Goal: Transaction & Acquisition: Book appointment/travel/reservation

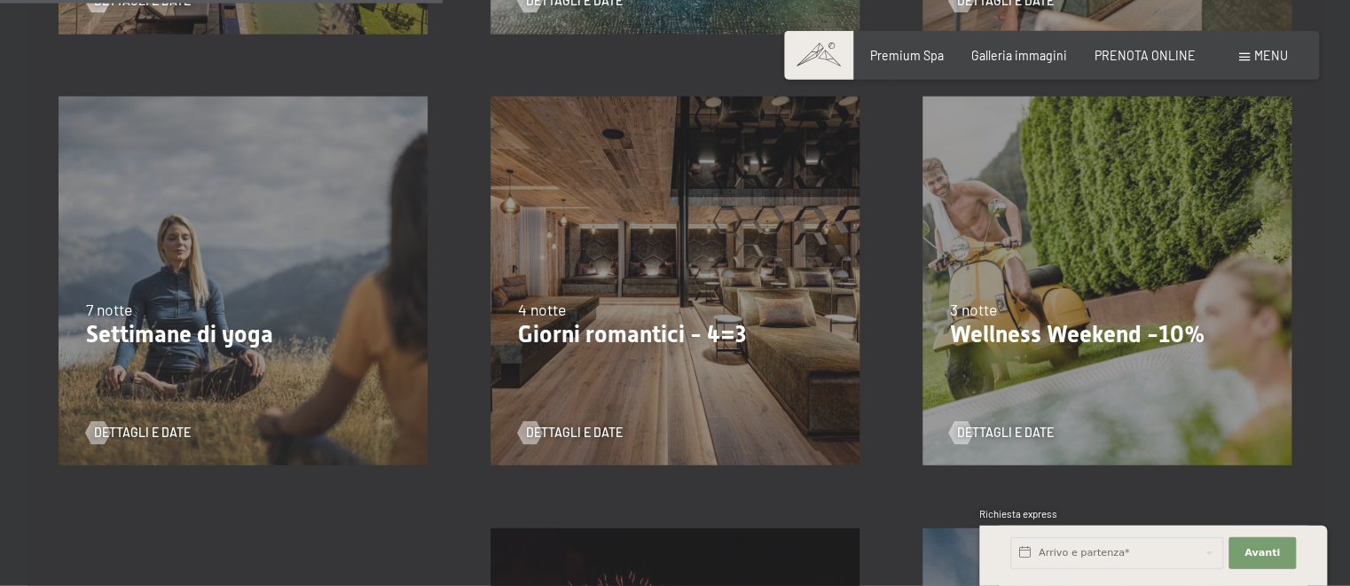
scroll to position [1311, 0]
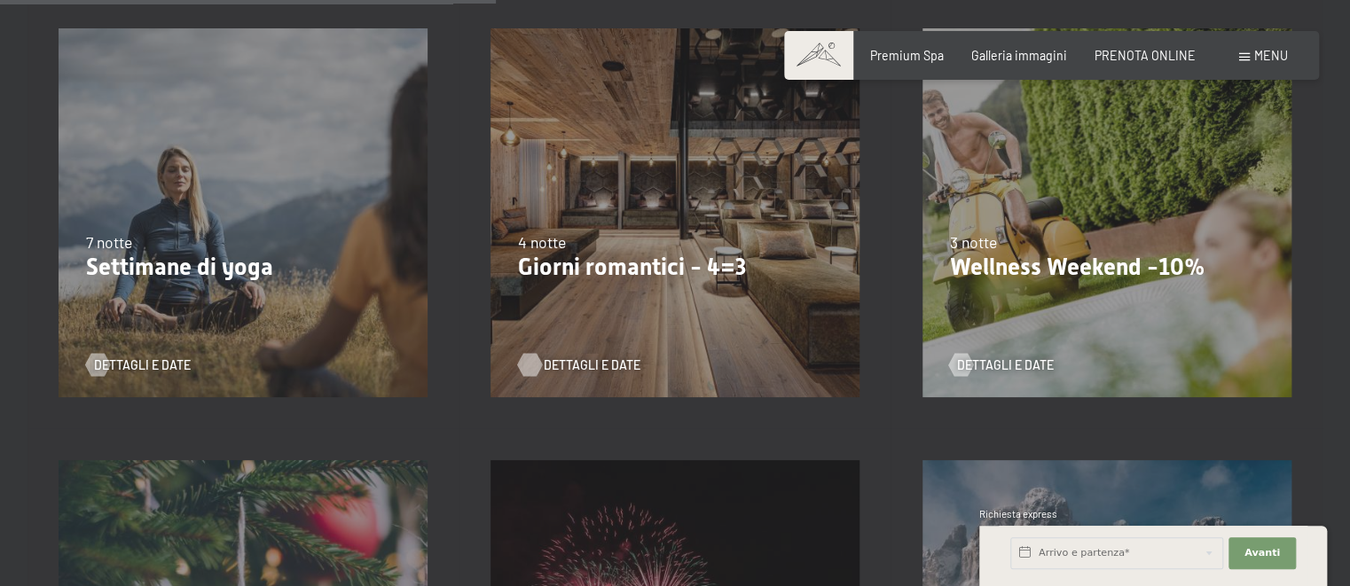
click at [548, 371] on span "Dettagli e Date" at bounding box center [591, 366] width 97 height 18
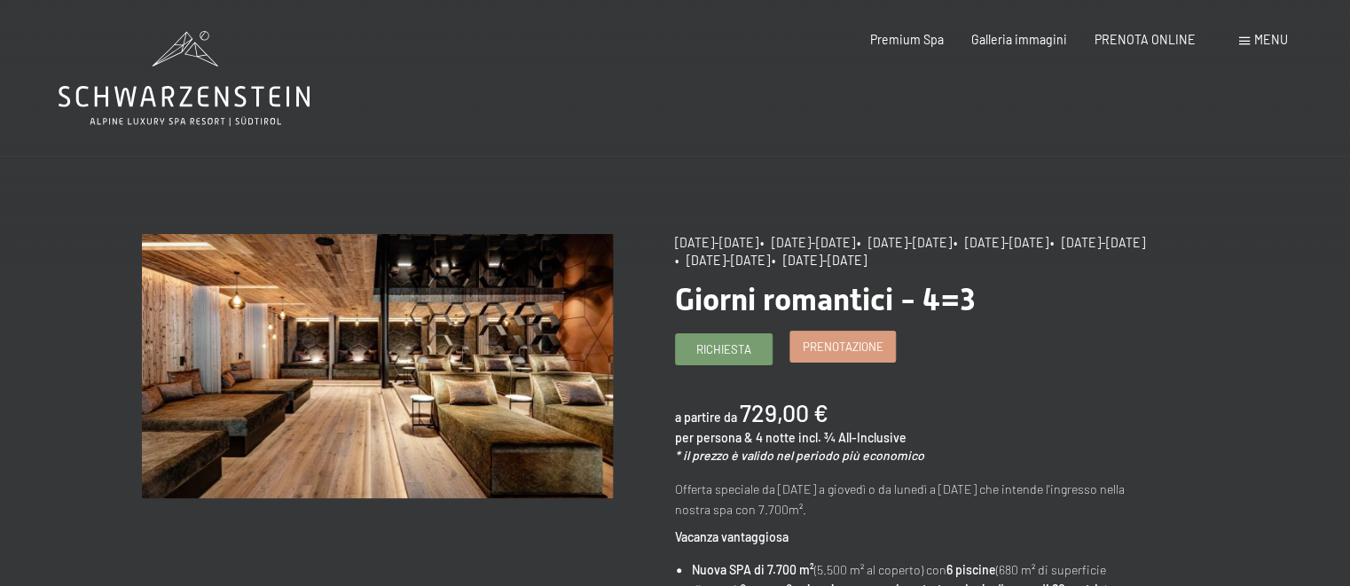
click at [861, 355] on span "Prenotazione" at bounding box center [843, 347] width 81 height 16
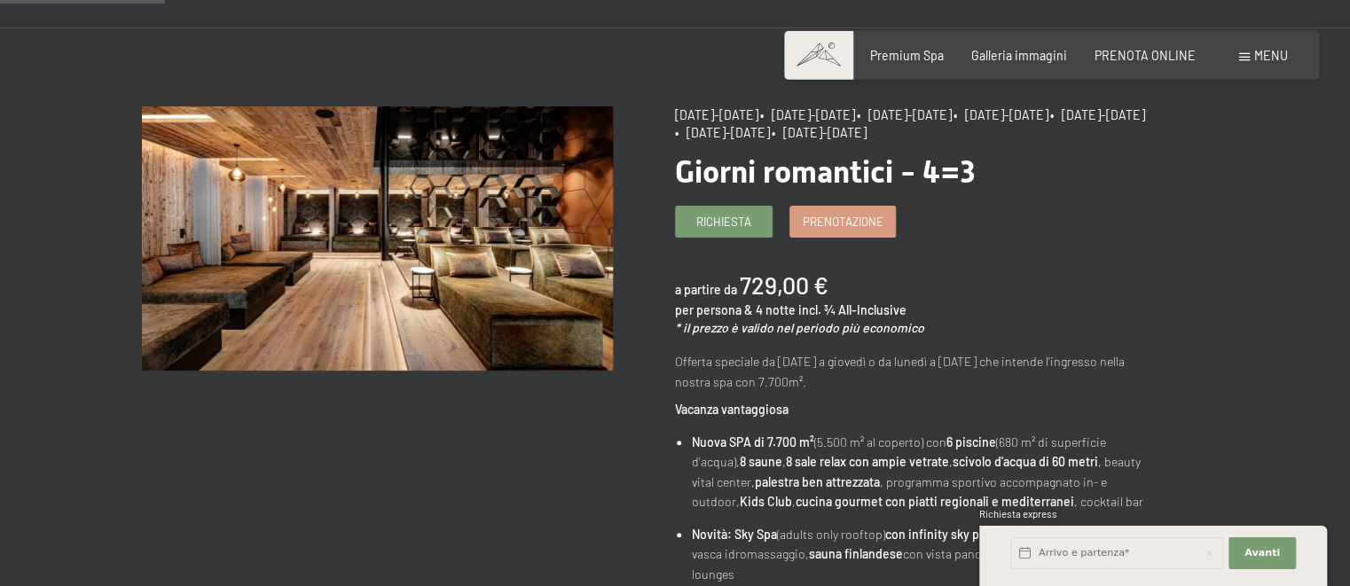
scroll to position [93, 0]
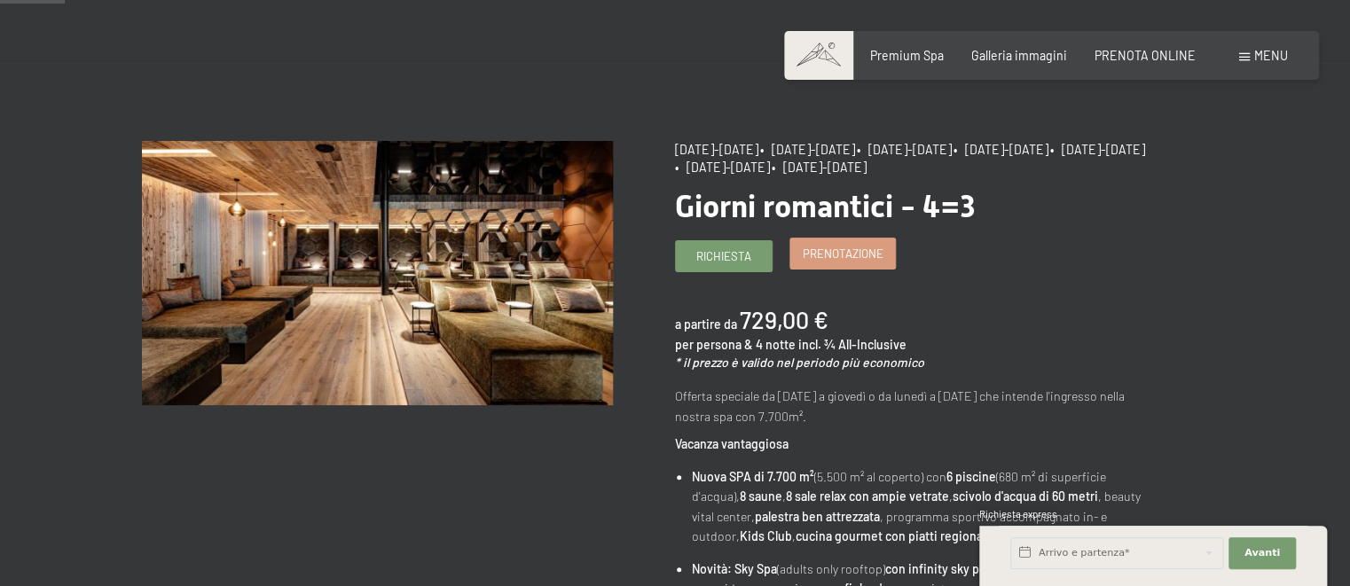
click at [857, 268] on link "Prenotazione" at bounding box center [842, 253] width 104 height 29
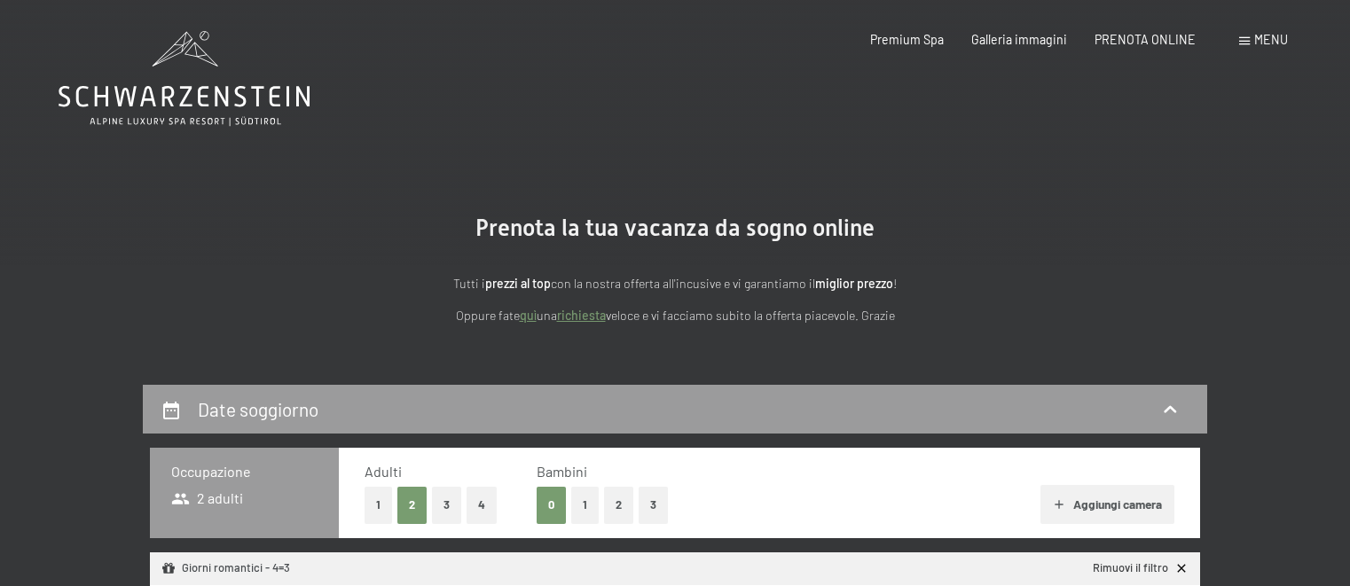
select select "[DATE]"
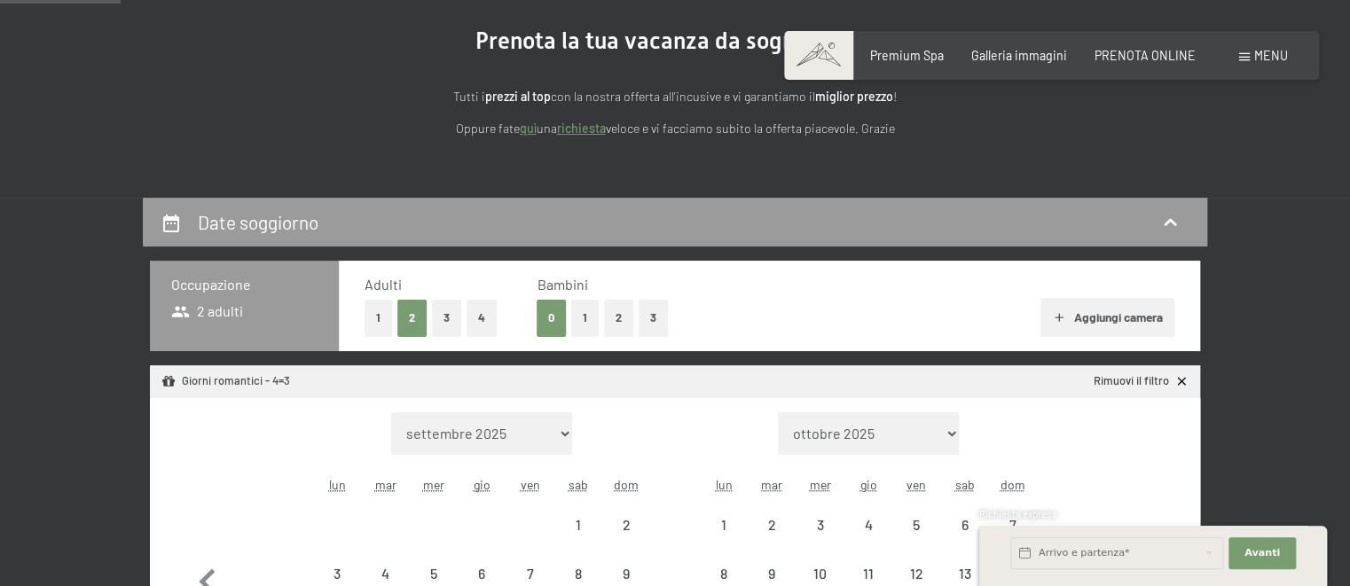
select select "[DATE]"
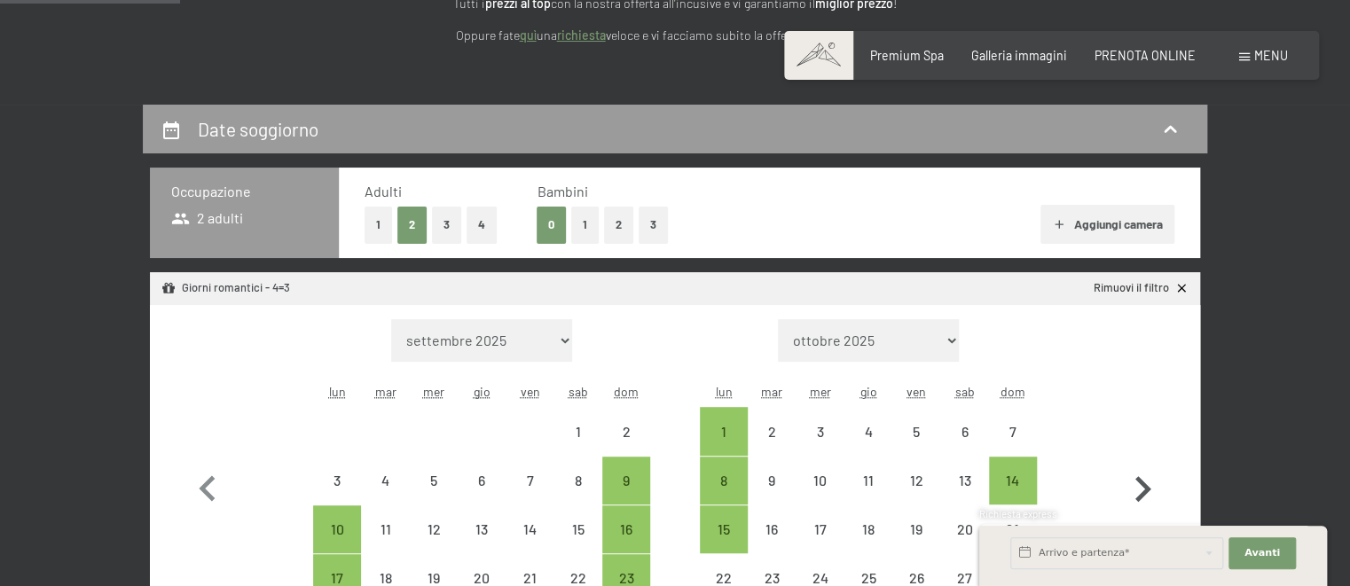
click at [1151, 479] on icon "button" at bounding box center [1142, 489] width 51 height 51
select select "[DATE]"
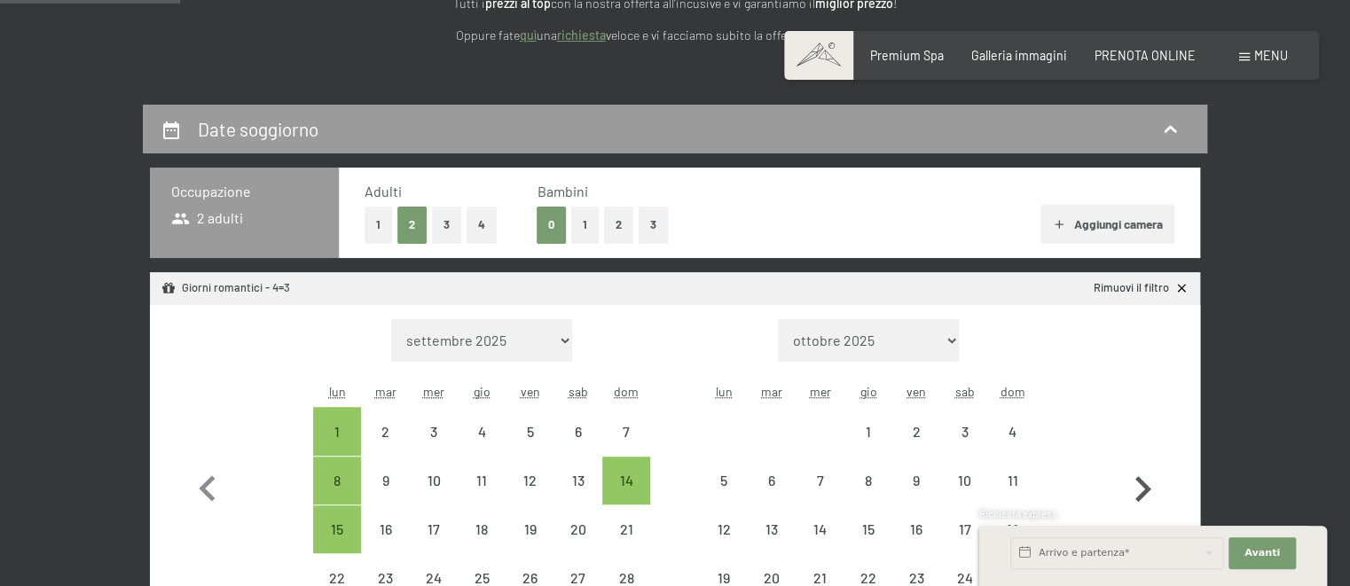
select select "2025-12-01"
select select "2026-01-01"
click at [1151, 479] on icon "button" at bounding box center [1142, 489] width 51 height 51
select select "2026-01-01"
select select "2026-02-01"
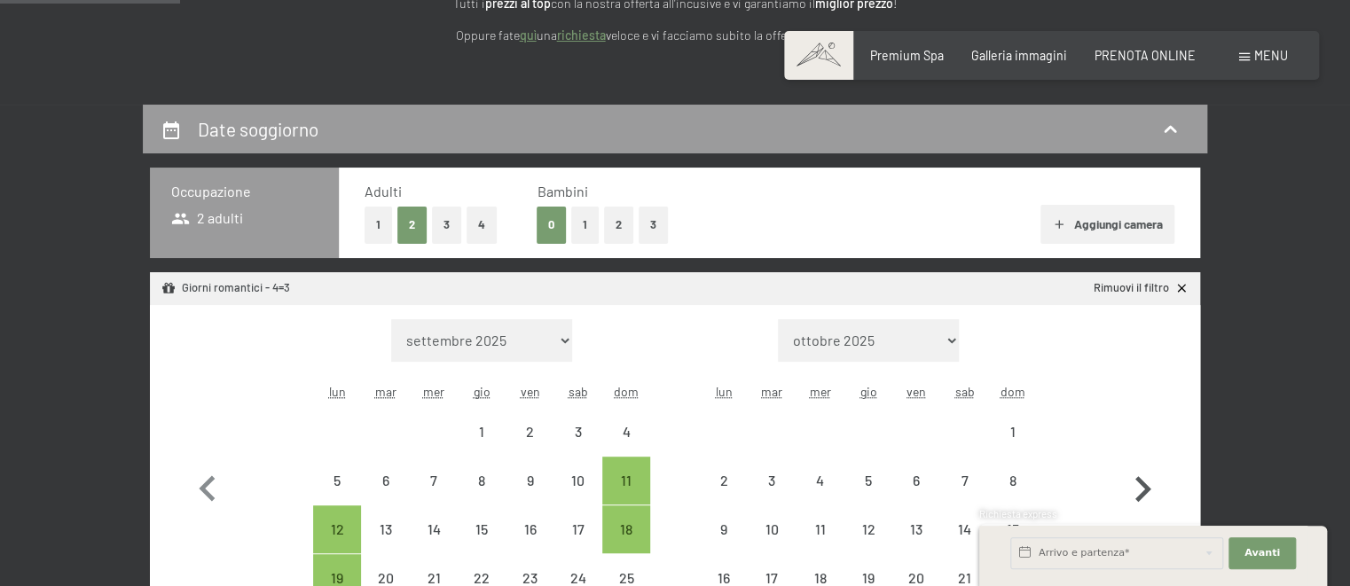
select select "2026-01-01"
select select "2026-02-01"
click at [1151, 479] on icon "button" at bounding box center [1142, 489] width 51 height 51
select select "2026-02-01"
select select "2026-03-01"
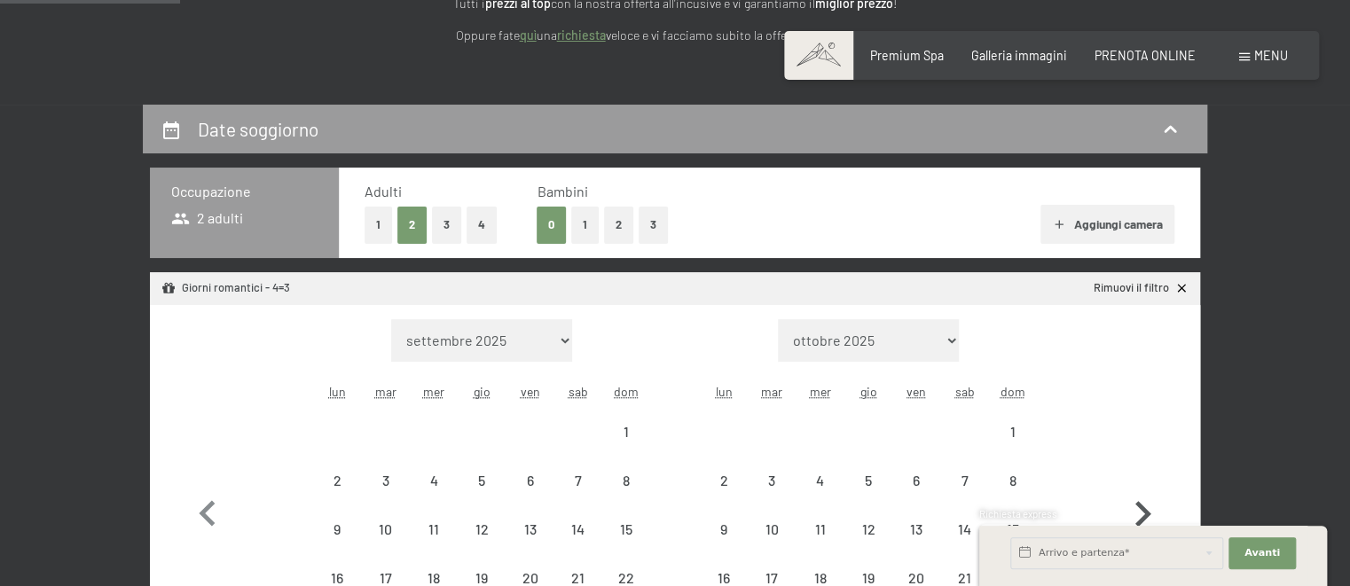
select select "2026-02-01"
select select "2026-03-01"
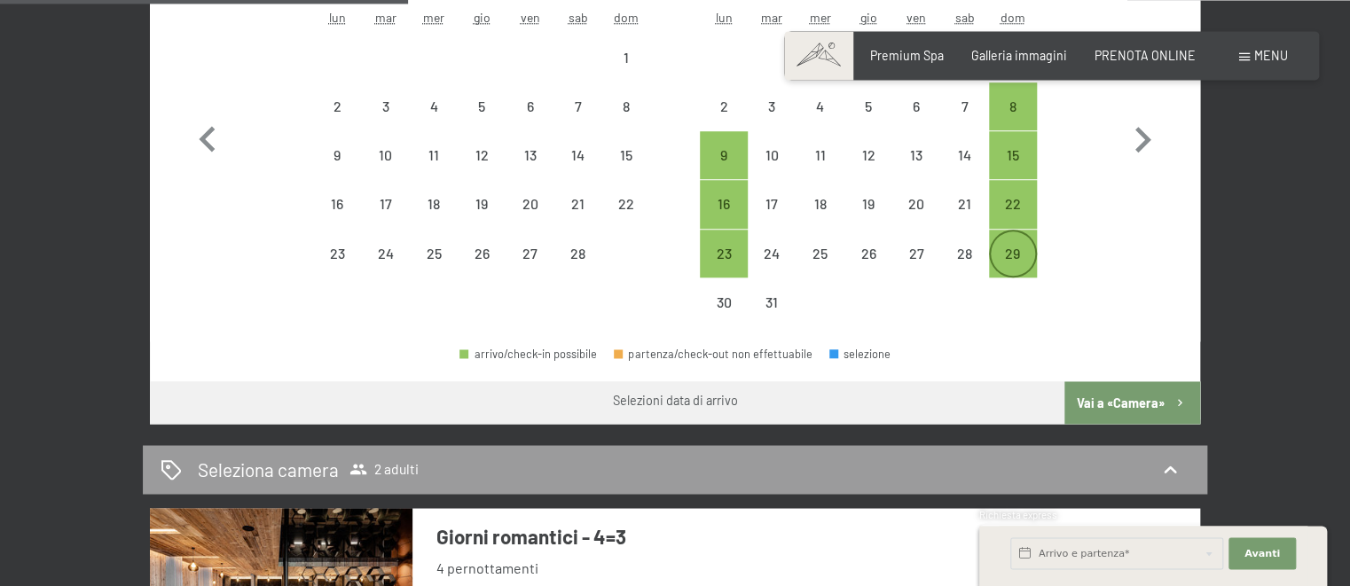
scroll to position [655, 0]
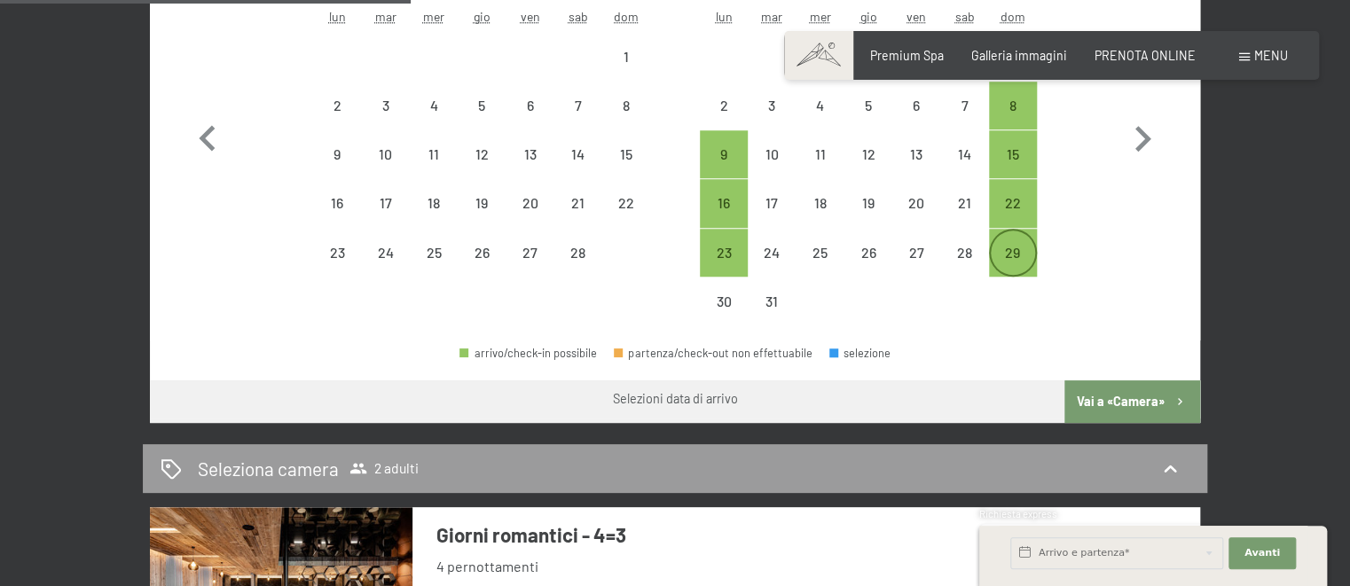
click at [1004, 240] on div "29" at bounding box center [1013, 253] width 44 height 44
select select "2026-02-01"
select select "2026-03-01"
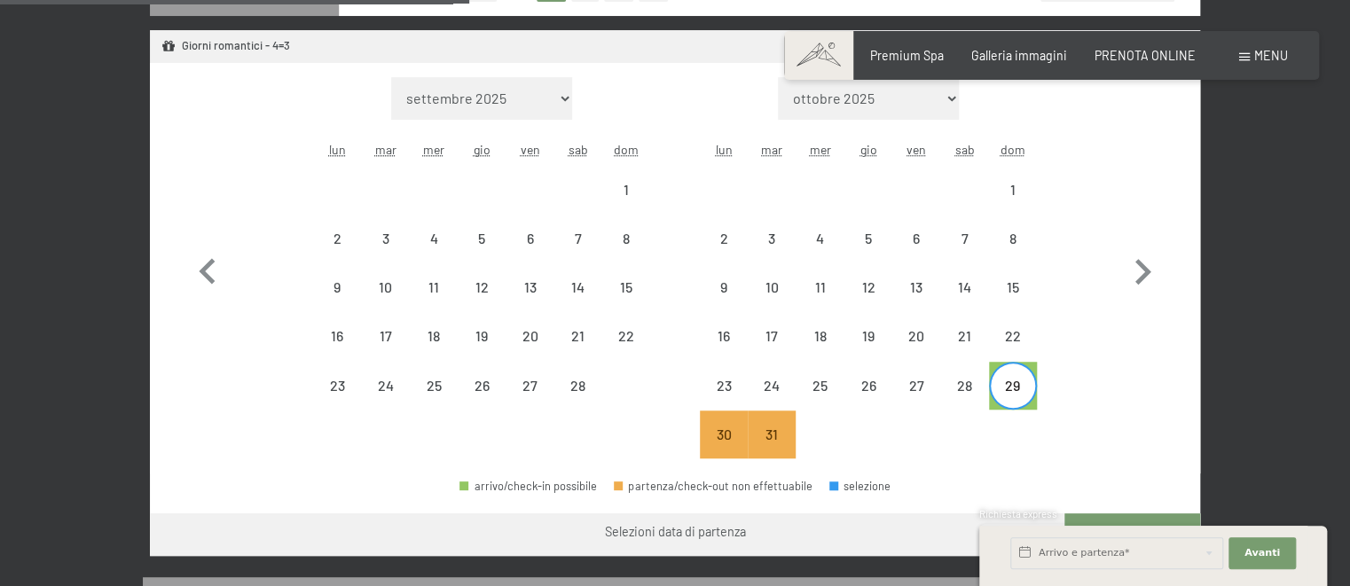
scroll to position [374, 0]
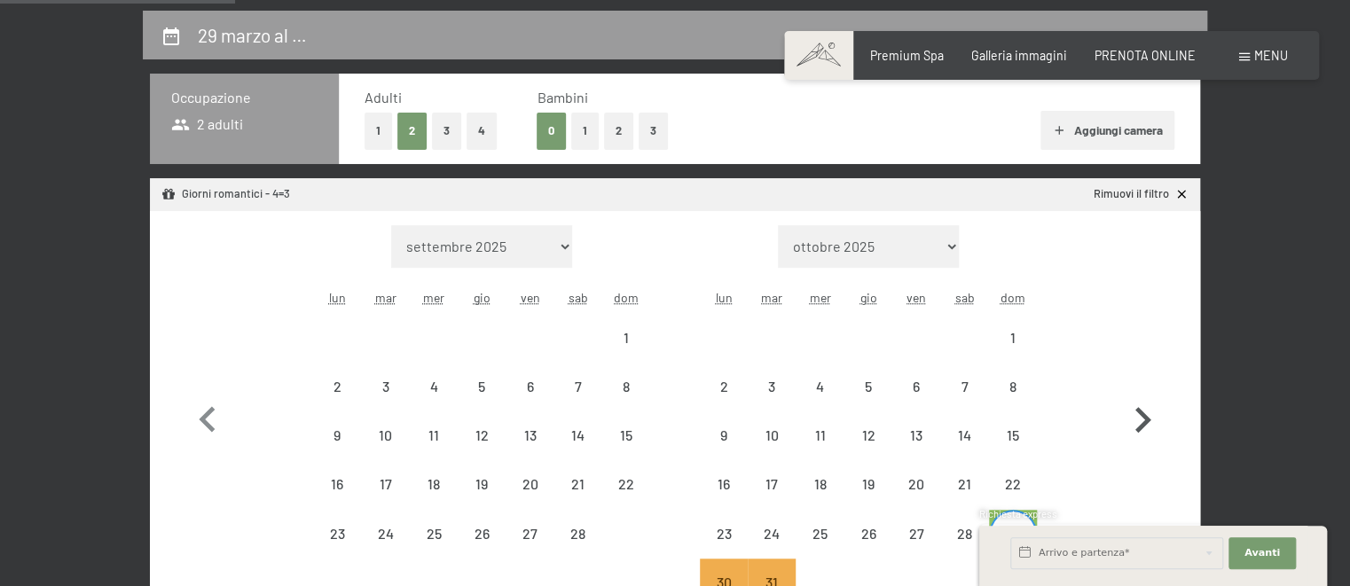
click at [1140, 420] on icon "button" at bounding box center [1142, 420] width 51 height 51
select select "2026-03-01"
select select "2026-04-01"
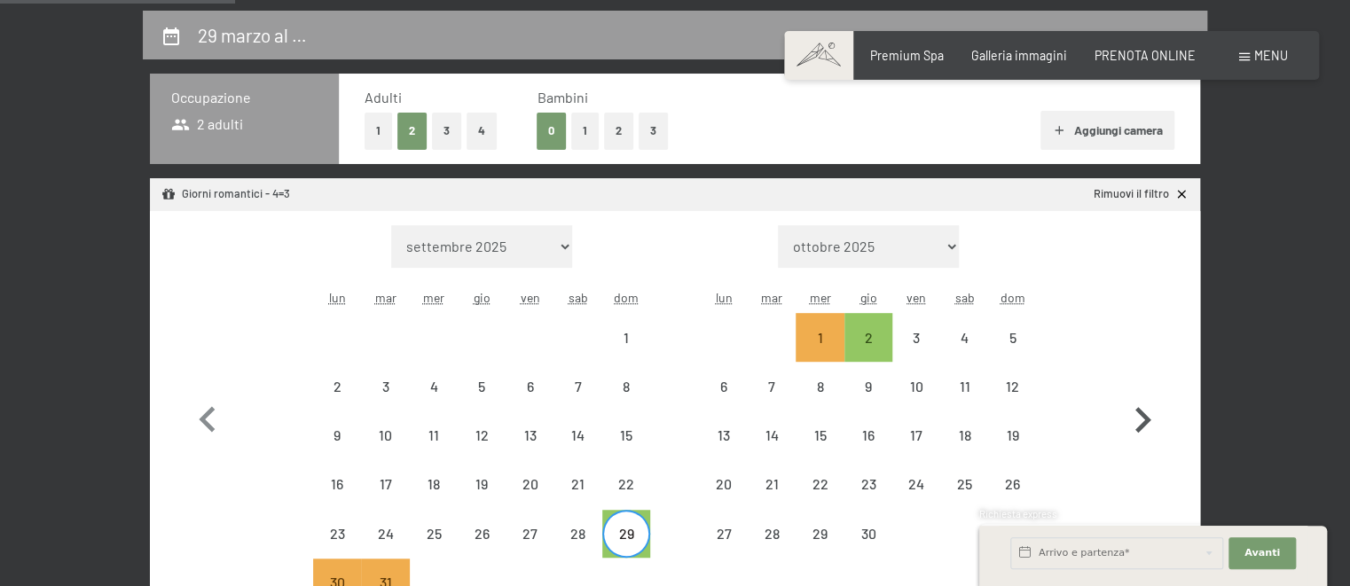
select select "2026-03-01"
select select "2026-04-01"
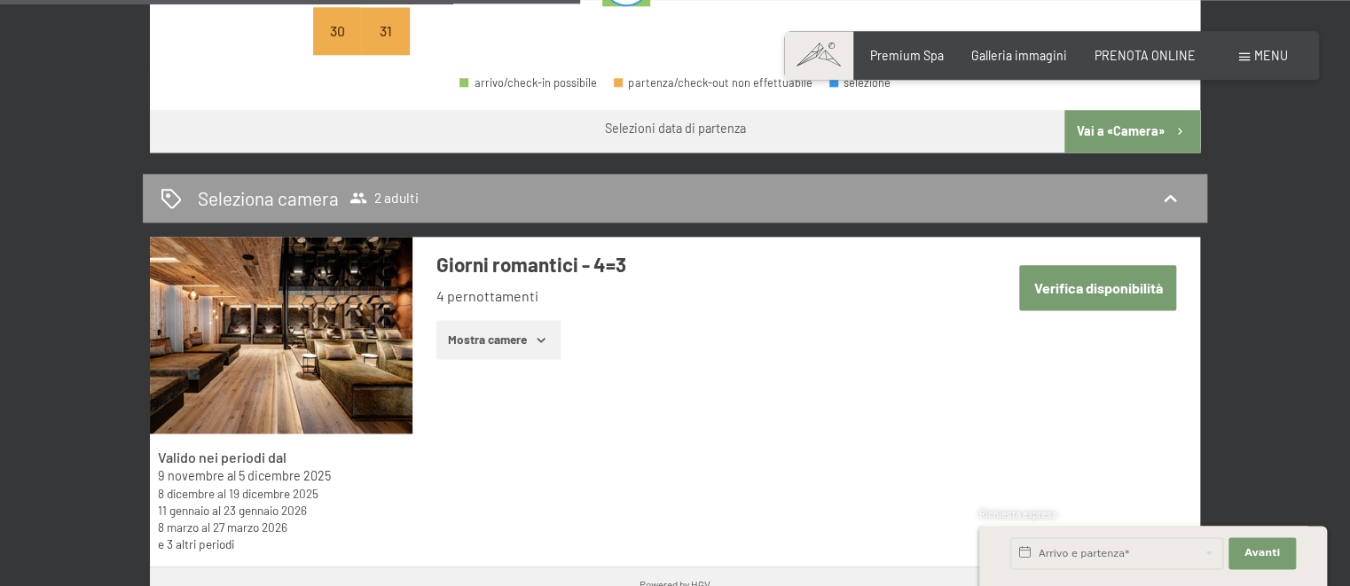
scroll to position [1030, 0]
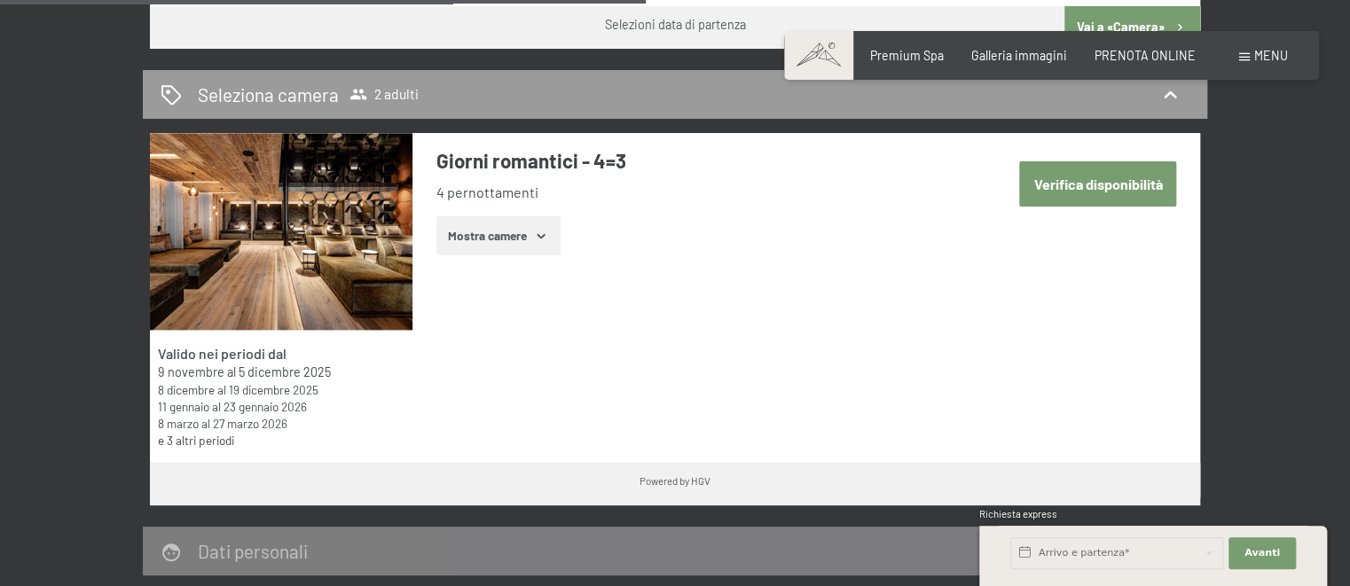
click at [206, 440] on link "e 3 altri periodi" at bounding box center [196, 440] width 76 height 15
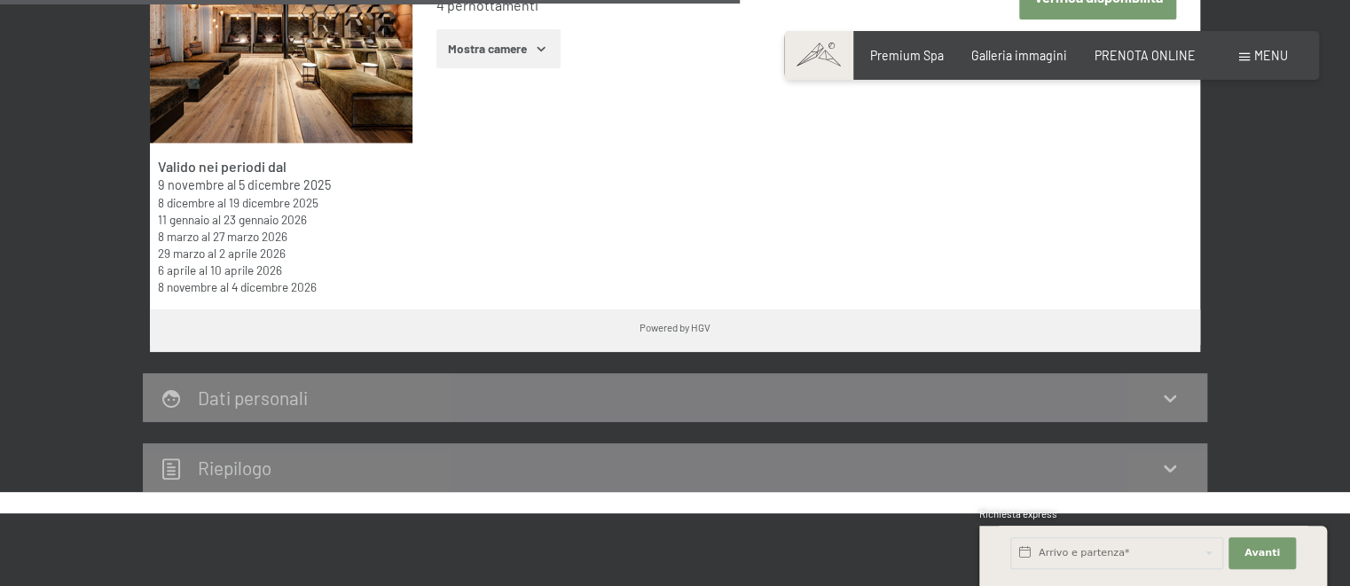
scroll to position [1124, 0]
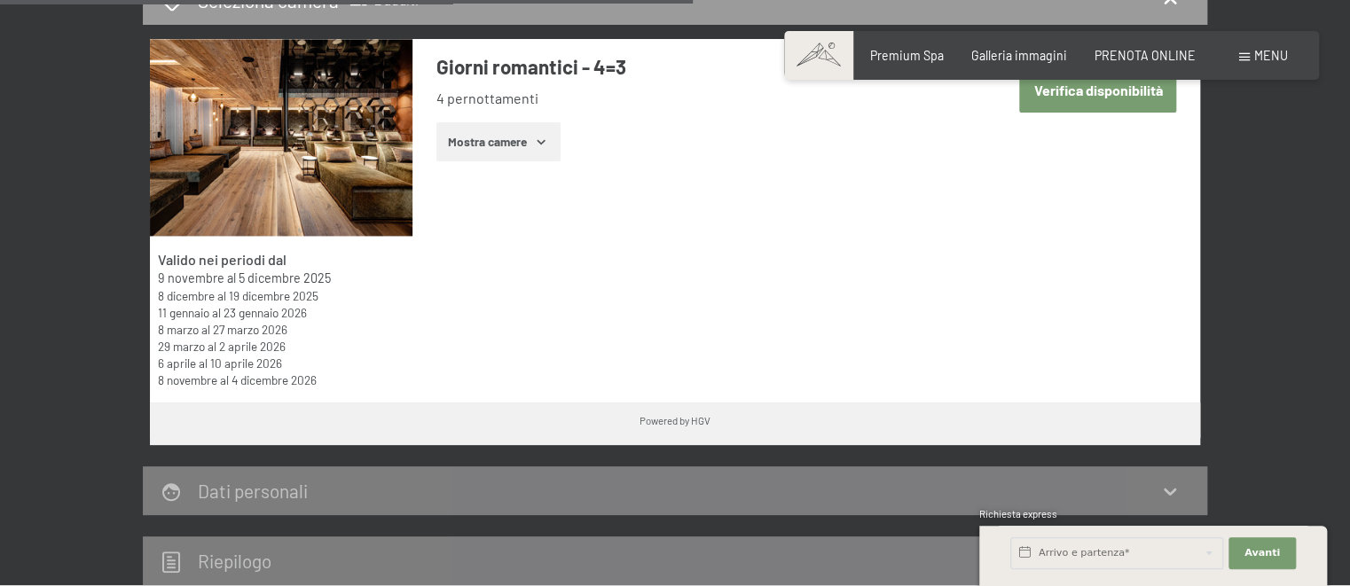
click at [530, 142] on button "Mostra camere" at bounding box center [498, 141] width 124 height 39
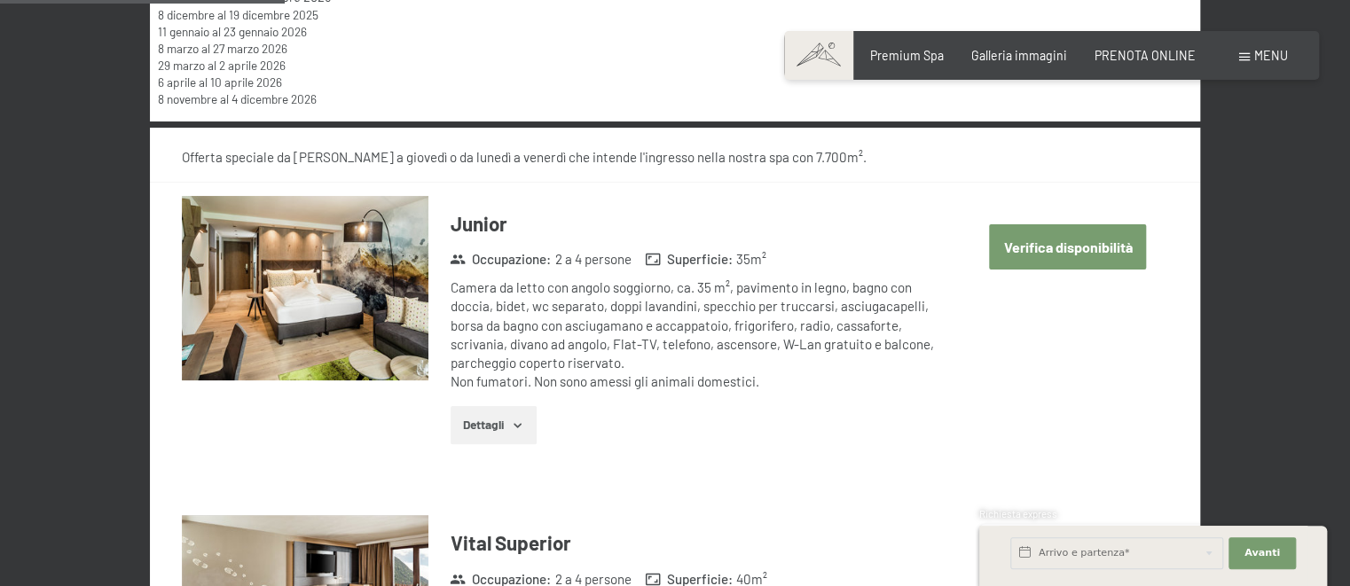
scroll to position [1592, 0]
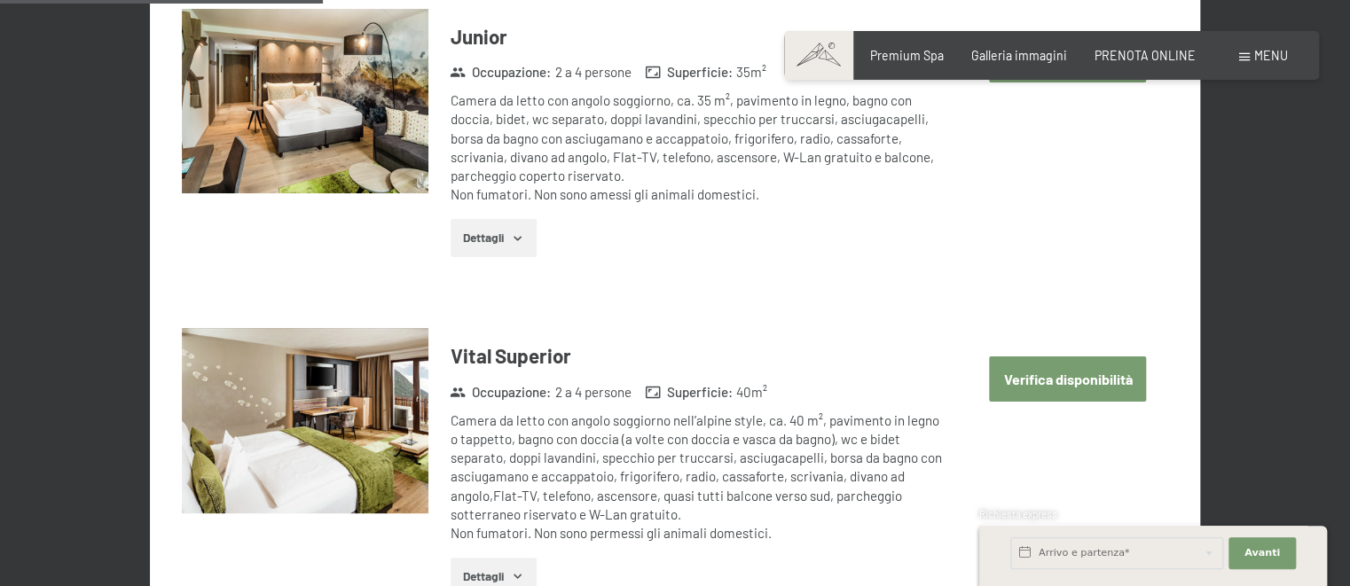
click at [1045, 381] on button "Verifica disponibilità" at bounding box center [1067, 379] width 157 height 45
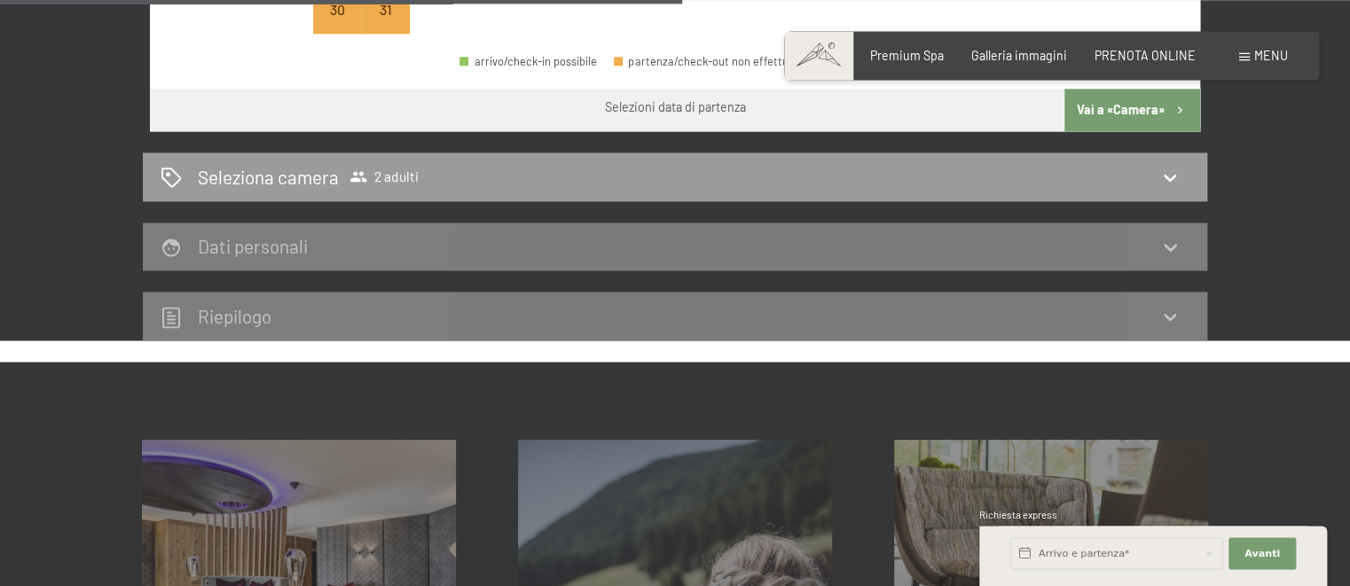
scroll to position [572, 0]
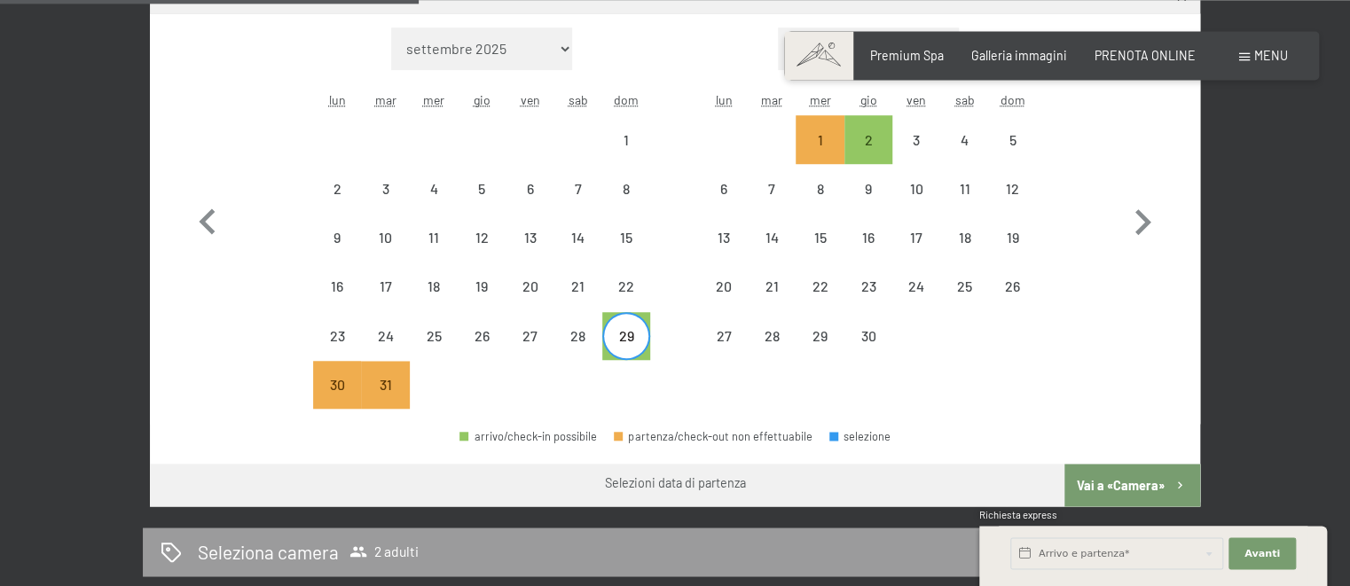
click at [1131, 472] on button "Vai a «Camera»" at bounding box center [1132, 485] width 136 height 43
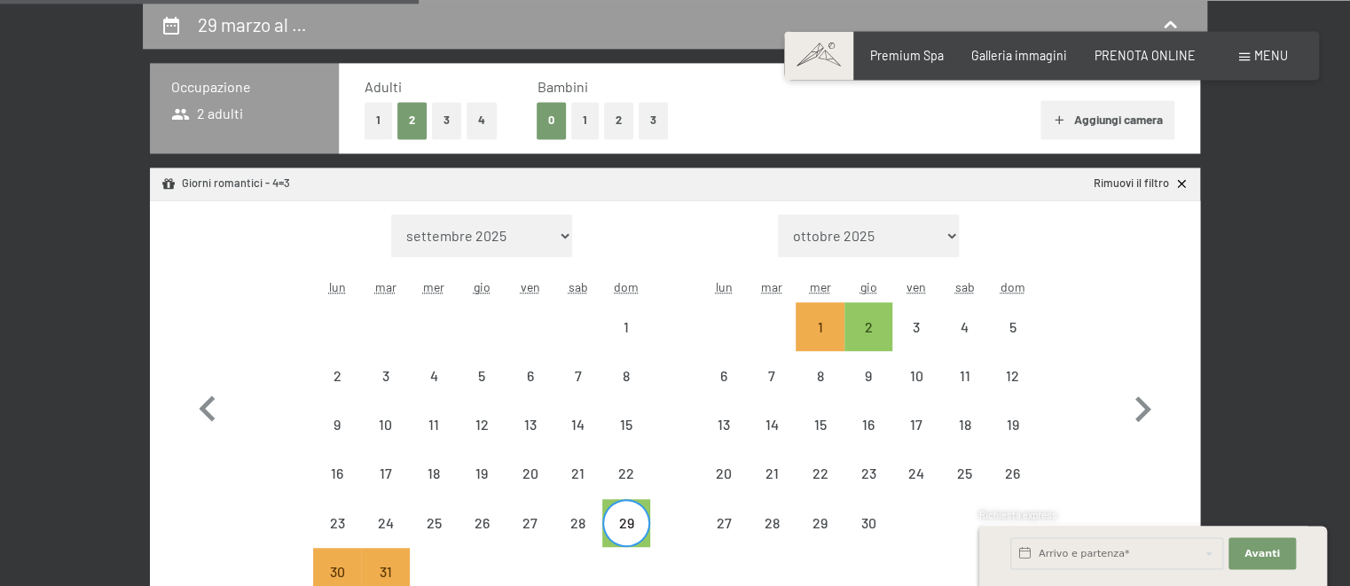
select select "2026-03-01"
select select "2026-04-01"
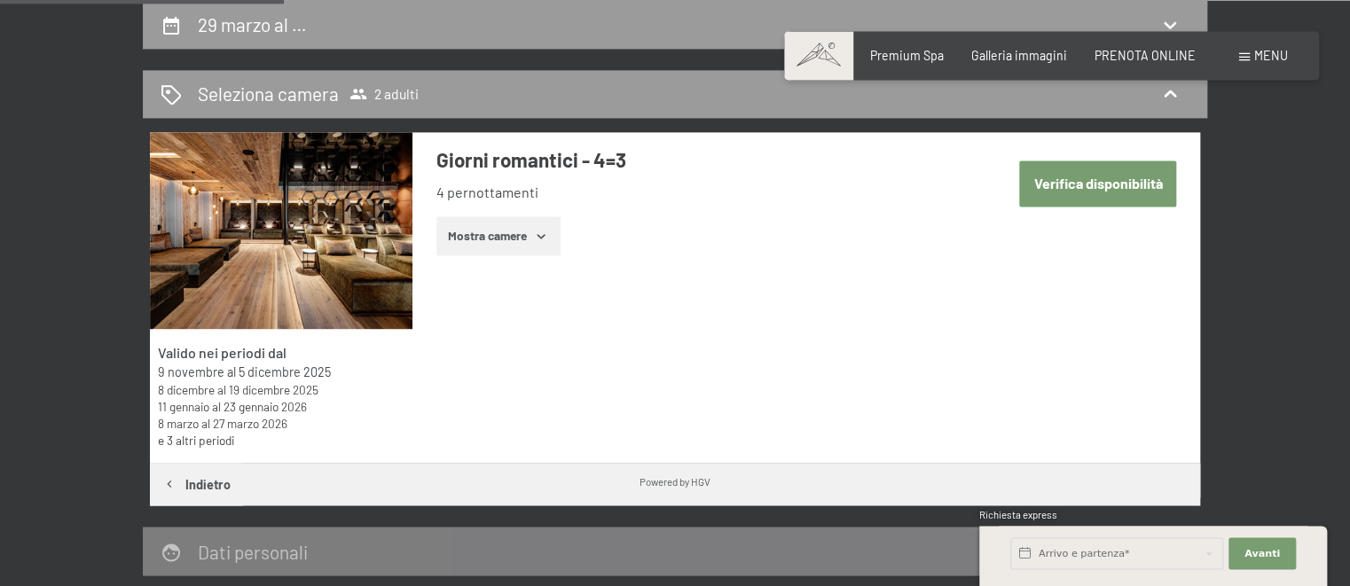
click at [1092, 184] on button "Verifica disponibilità" at bounding box center [1097, 183] width 157 height 45
select select "2026-03-01"
select select "2026-04-01"
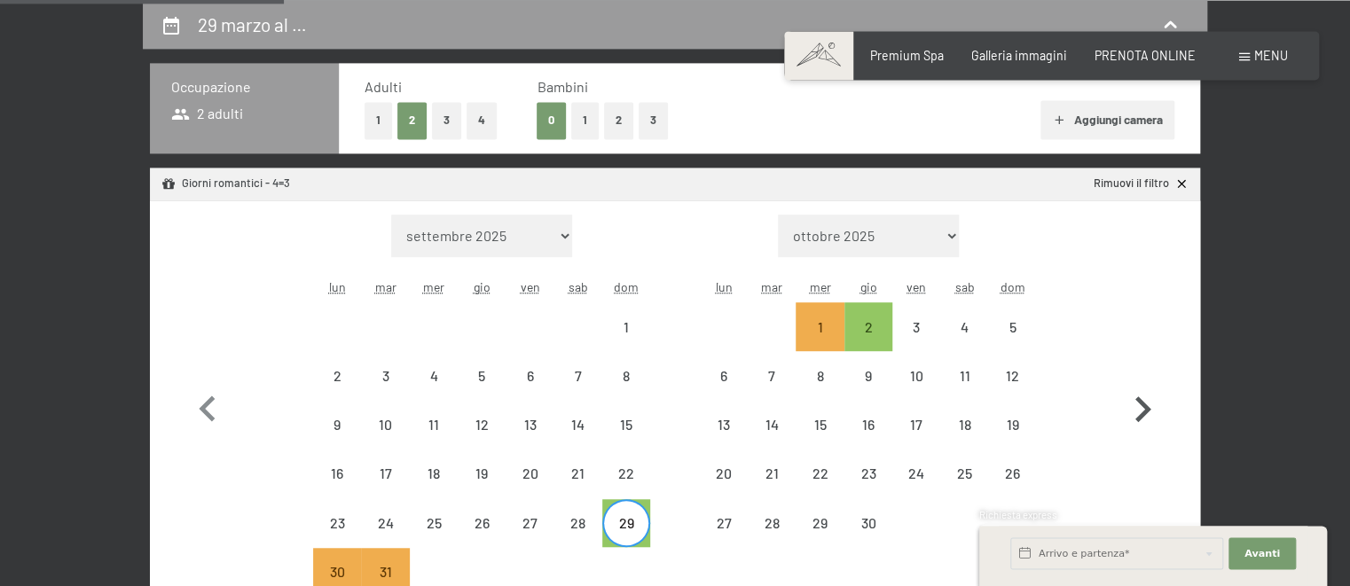
click at [1142, 402] on icon "button" at bounding box center [1143, 409] width 16 height 26
select select "2026-04-01"
select select "2026-05-01"
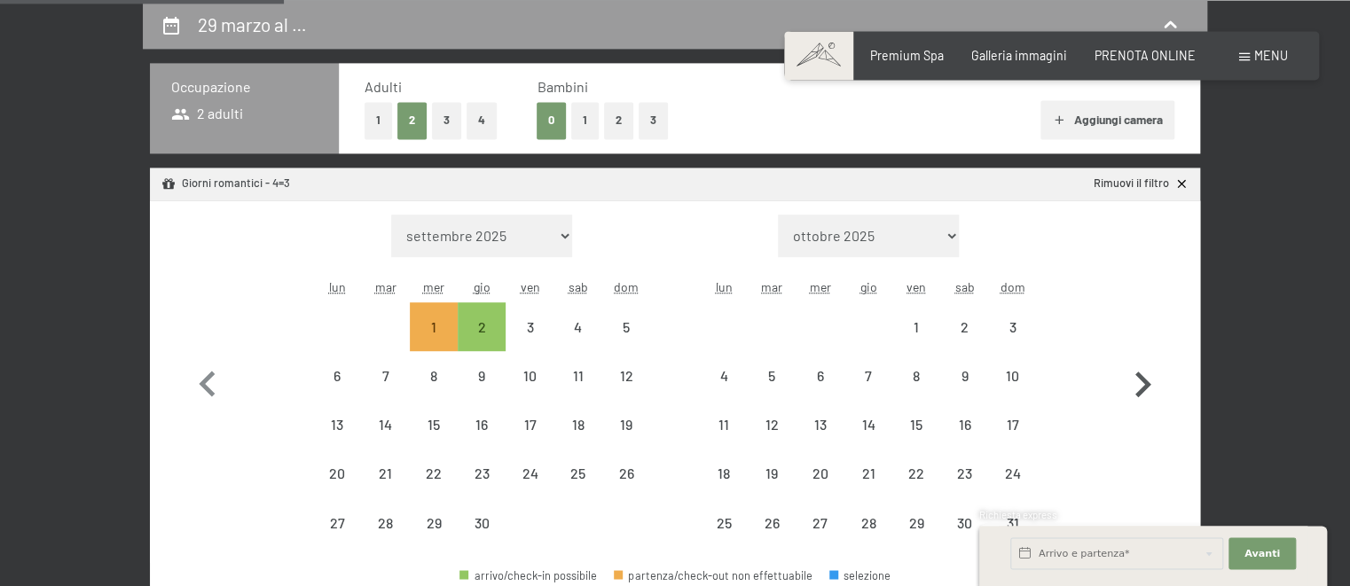
select select "2026-04-01"
select select "2026-05-01"
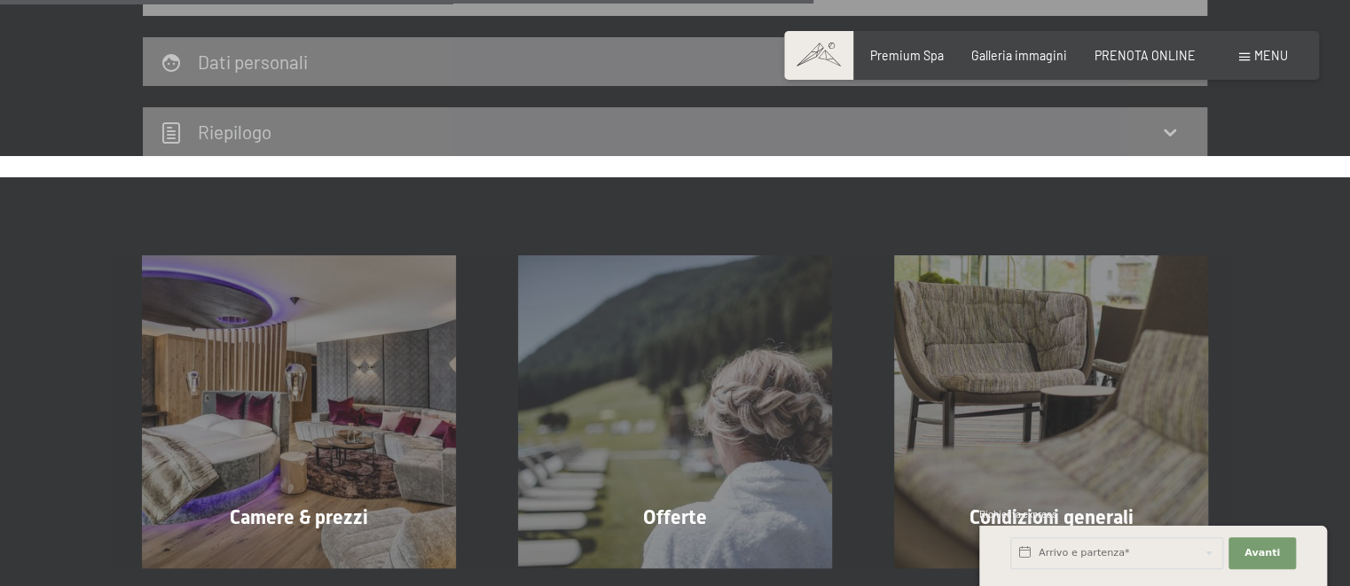
scroll to position [853, 0]
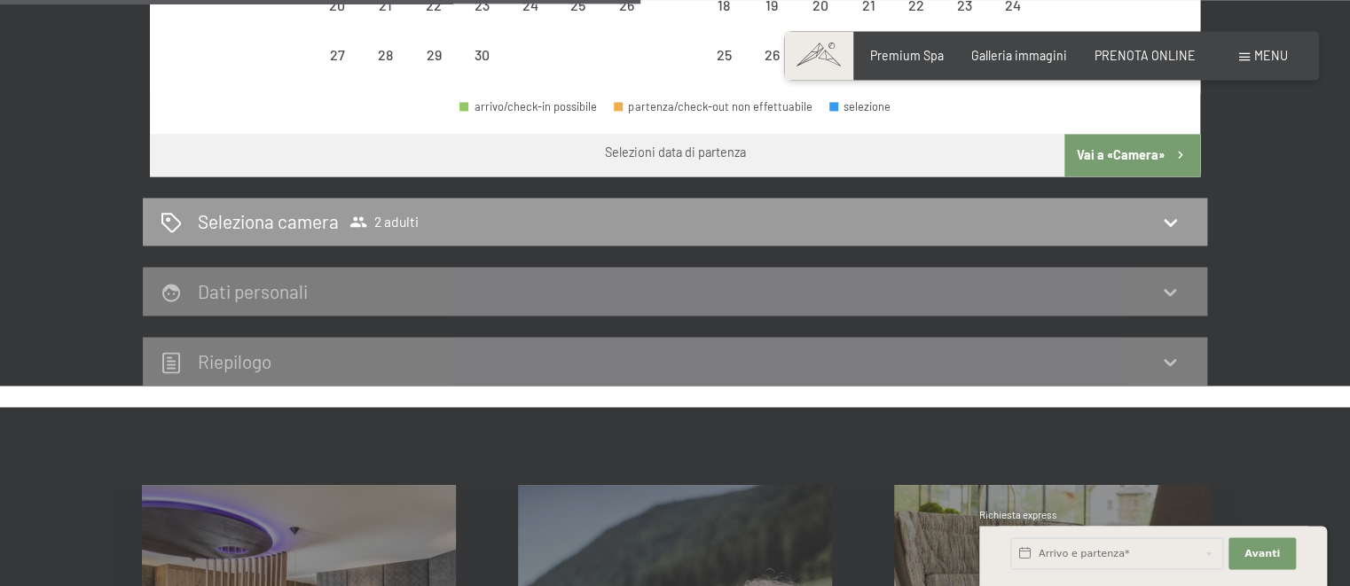
click at [1114, 163] on button "Vai a «Camera»" at bounding box center [1132, 155] width 136 height 43
select select "2026-04-01"
select select "2026-05-01"
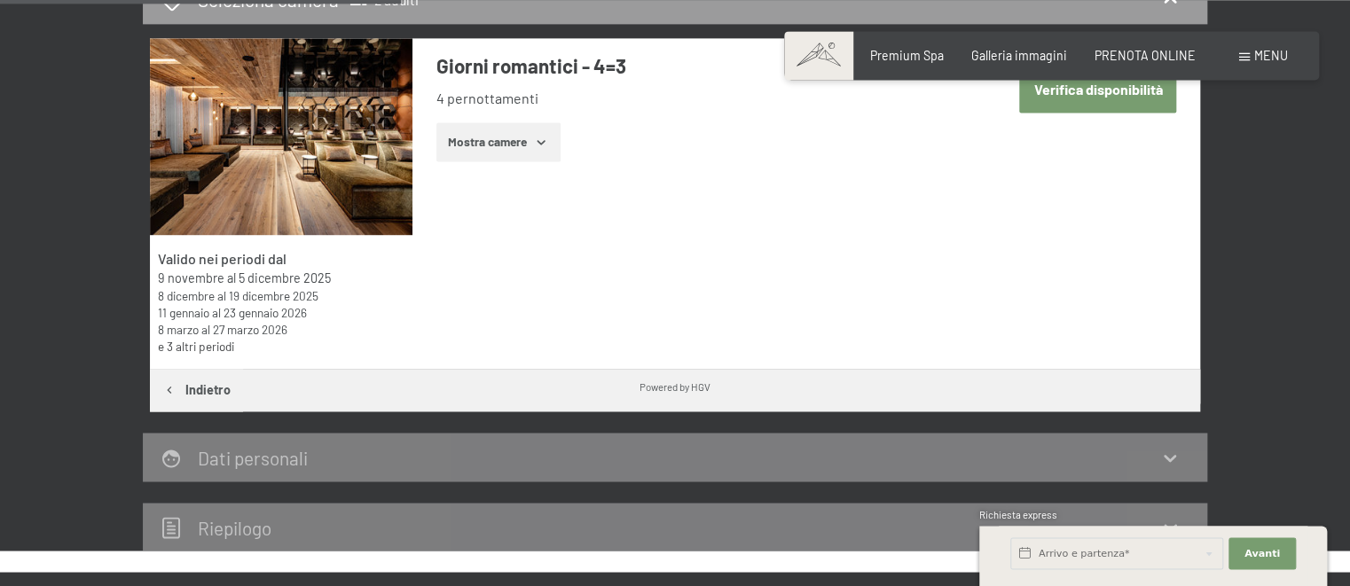
scroll to position [291, 0]
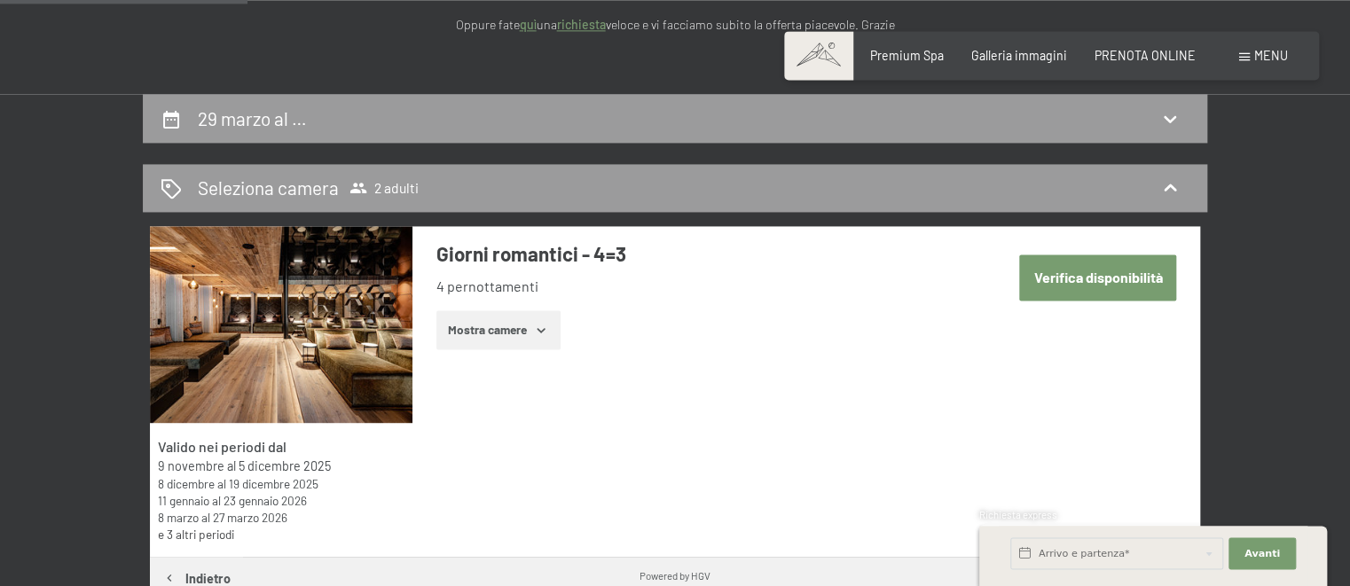
click at [214, 536] on link "e 3 altri periodi" at bounding box center [196, 534] width 76 height 15
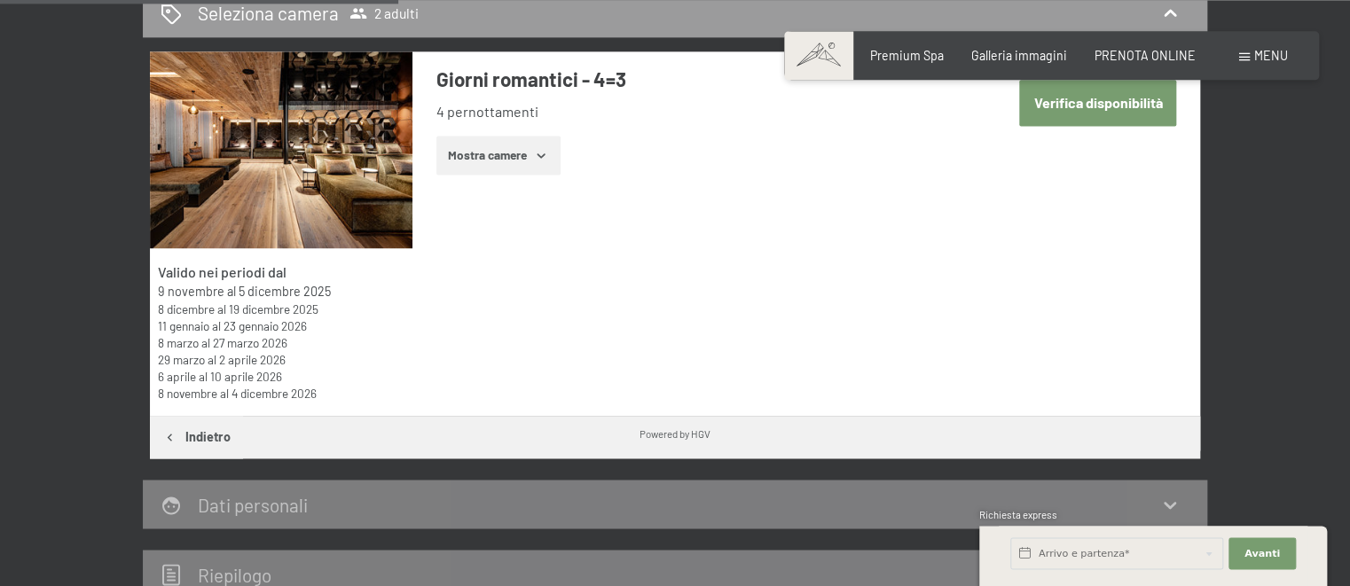
scroll to position [104, 0]
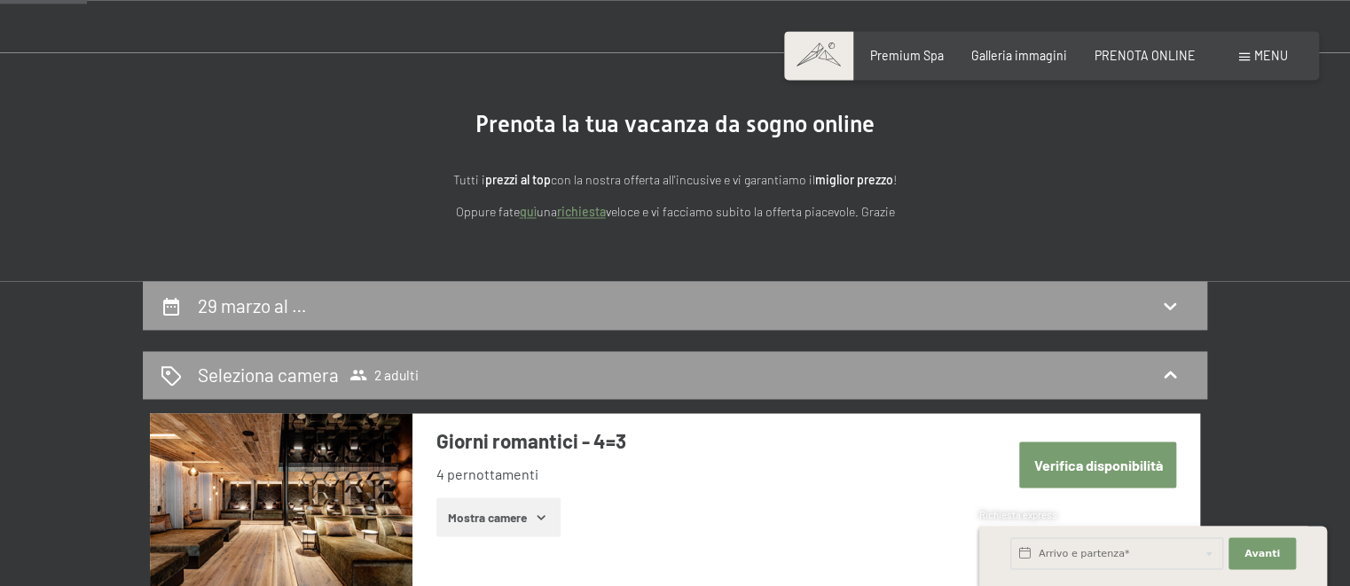
click at [1073, 476] on button "Verifica disponibilità" at bounding box center [1097, 464] width 157 height 45
select select "2026-04-01"
select select "2026-05-01"
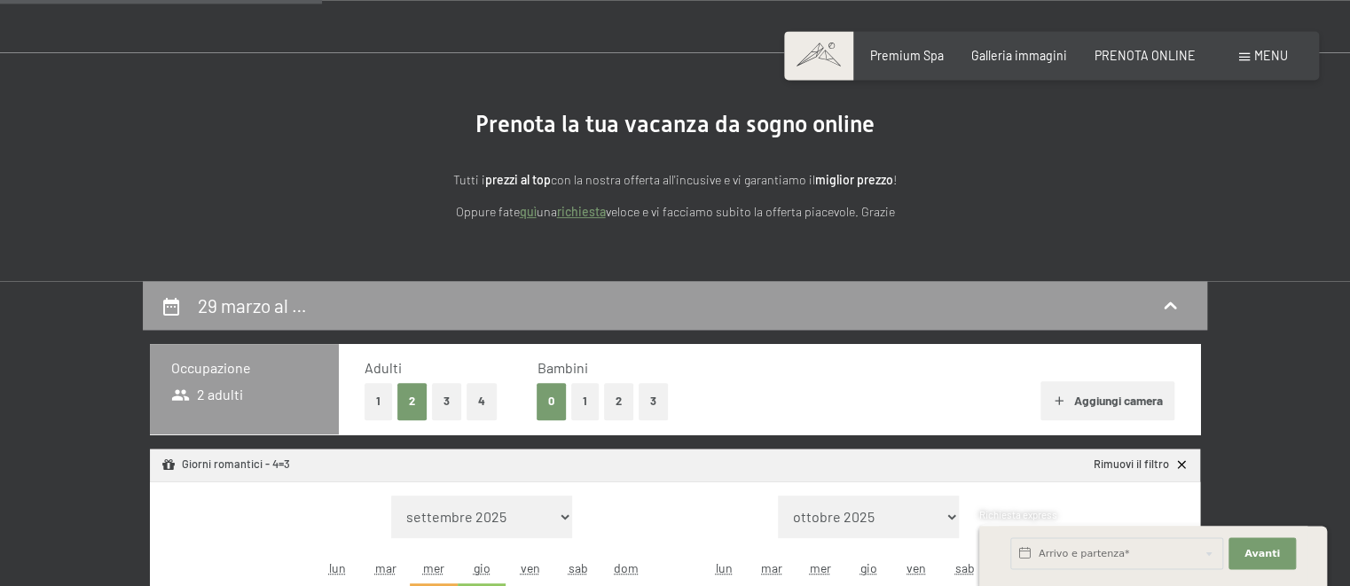
scroll to position [385, 0]
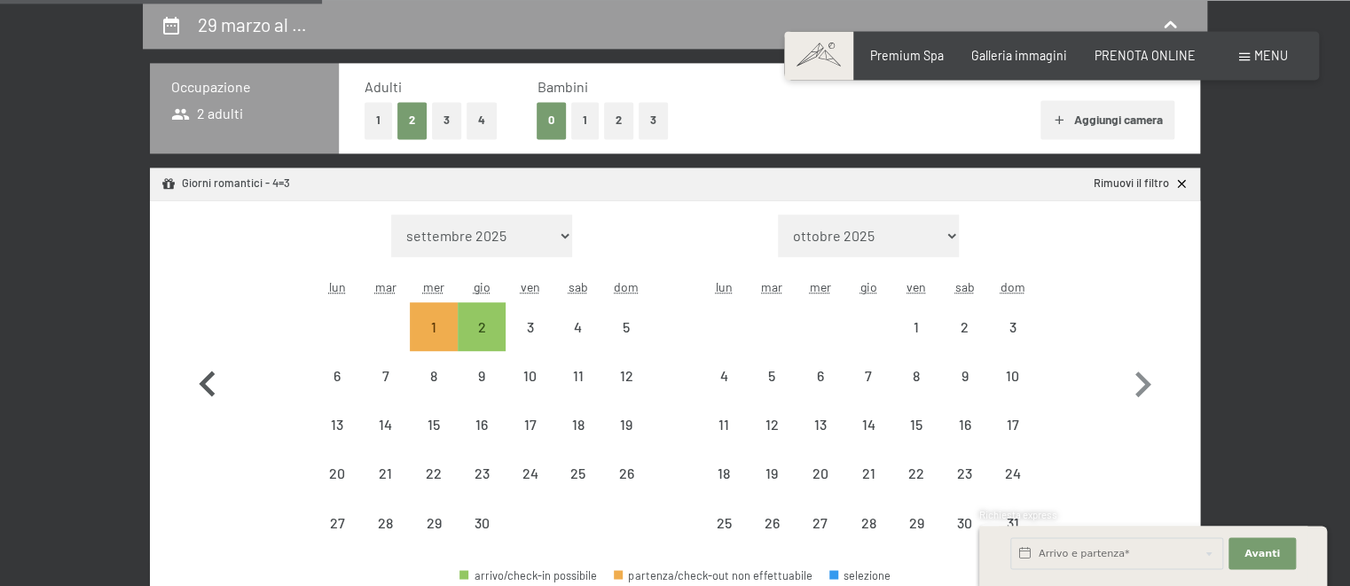
click at [216, 372] on icon "button" at bounding box center [207, 384] width 51 height 51
select select "2026-03-01"
select select "2026-04-01"
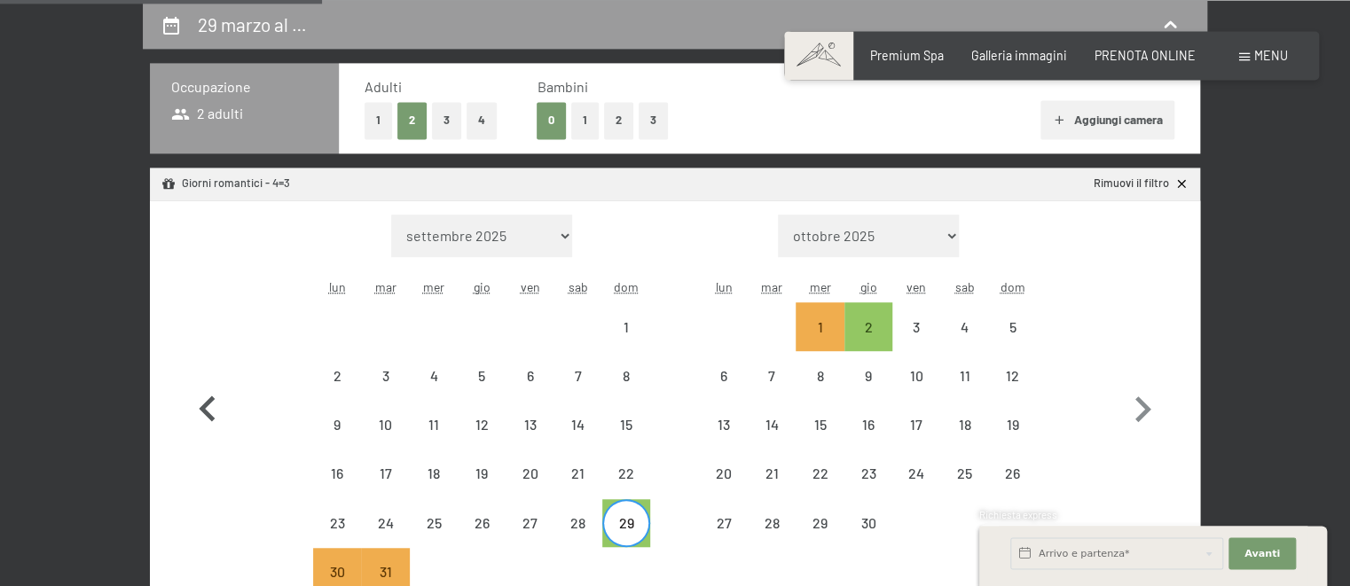
click at [216, 372] on button "button" at bounding box center [207, 406] width 51 height 382
select select "2026-02-01"
select select "2026-03-01"
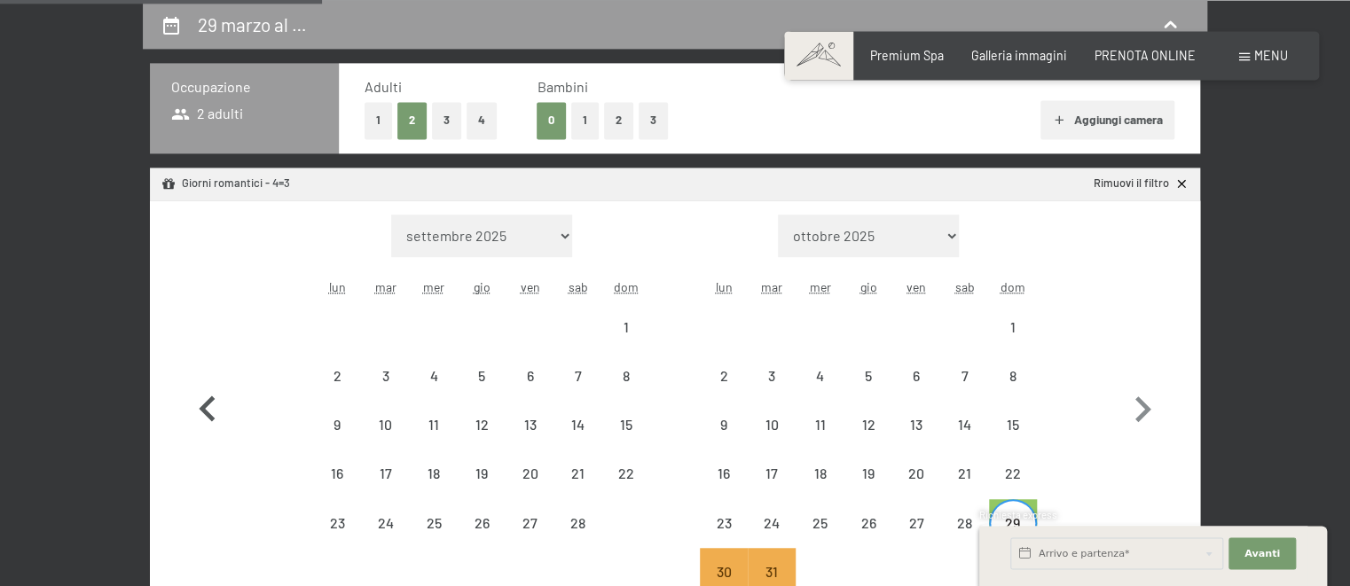
click at [216, 372] on button "button" at bounding box center [207, 406] width 51 height 382
select select "2026-01-01"
select select "2026-02-01"
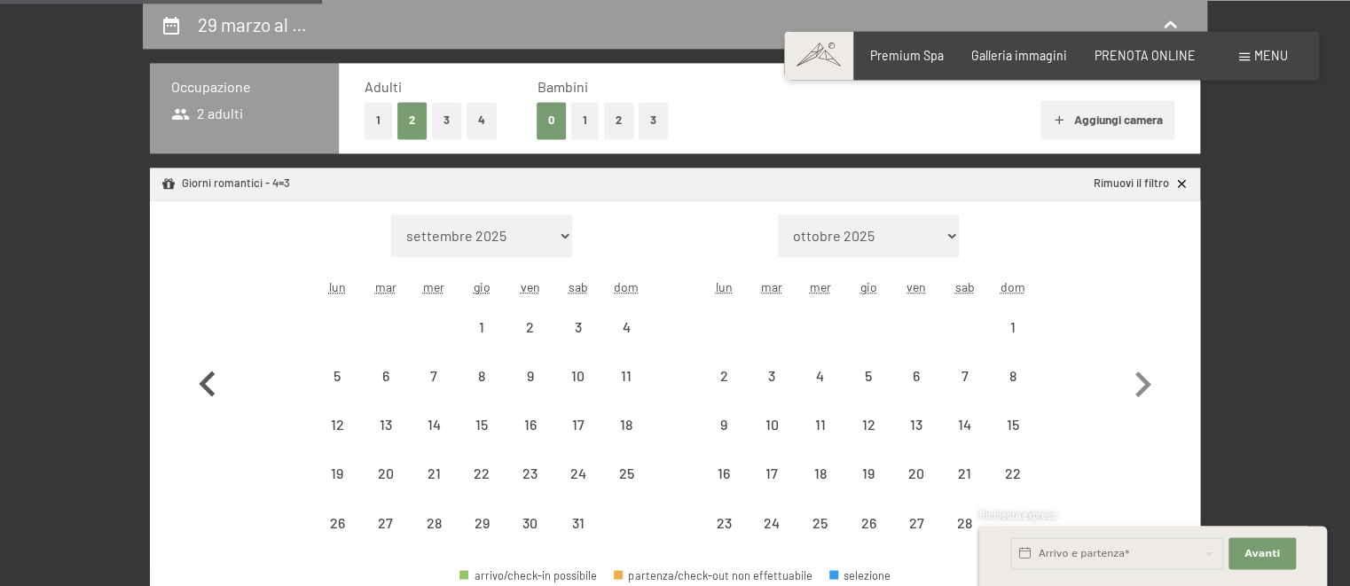
click at [216, 372] on icon "button" at bounding box center [207, 384] width 51 height 51
select select "2025-12-01"
select select "2026-01-01"
click at [216, 372] on icon "button" at bounding box center [207, 384] width 51 height 51
select select "2025-11-01"
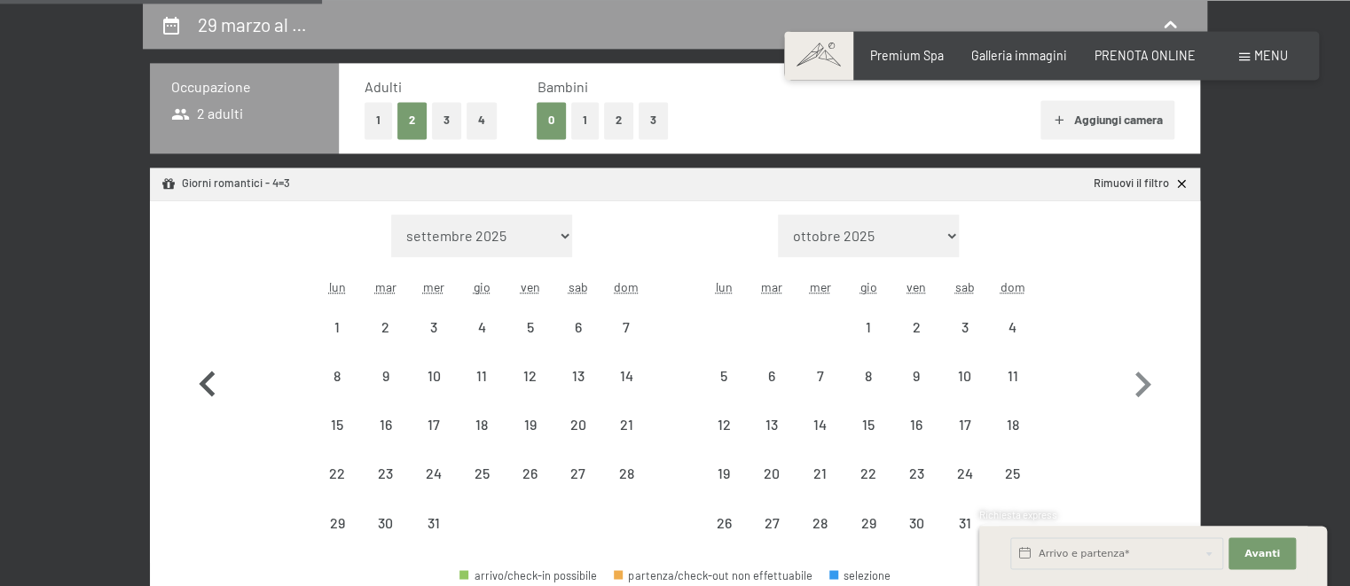
select select "2025-12-01"
click at [573, 383] on div "8" at bounding box center [578, 391] width 44 height 44
select select "2025-11-01"
select select "2025-12-01"
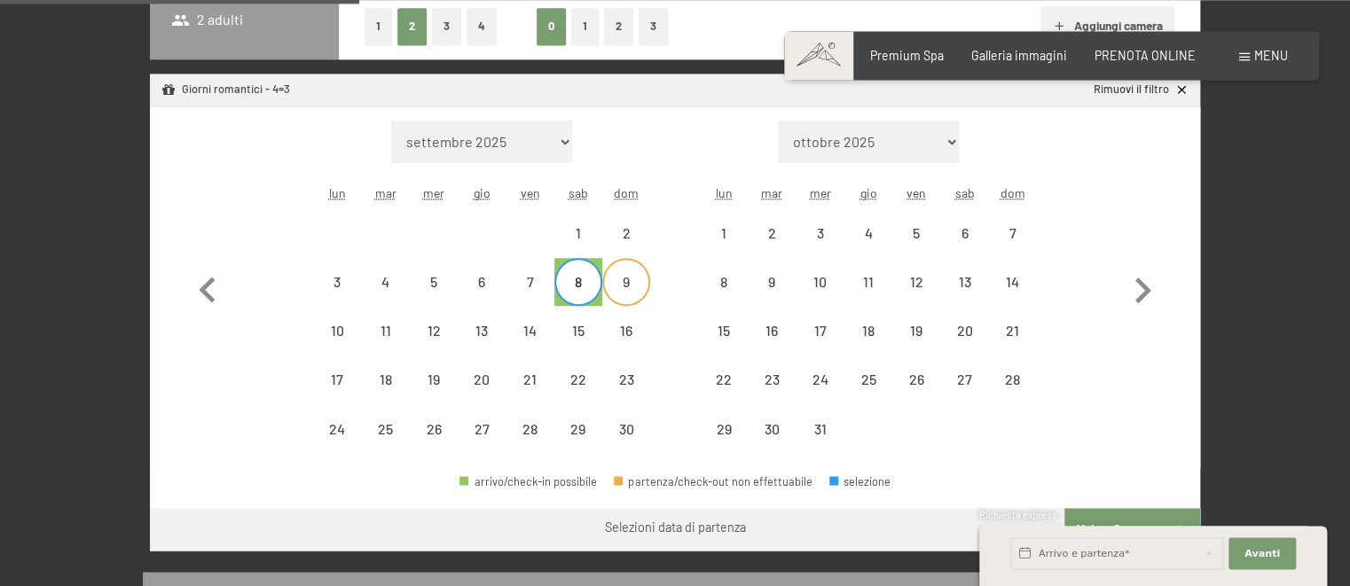
click at [631, 286] on div "9" at bounding box center [626, 297] width 44 height 44
select select "2025-11-01"
select select "2025-12-01"
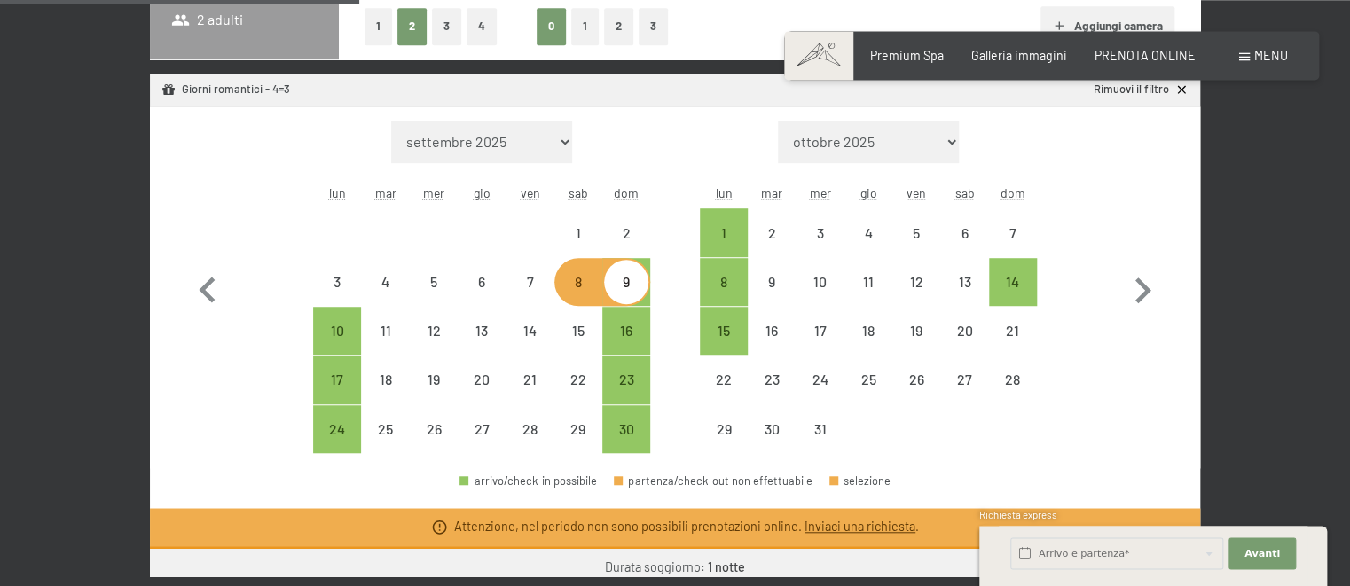
select select "2025-11-01"
select select "2025-12-01"
click at [629, 294] on div "9" at bounding box center [626, 297] width 44 height 44
select select "2025-11-01"
select select "2025-12-01"
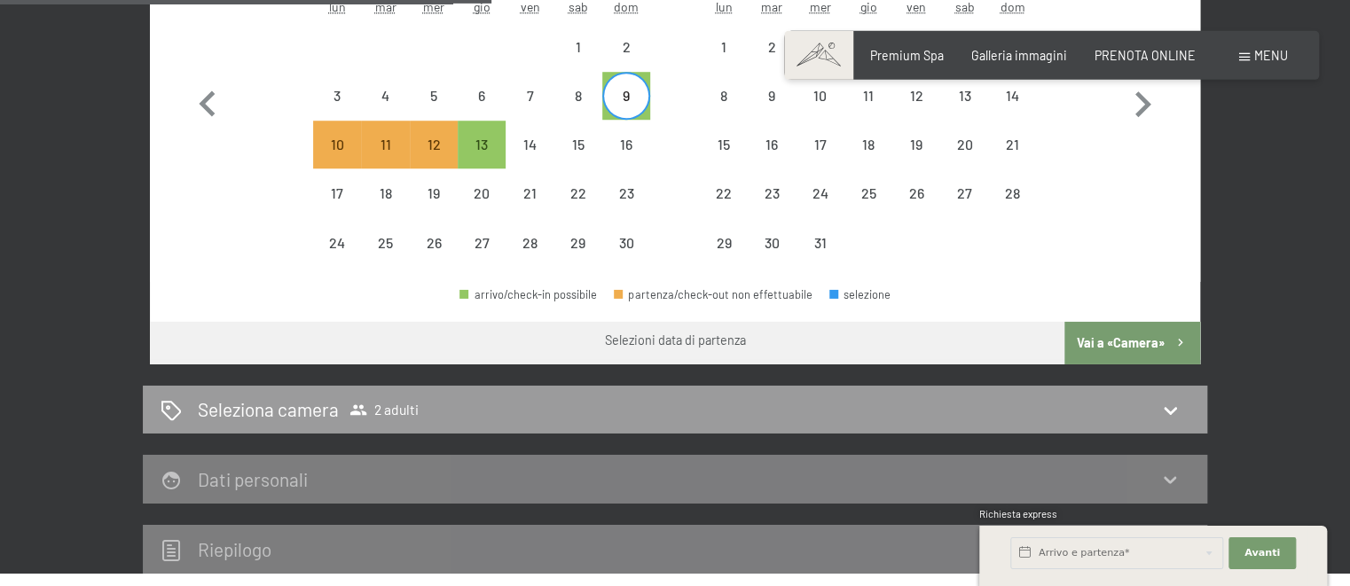
scroll to position [666, 0]
click at [1103, 336] on button "Vai a «Camera»" at bounding box center [1132, 342] width 136 height 43
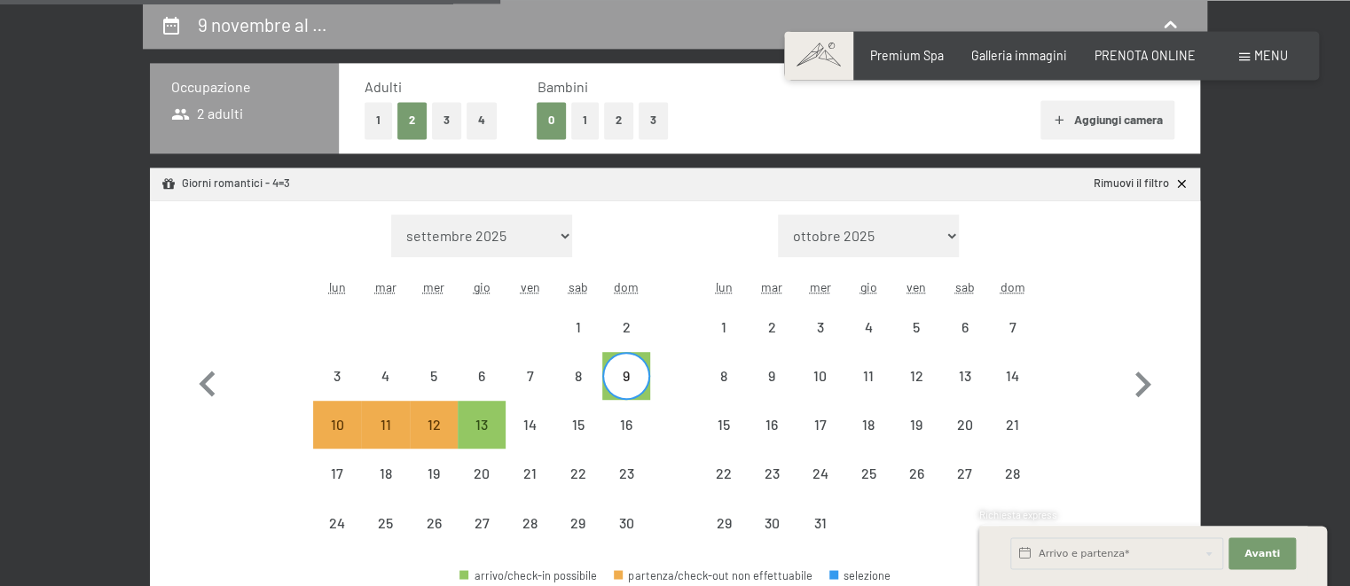
select select "2025-11-01"
select select "2025-12-01"
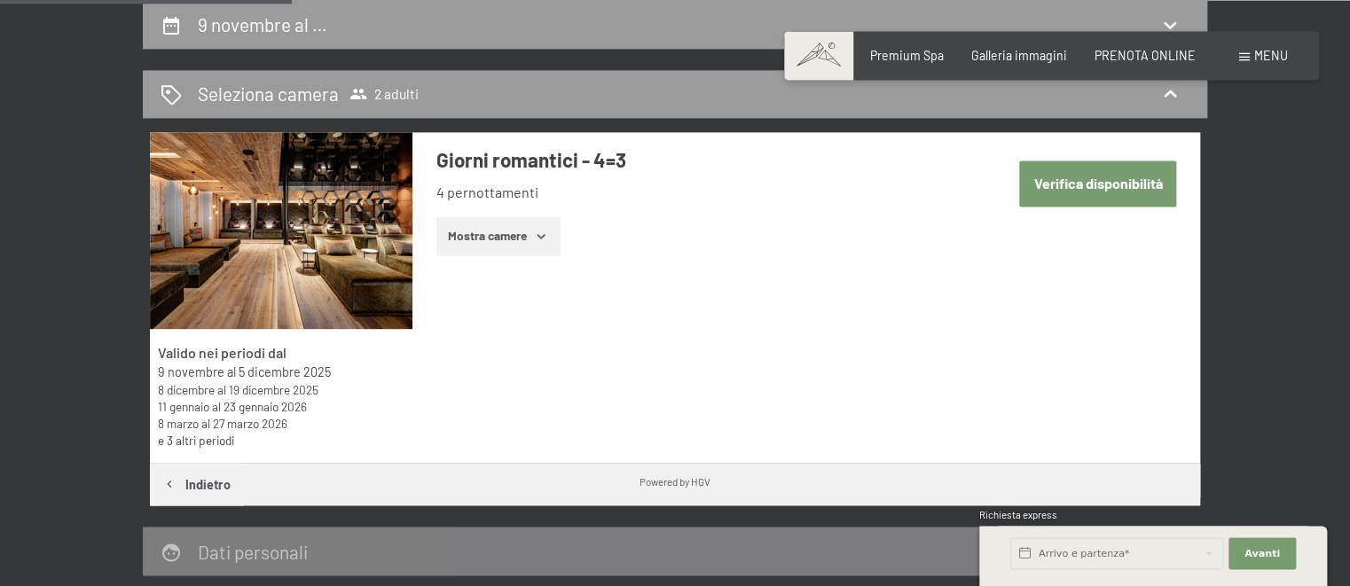
click at [176, 440] on link "e 3 altri periodi" at bounding box center [196, 440] width 76 height 15
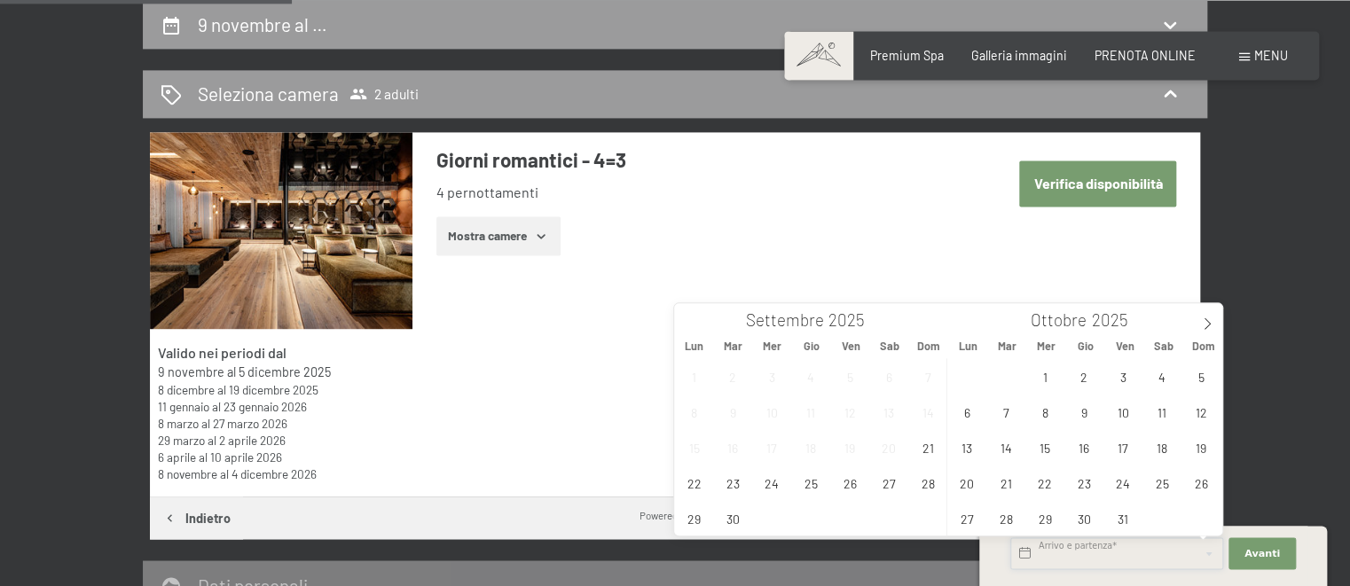
click at [1073, 554] on input "text" at bounding box center [1116, 554] width 213 height 32
click at [1205, 323] on icon at bounding box center [1207, 324] width 12 height 12
click at [1210, 413] on span "9" at bounding box center [1200, 412] width 35 height 35
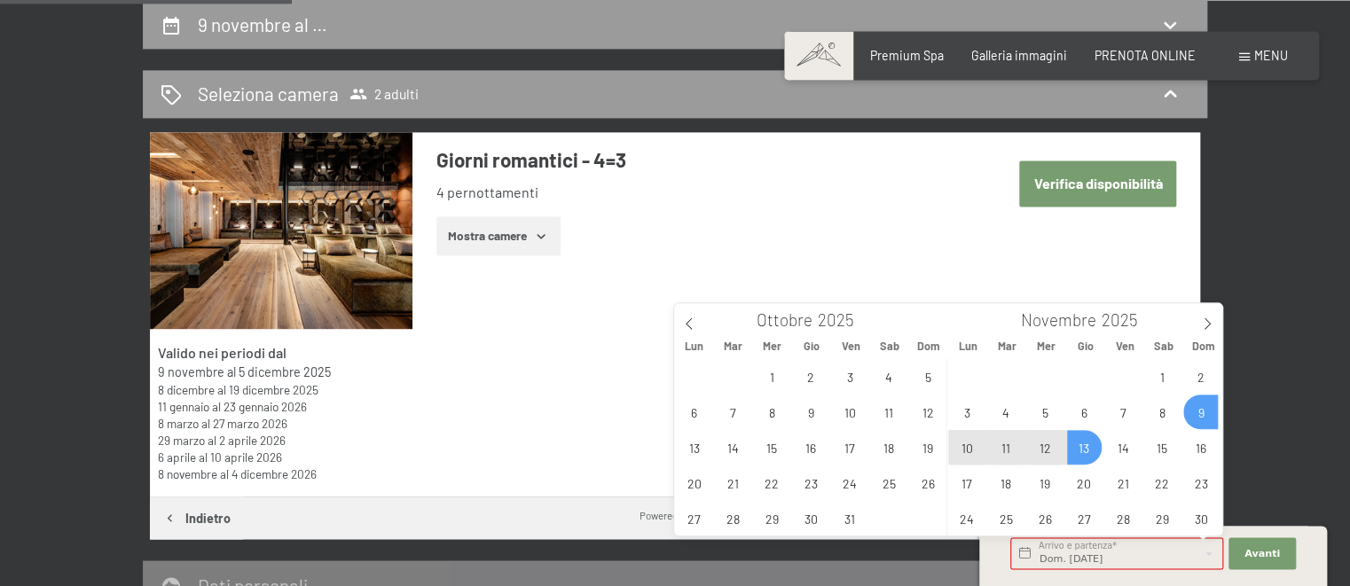
click at [1074, 446] on span "13" at bounding box center [1084, 447] width 35 height 35
type input "Dom. 09/11/2025 - Gio. 13/11/2025"
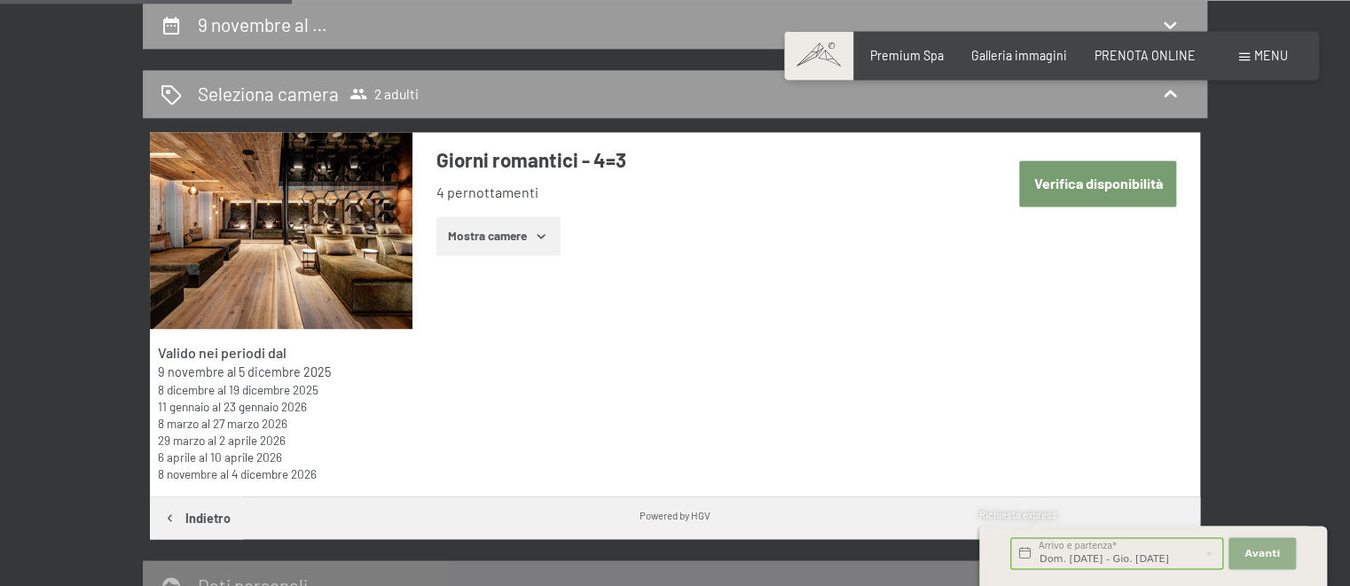
click at [1268, 555] on span "Avanti" at bounding box center [1261, 553] width 35 height 14
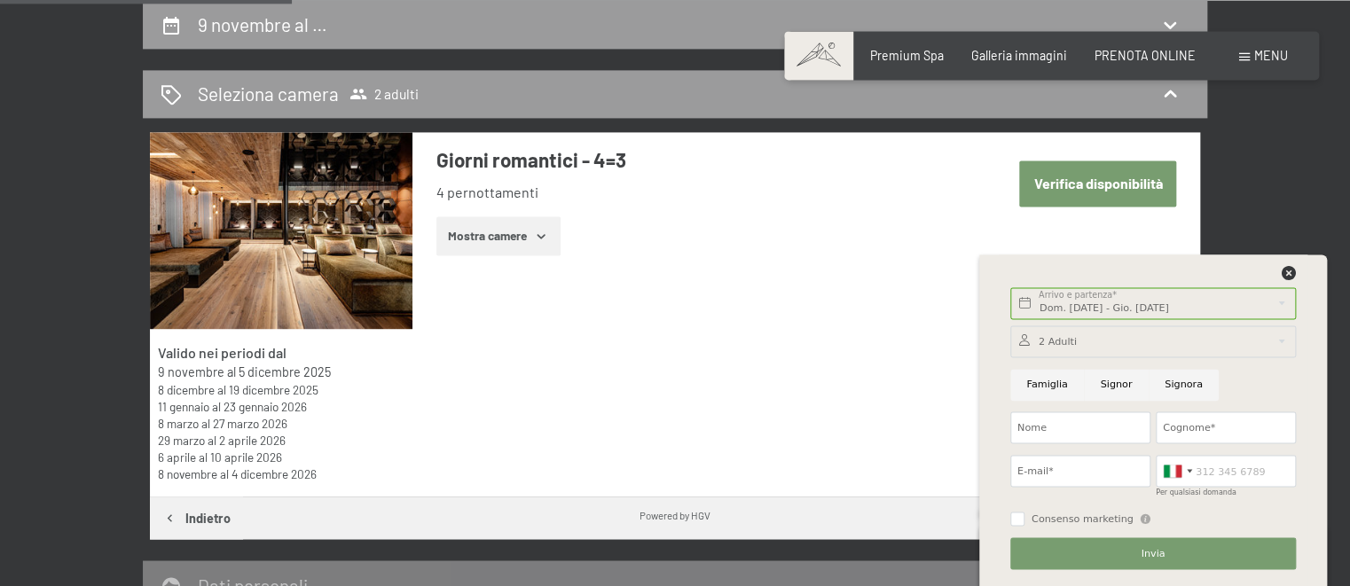
scroll to position [0, 0]
click at [1286, 277] on icon at bounding box center [1289, 273] width 14 height 14
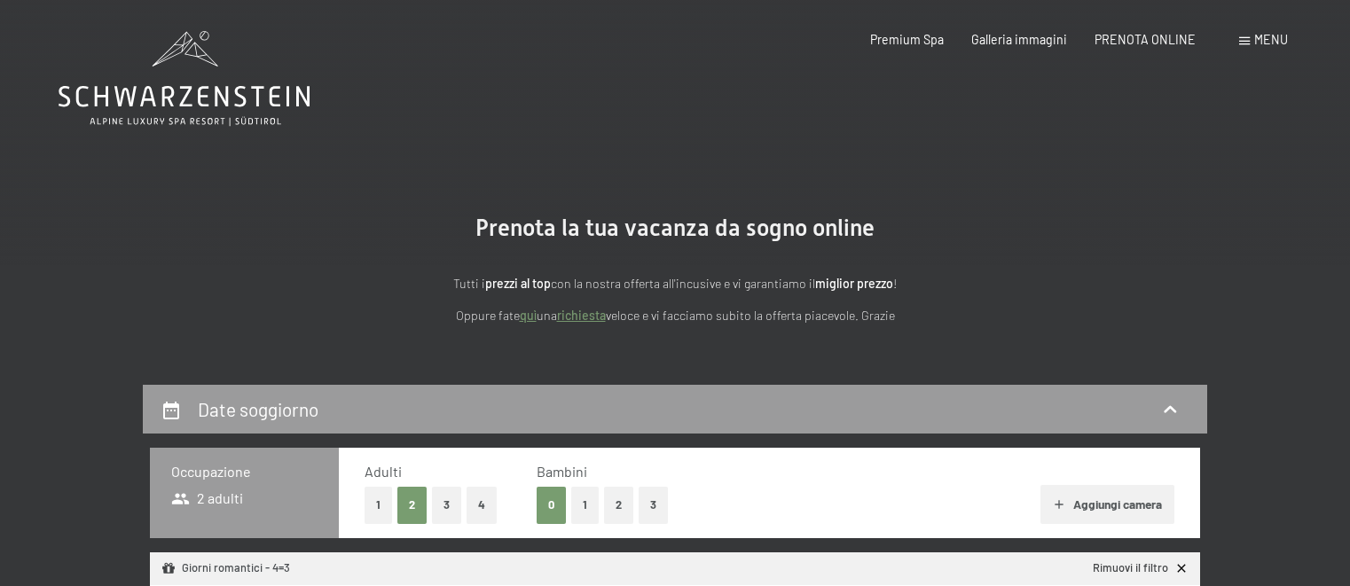
select select "[DATE]"
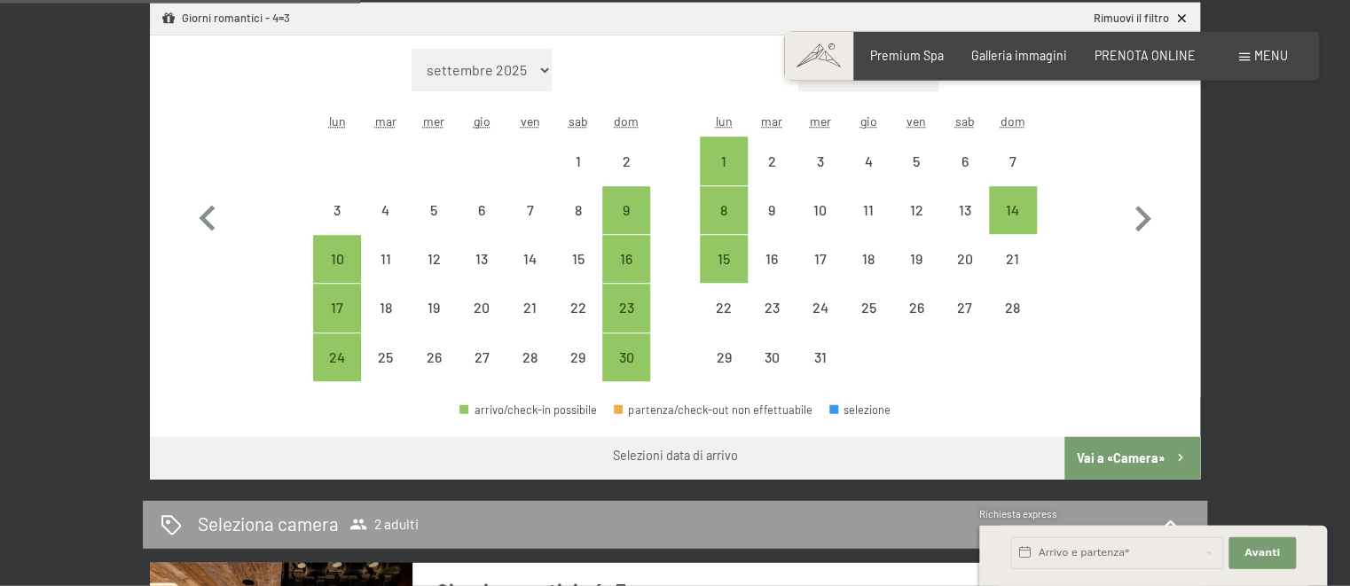
scroll to position [561, 0]
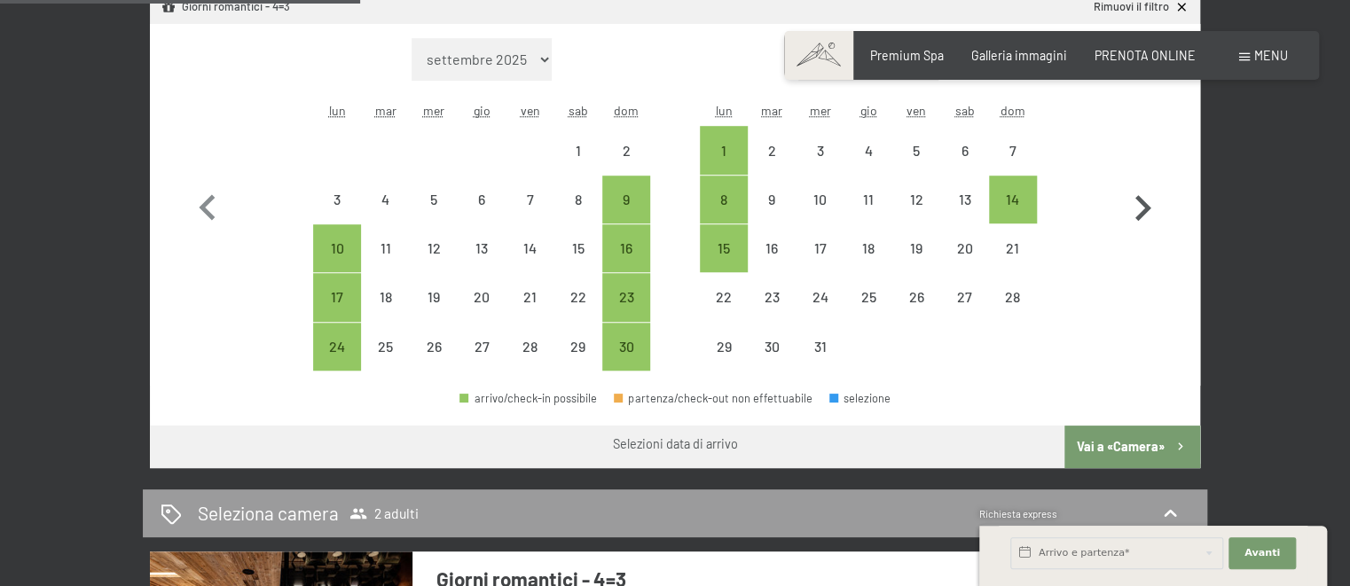
click at [1148, 208] on icon "button" at bounding box center [1143, 208] width 16 height 26
select select "2025-12-01"
select select "2026-01-01"
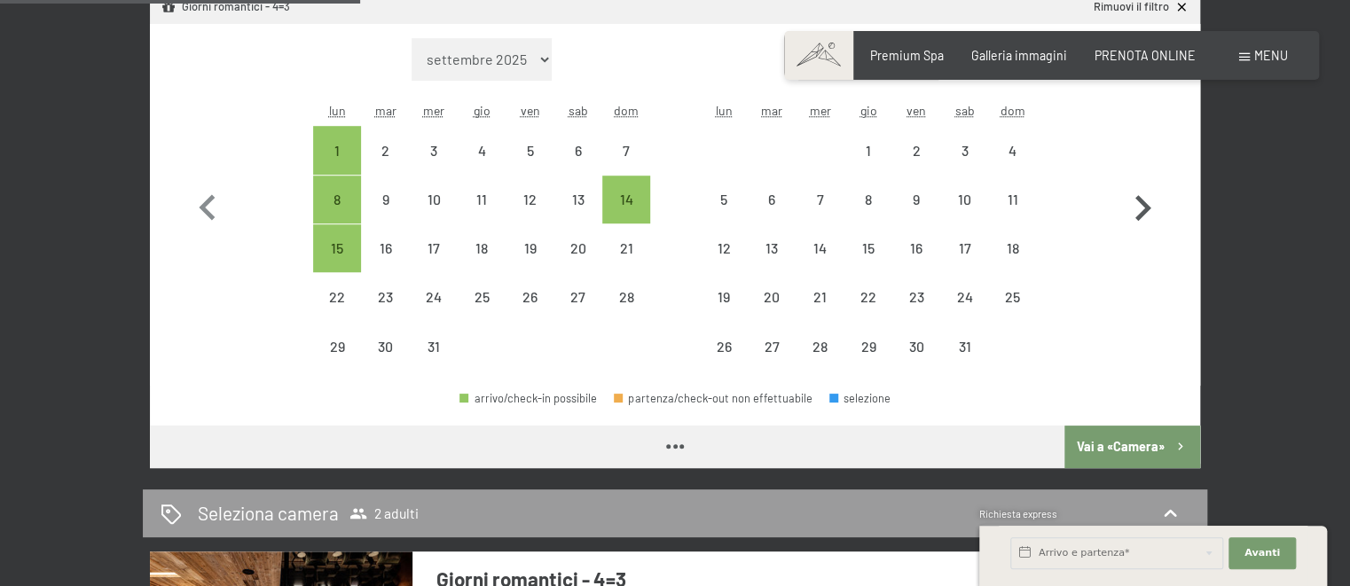
select select "2025-12-01"
select select "2026-01-01"
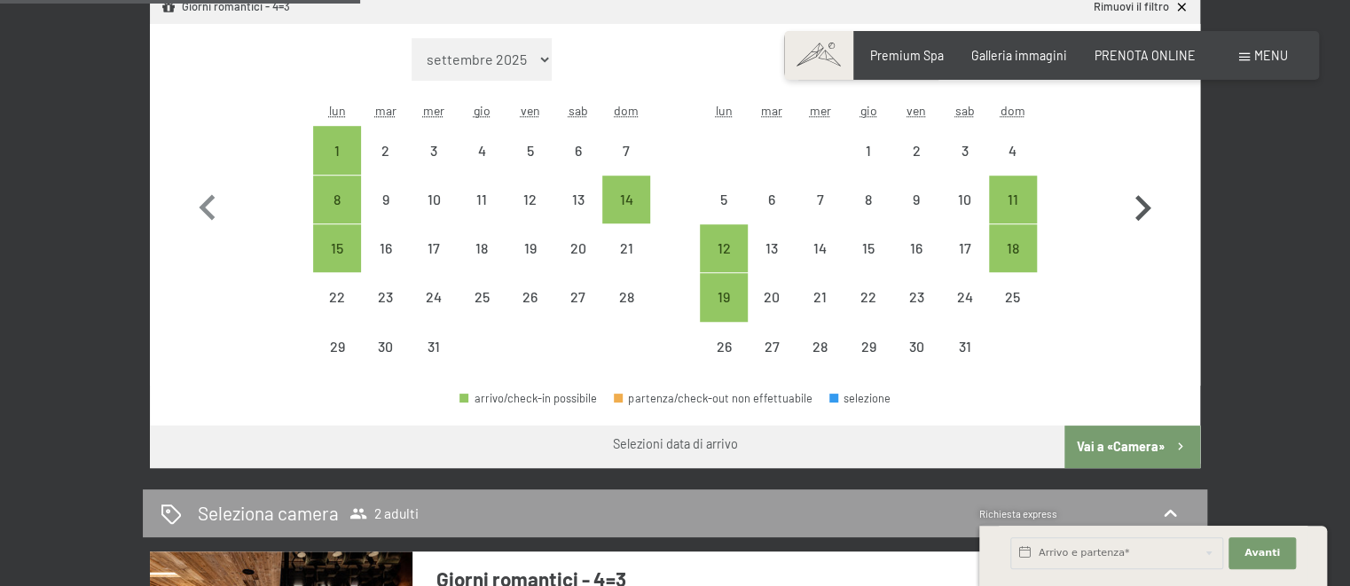
click at [1148, 208] on icon "button" at bounding box center [1143, 208] width 16 height 26
select select "2026-01-01"
select select "2026-02-01"
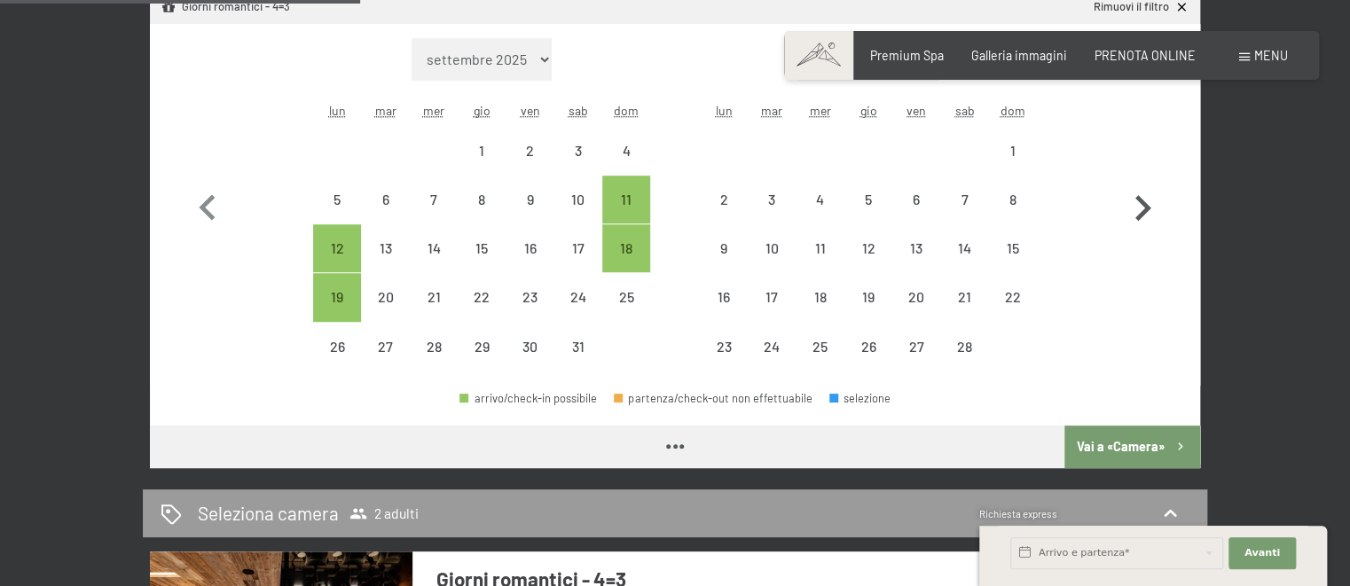
select select "2026-01-01"
select select "2026-02-01"
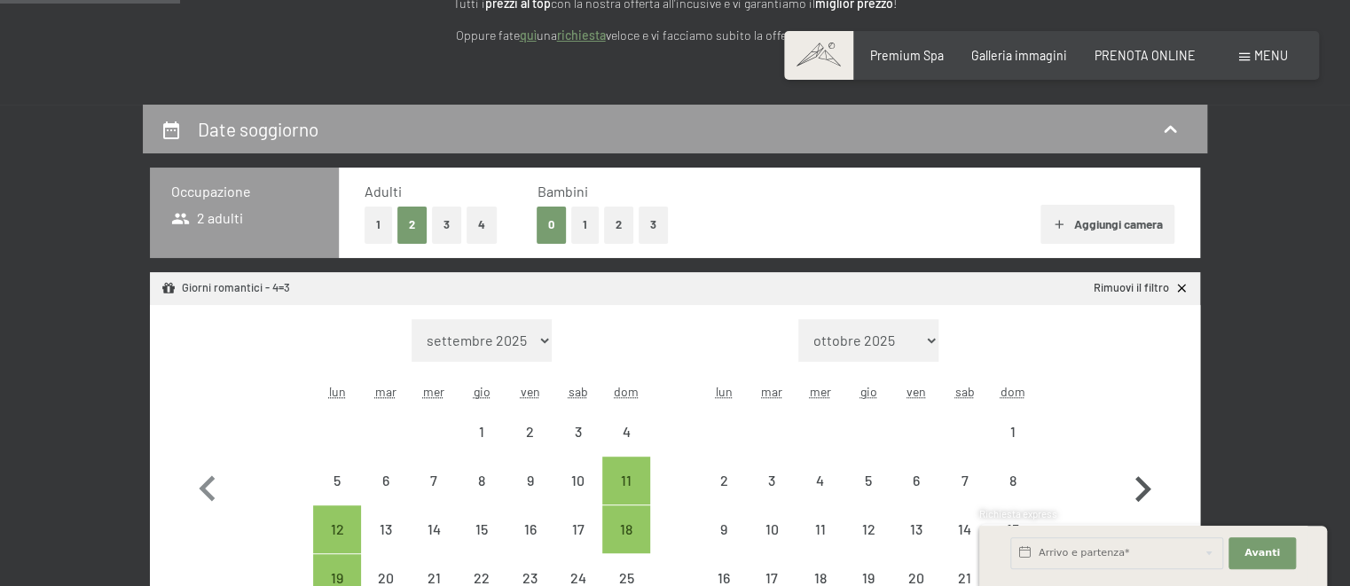
click at [1150, 487] on icon "button" at bounding box center [1142, 489] width 51 height 51
select select "2026-02-01"
select select "2026-03-01"
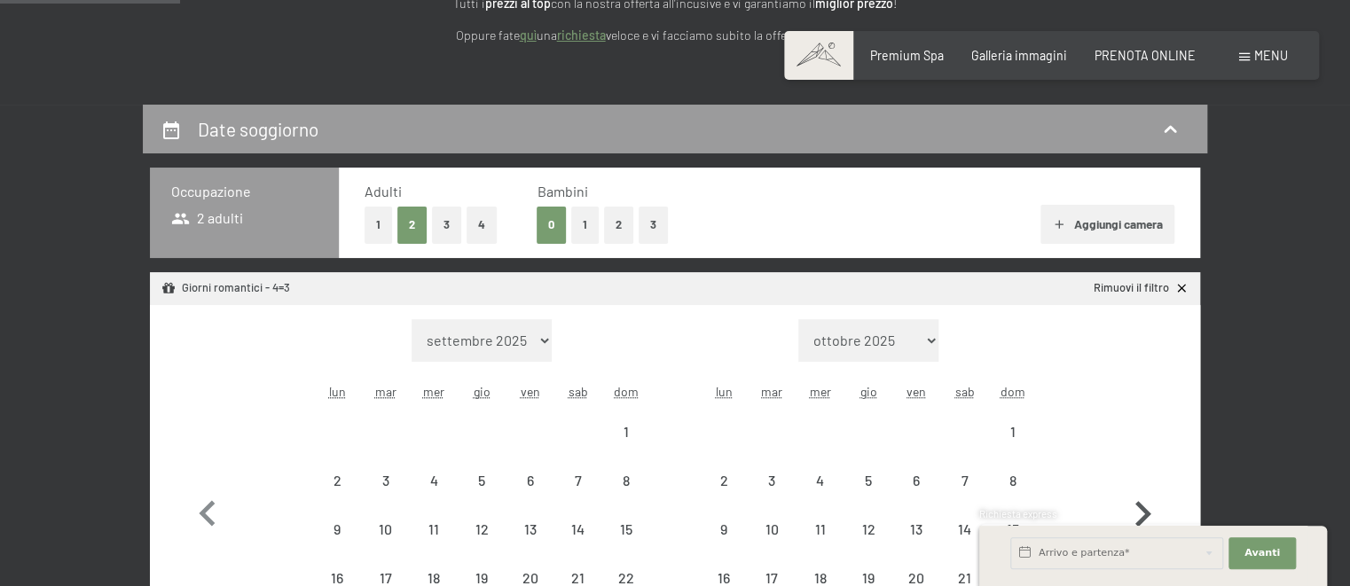
select select "2026-02-01"
select select "2026-03-01"
click at [1150, 487] on button "button" at bounding box center [1142, 510] width 51 height 382
select select "2026-03-01"
select select "2026-04-01"
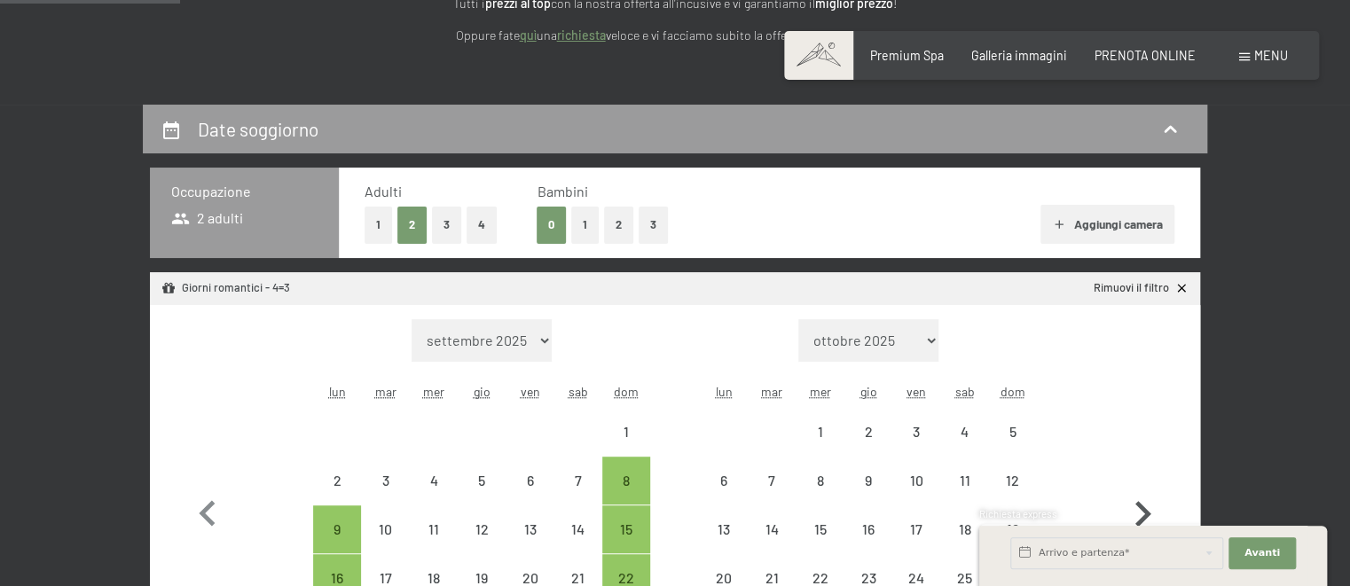
select select "2026-03-01"
select select "2026-04-01"
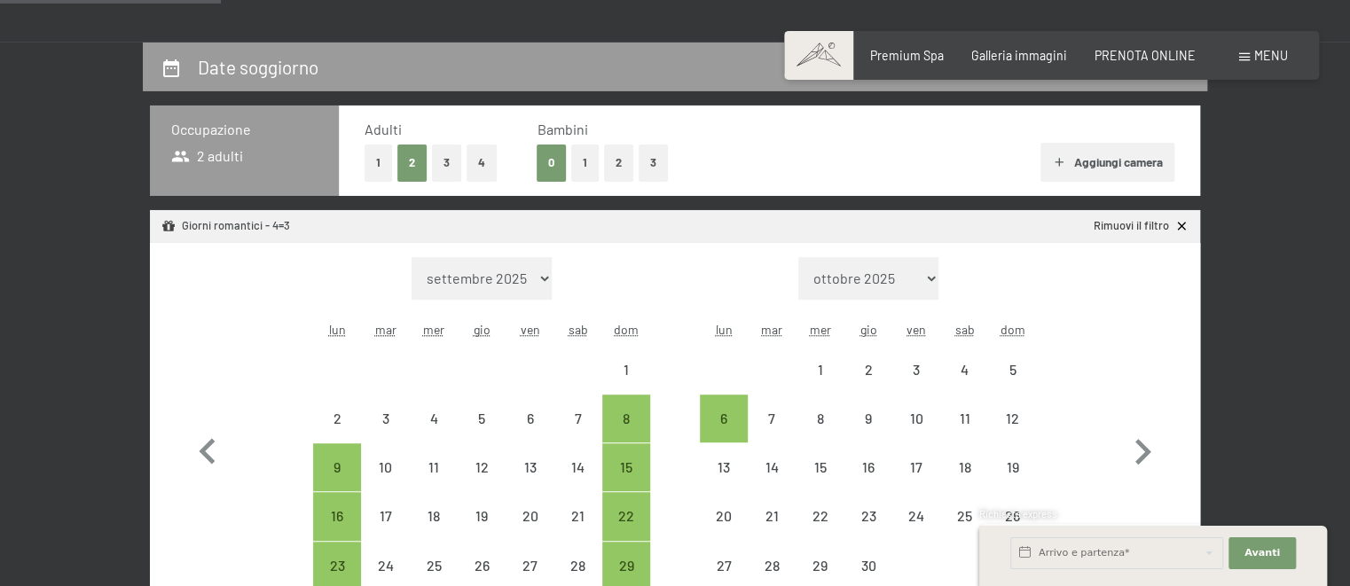
scroll to position [374, 0]
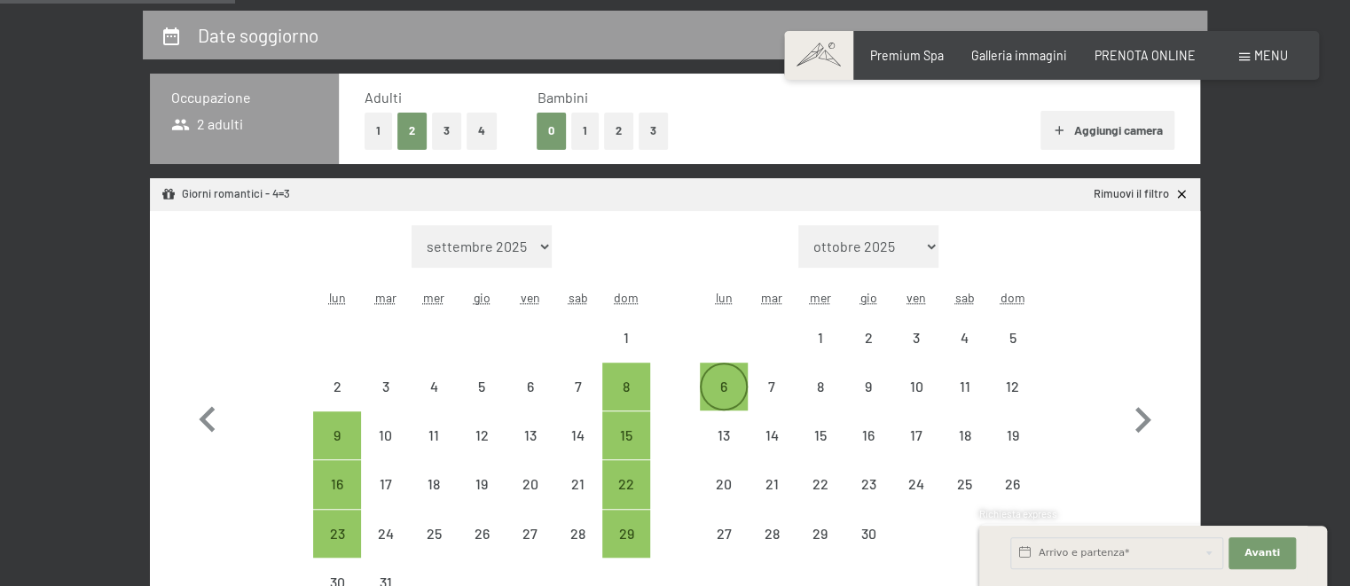
click at [740, 385] on div "6" at bounding box center [724, 402] width 44 height 44
select select "2026-03-01"
select select "2026-04-01"
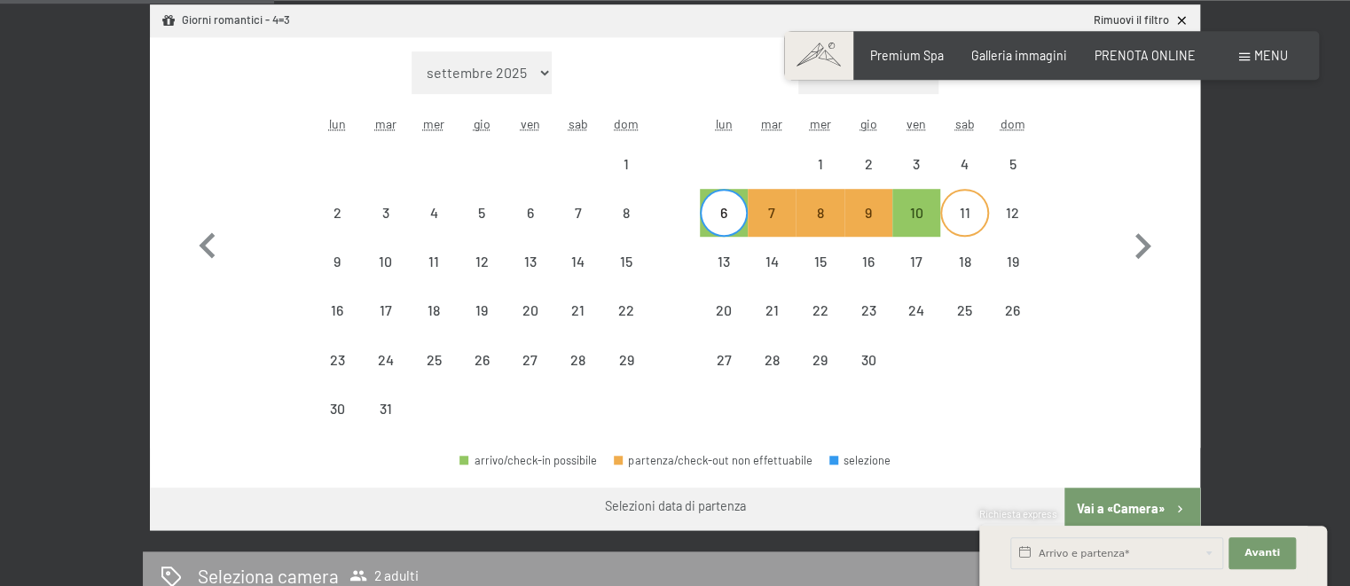
scroll to position [561, 0]
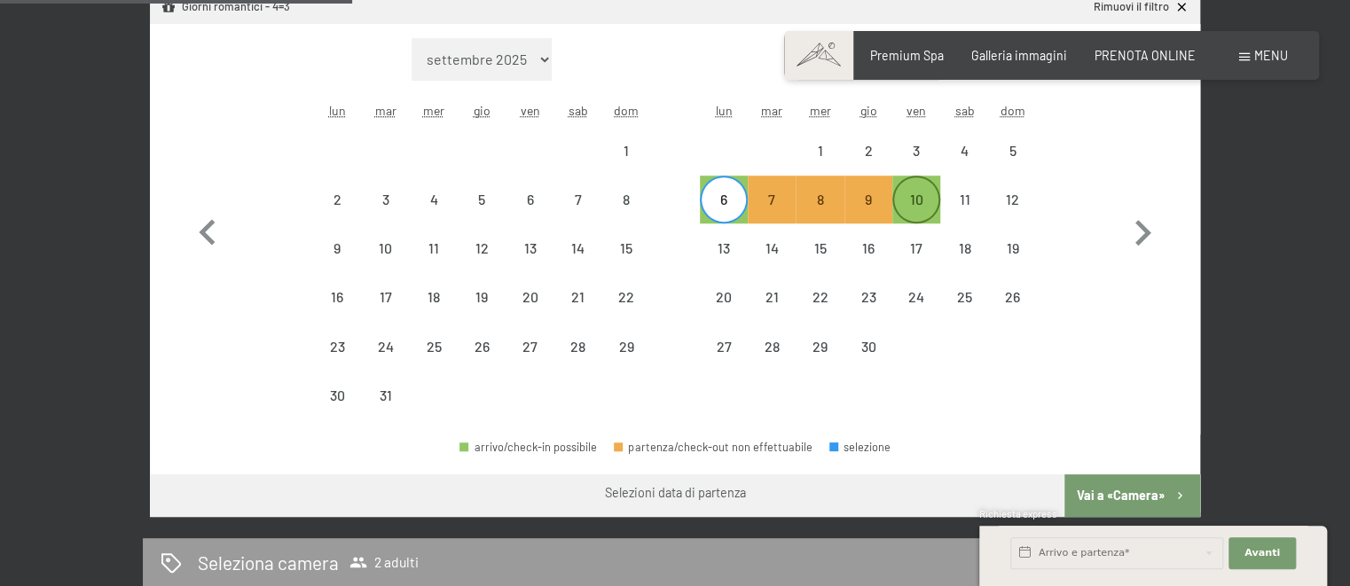
click at [921, 203] on div "10" at bounding box center [916, 214] width 44 height 44
select select "2026-03-01"
select select "2026-04-01"
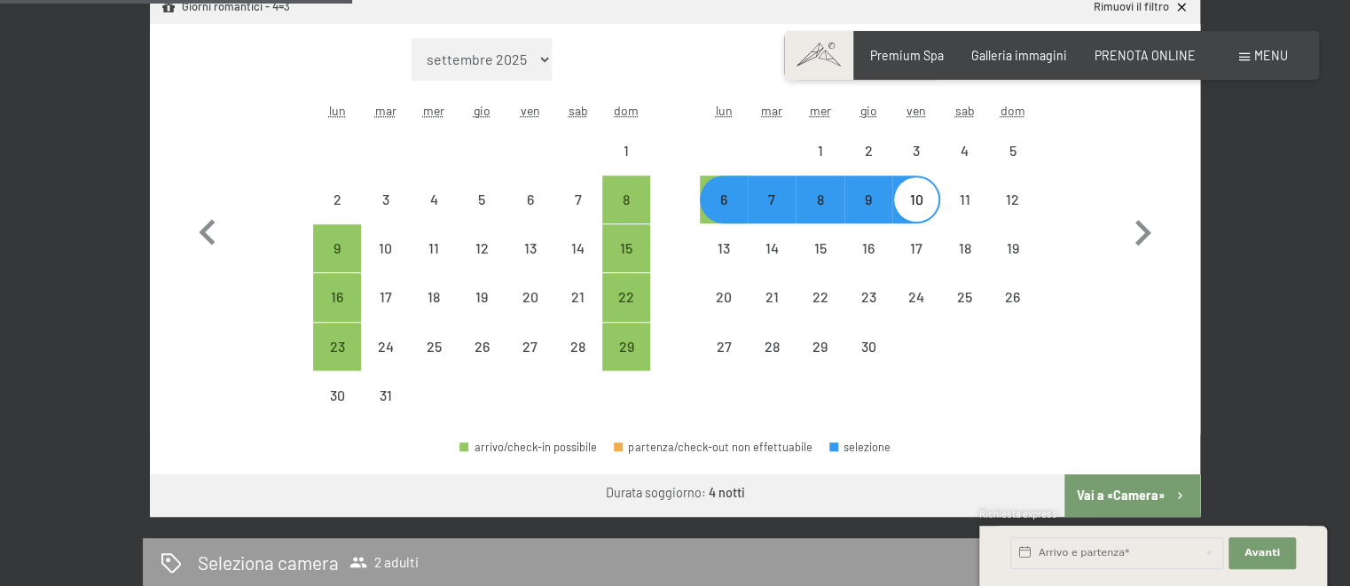
select select "2025-11-01"
select select "2025-12-01"
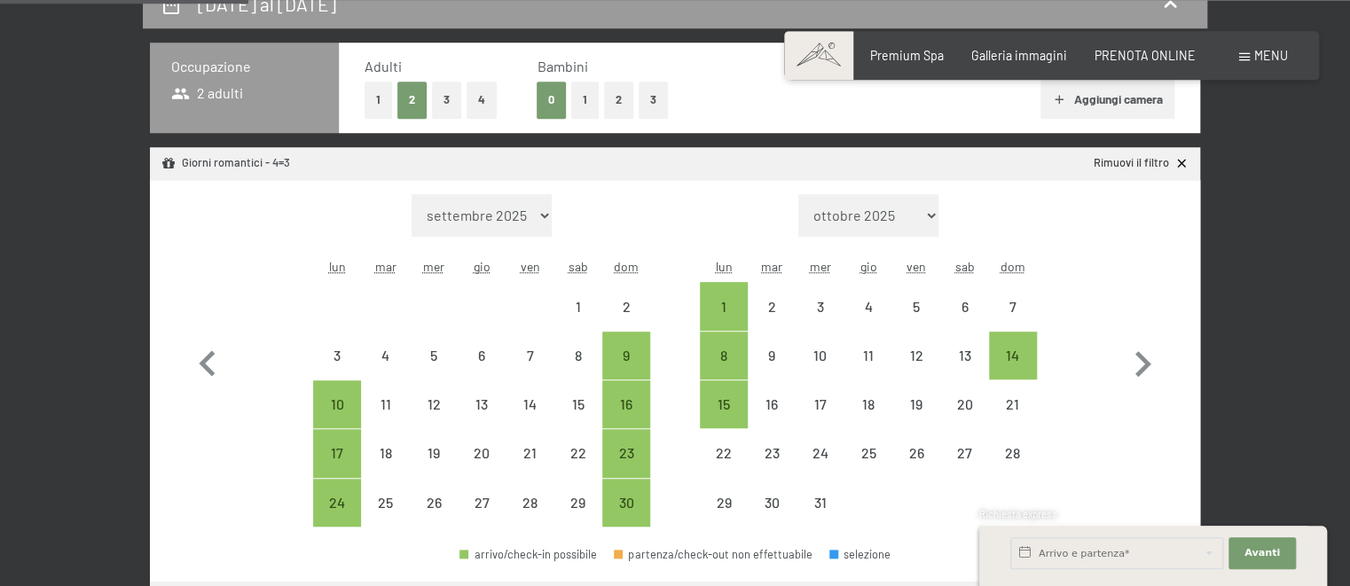
scroll to position [374, 0]
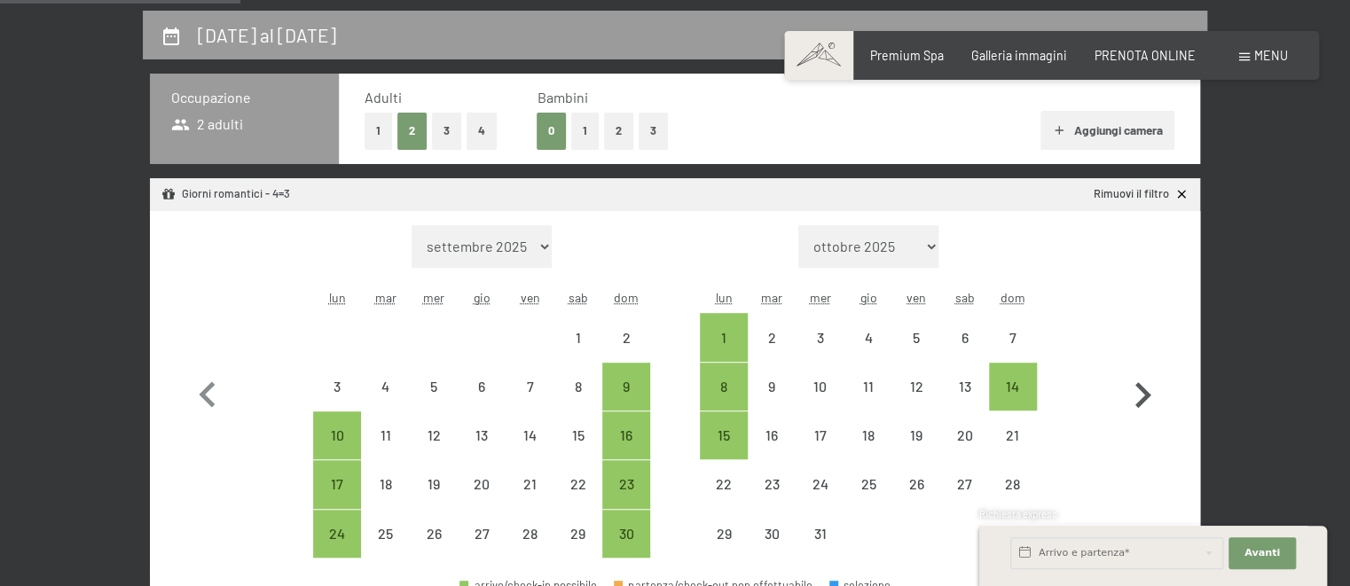
click at [1134, 389] on icon "button" at bounding box center [1142, 395] width 51 height 51
select select "2025-12-01"
select select "2026-01-01"
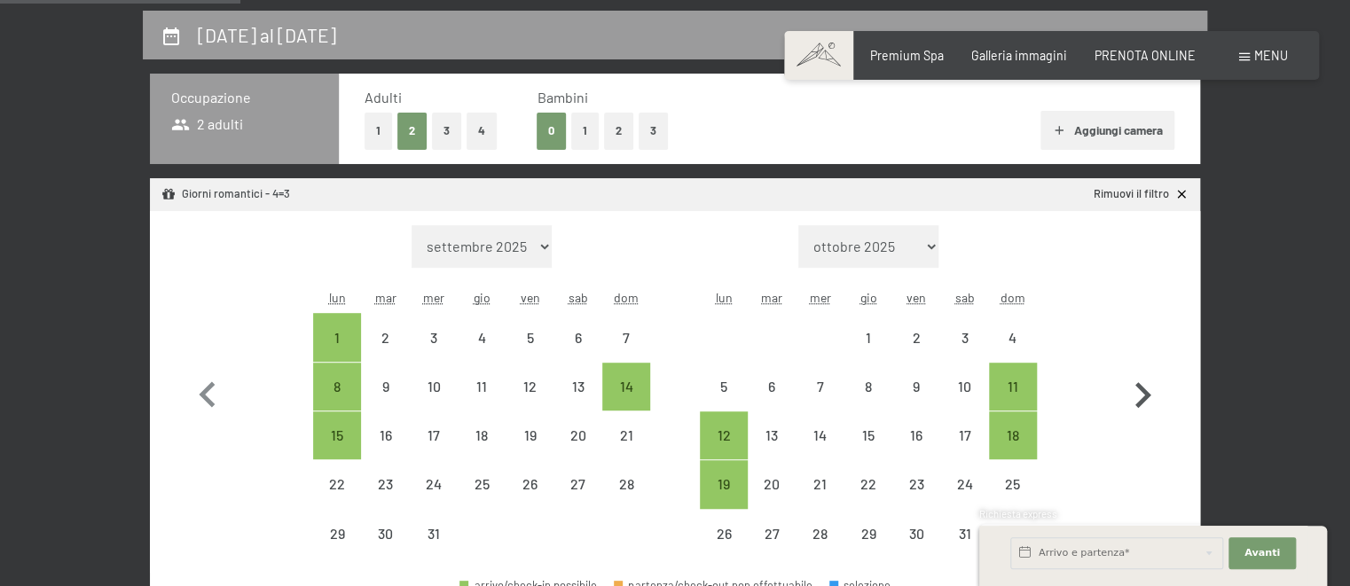
click at [1134, 389] on icon "button" at bounding box center [1142, 395] width 51 height 51
select select "2026-01-01"
select select "2026-02-01"
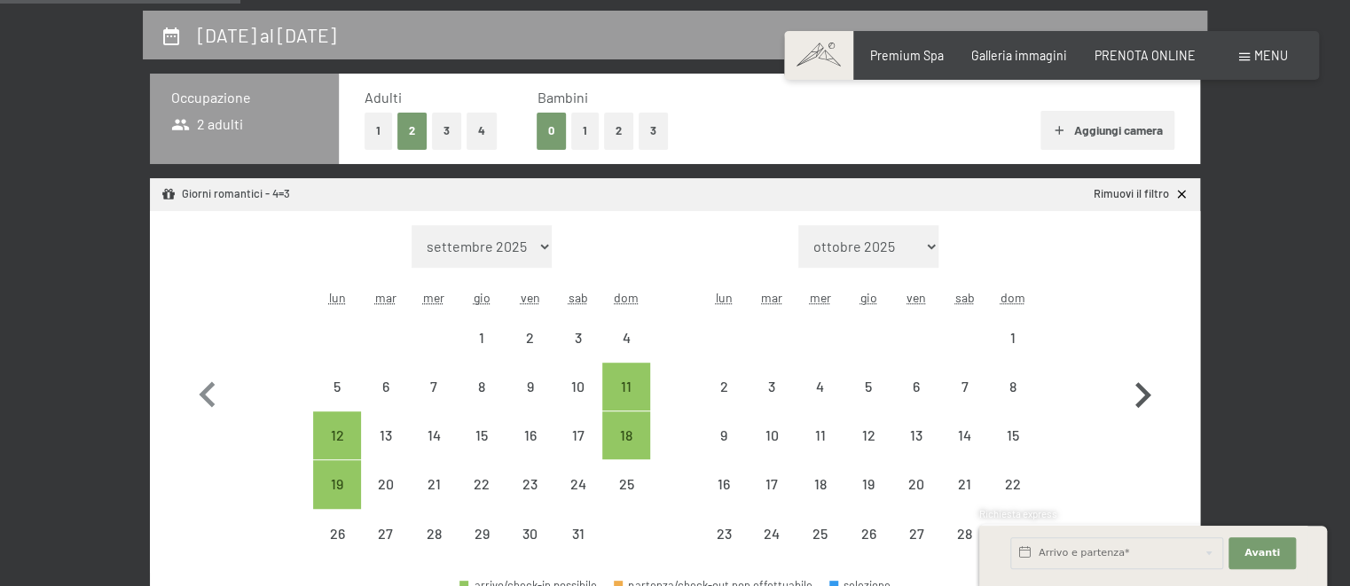
click at [1134, 389] on icon "button" at bounding box center [1142, 395] width 51 height 51
select select "2026-02-01"
select select "2026-03-01"
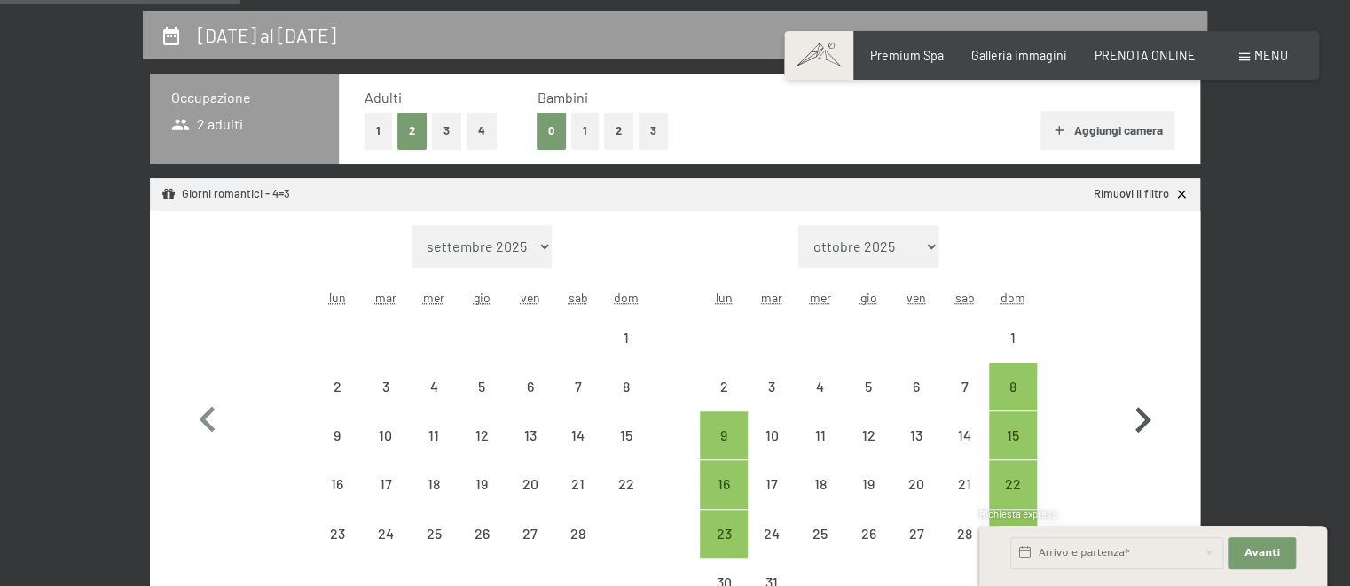
click at [1134, 389] on button "button" at bounding box center [1142, 416] width 51 height 382
select select "2026-03-01"
select select "2026-04-01"
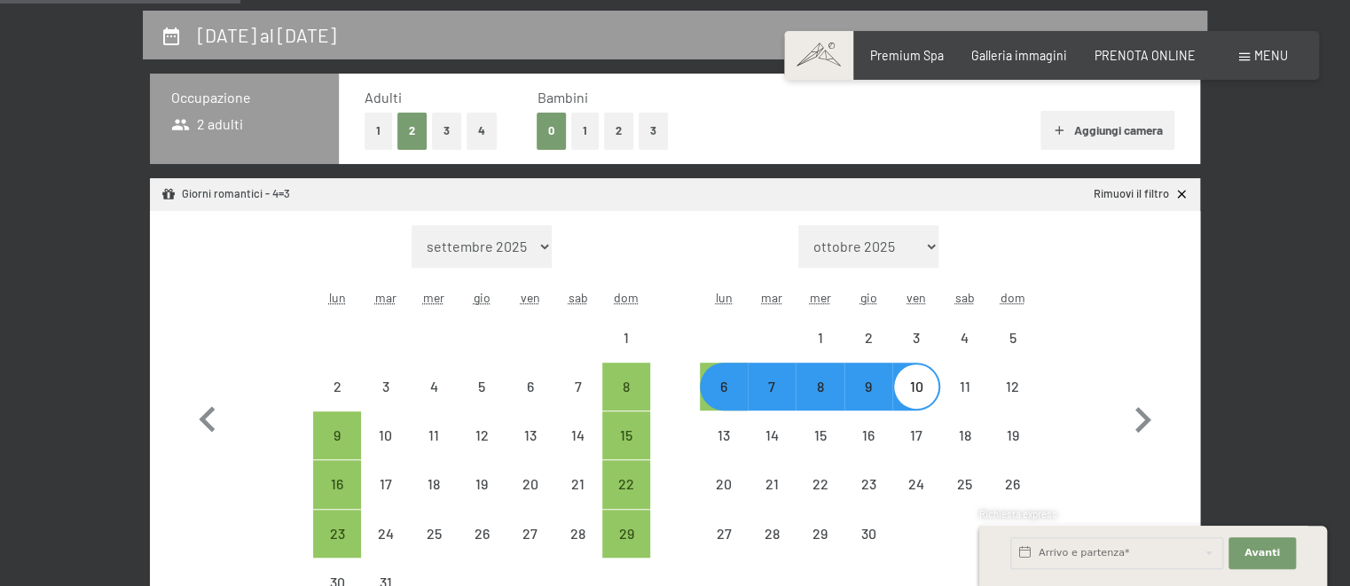
click at [719, 394] on div "6" at bounding box center [724, 402] width 44 height 44
select select "2026-03-01"
select select "2026-04-01"
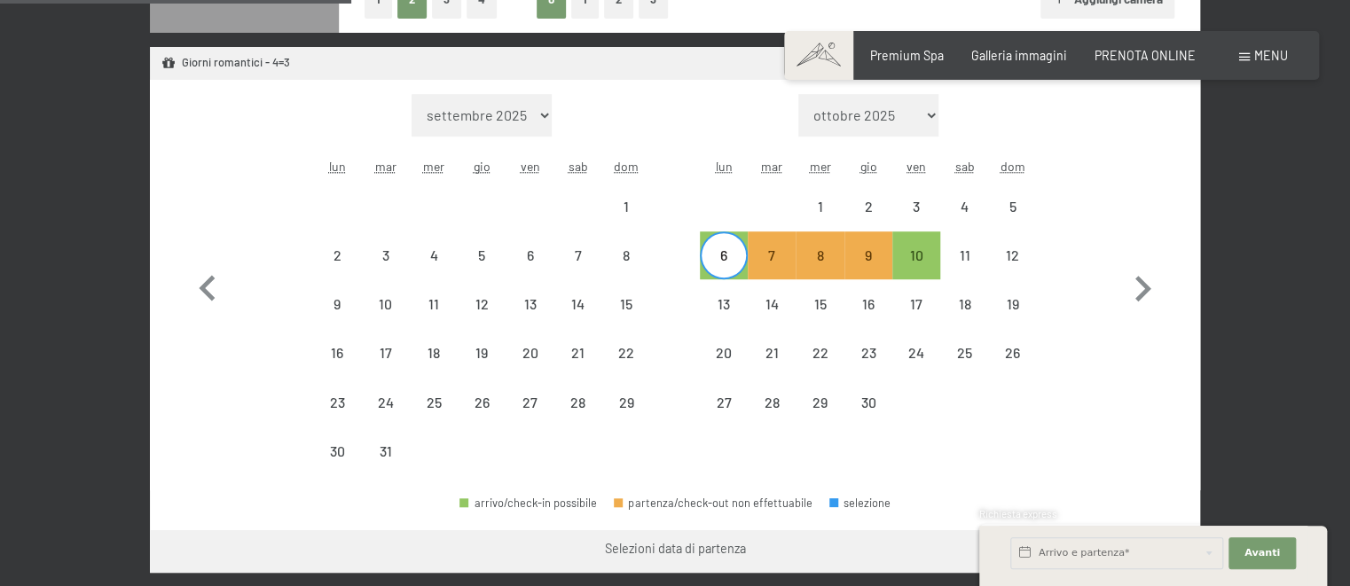
scroll to position [561, 0]
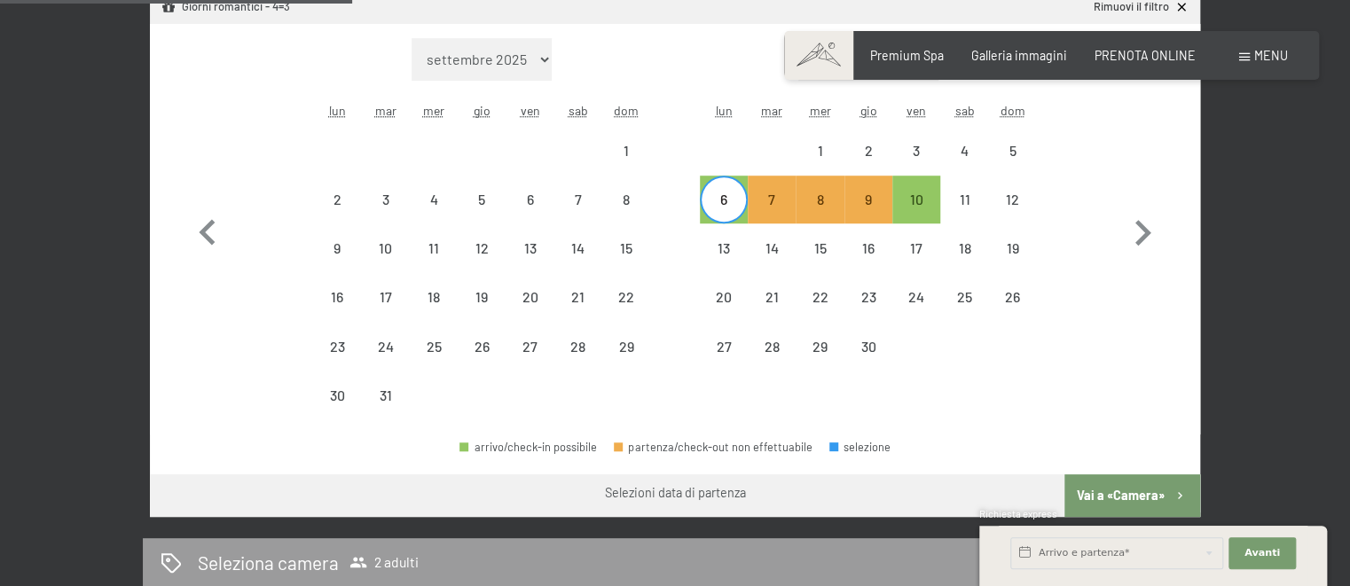
click at [1134, 488] on button "Vai a «Camera»" at bounding box center [1132, 496] width 136 height 43
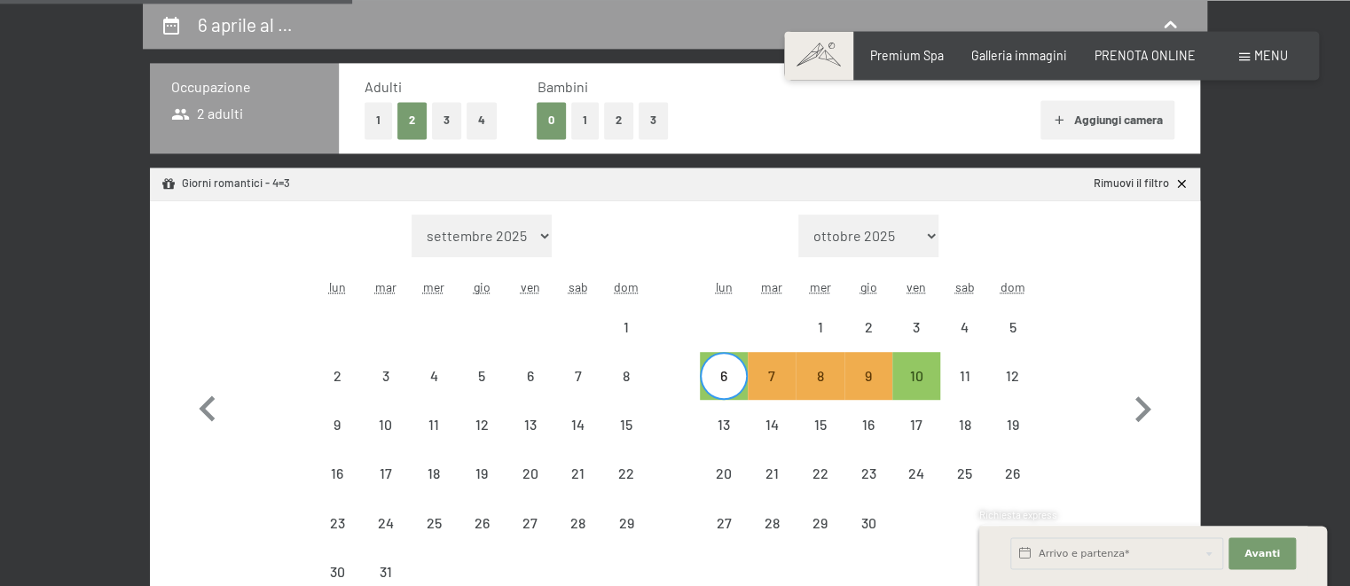
select select "2026-03-01"
select select "2026-04-01"
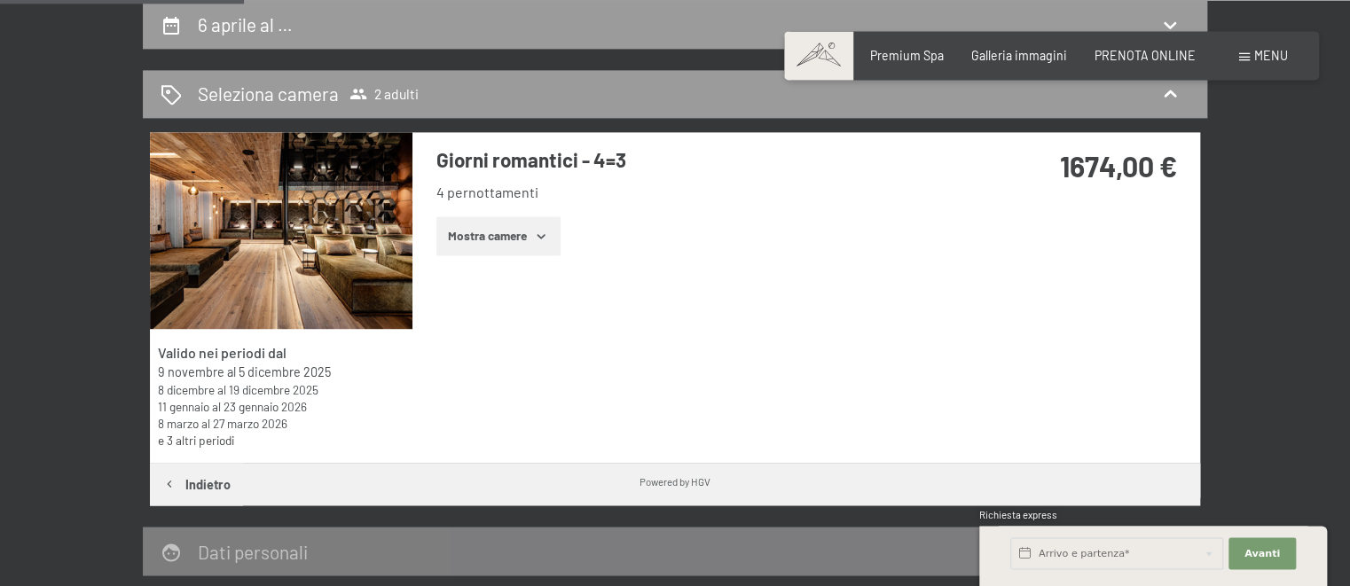
click at [546, 234] on icon "button" at bounding box center [541, 236] width 14 height 14
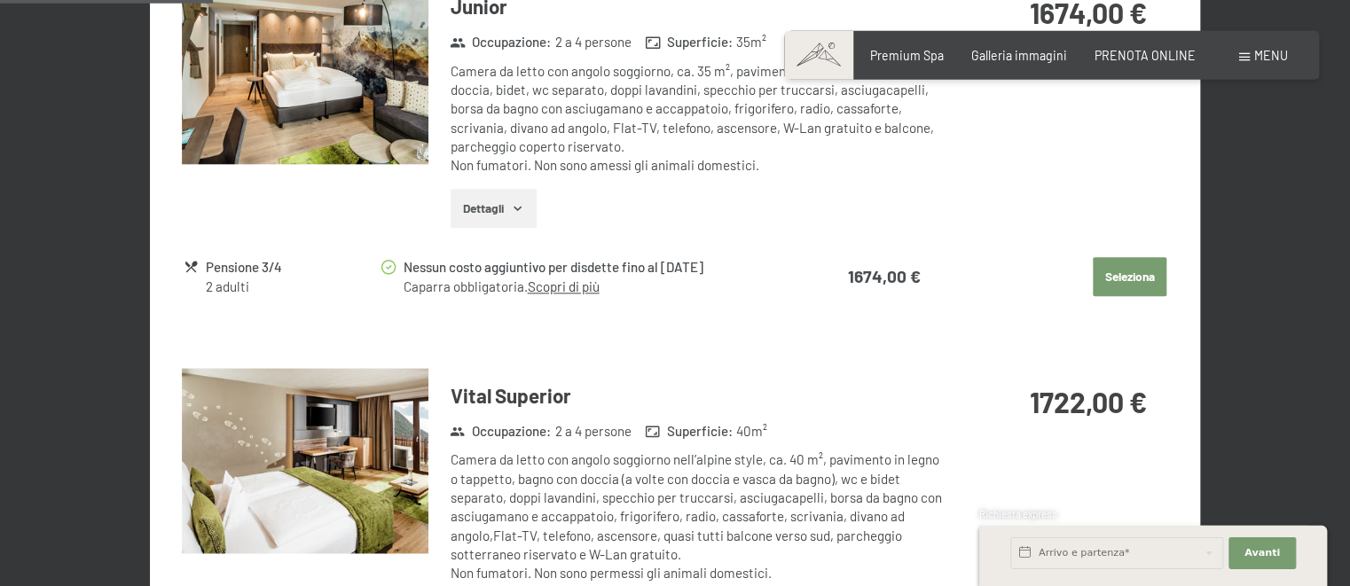
scroll to position [947, 0]
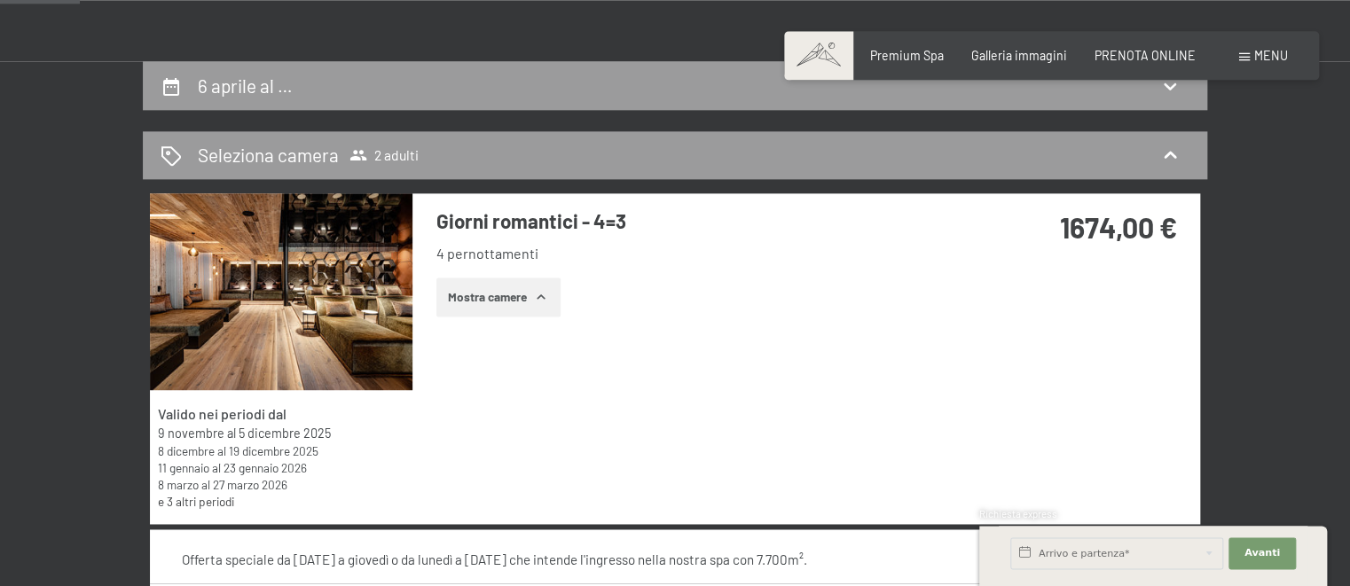
scroll to position [291, 0]
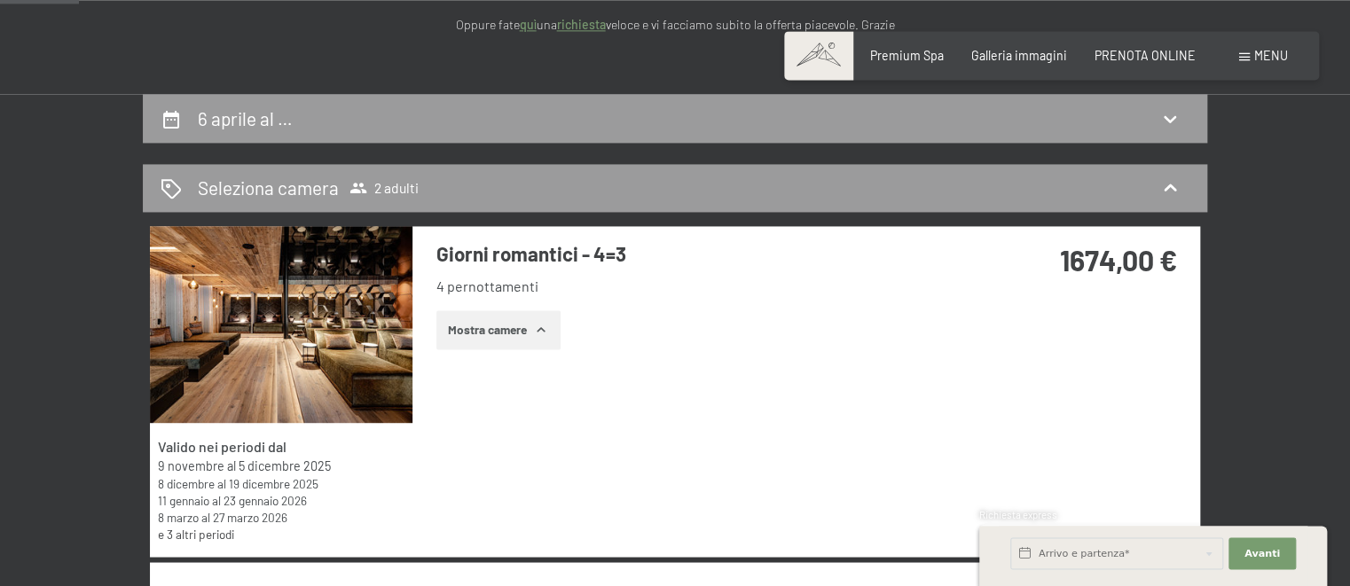
click at [723, 372] on div "Valido nei periodi dal 9 novembre al 5 dicembre 2025 8 dicembre al 19 dicembre …" at bounding box center [675, 391] width 1050 height 331
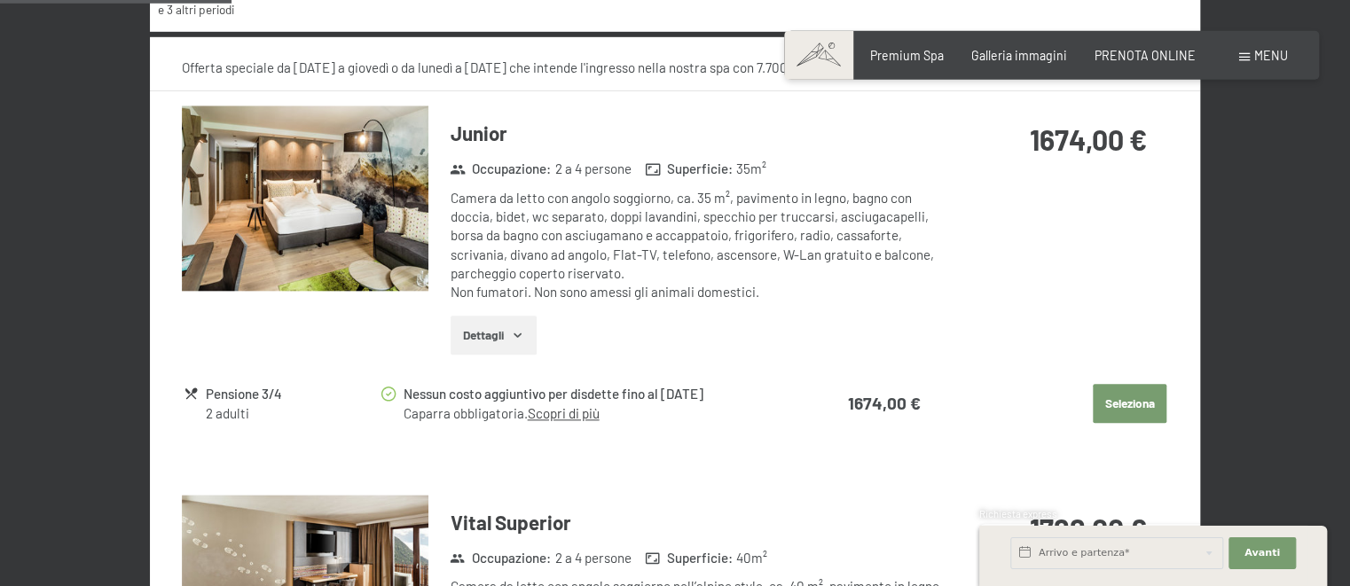
scroll to position [853, 0]
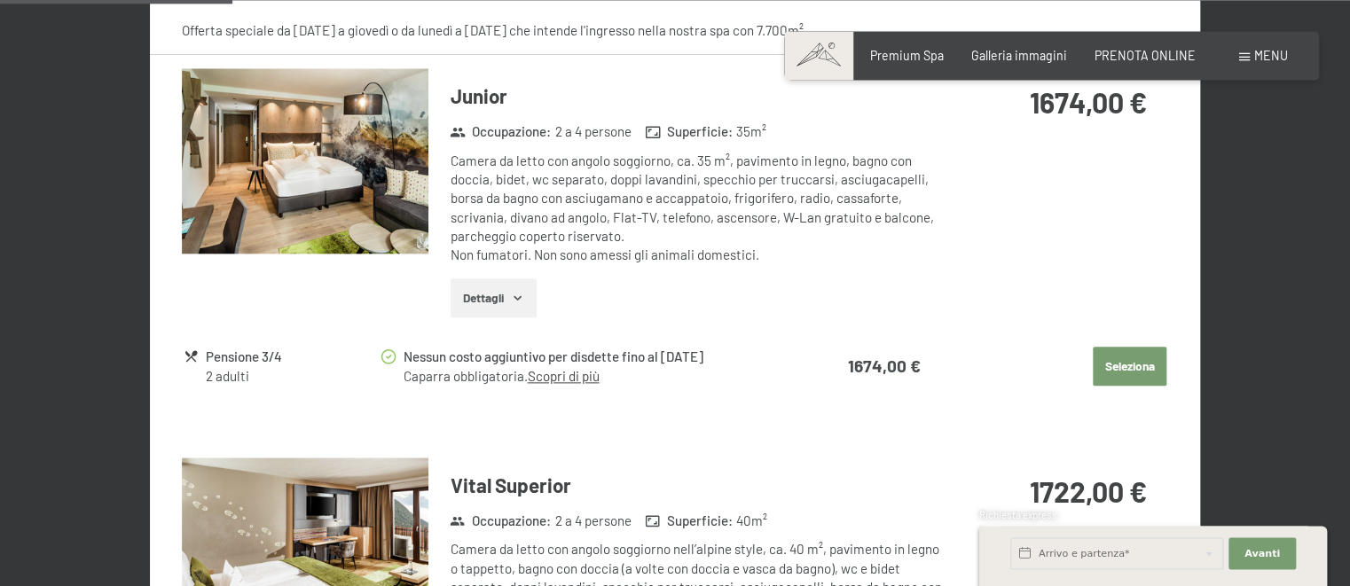
click at [1021, 271] on div "Junior Occupazione : 2 a 4 persone Superficie : 35 m² Camera da letto con angol…" at bounding box center [675, 199] width 987 height 263
click at [1034, 326] on div "Junior Occupazione : 2 a 4 persone Superficie : 35 m² Camera da letto con angol…" at bounding box center [675, 199] width 987 height 263
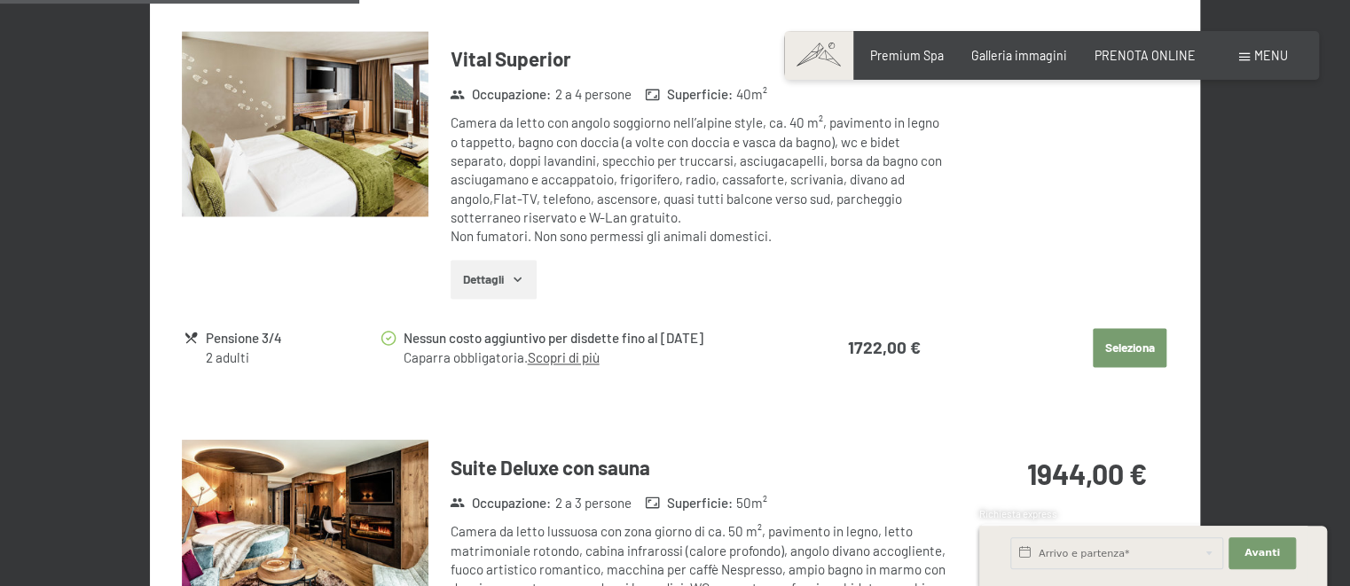
scroll to position [1322, 0]
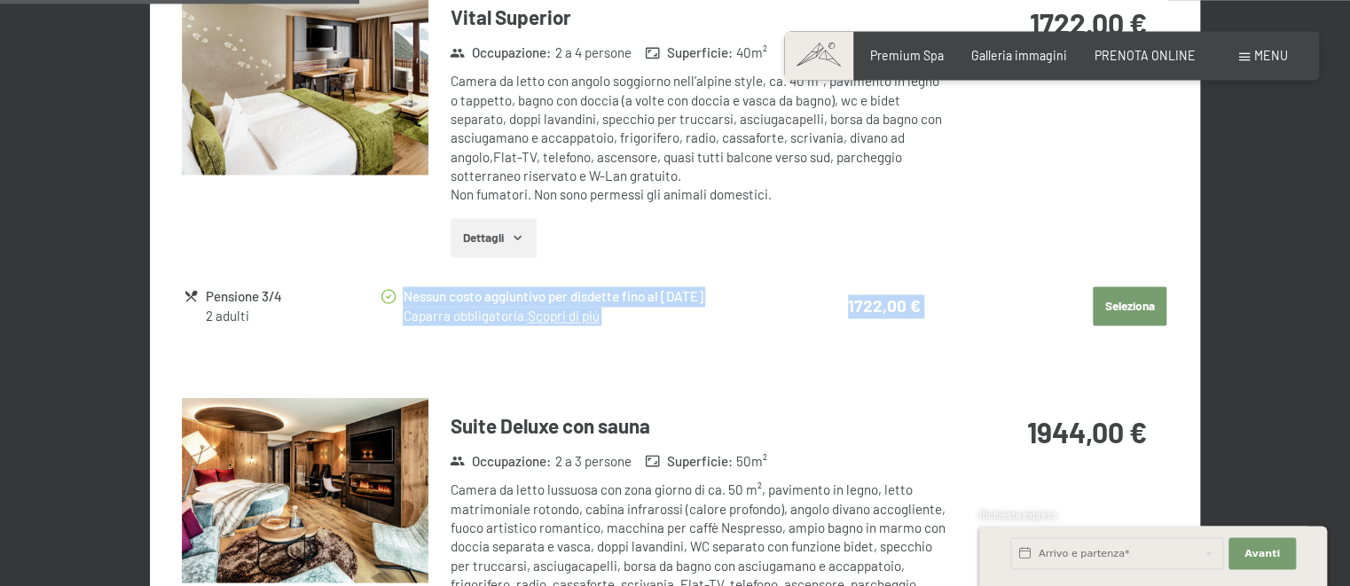
drag, startPoint x: 426, startPoint y: 234, endPoint x: 1142, endPoint y: 353, distance: 725.6
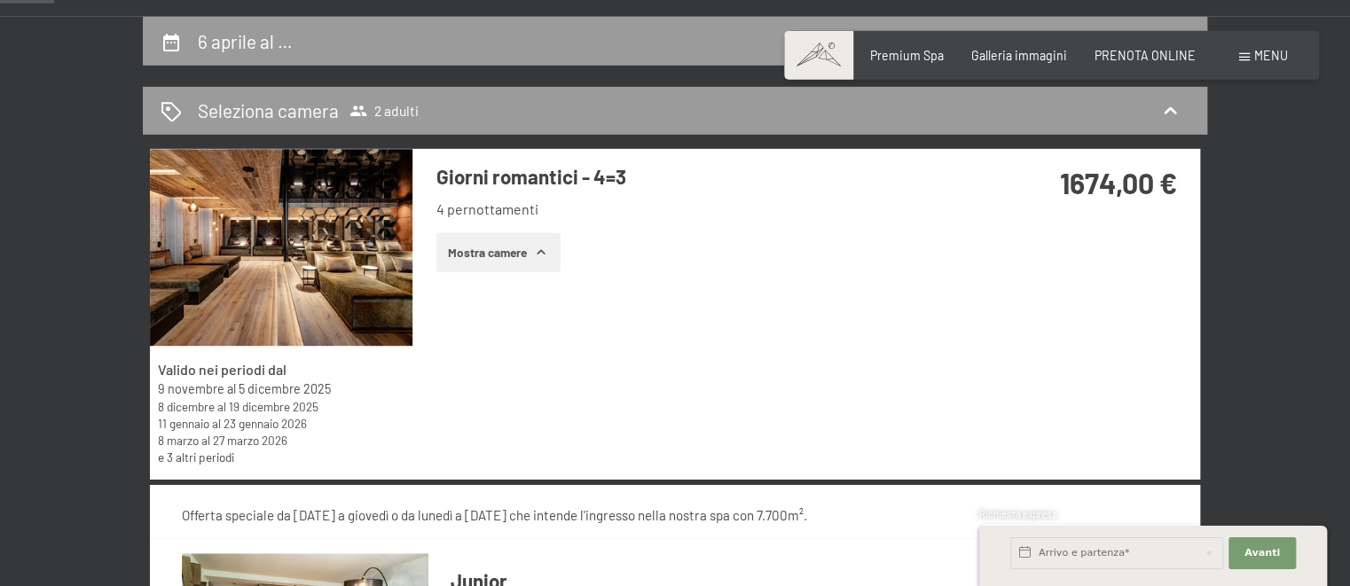
scroll to position [198, 0]
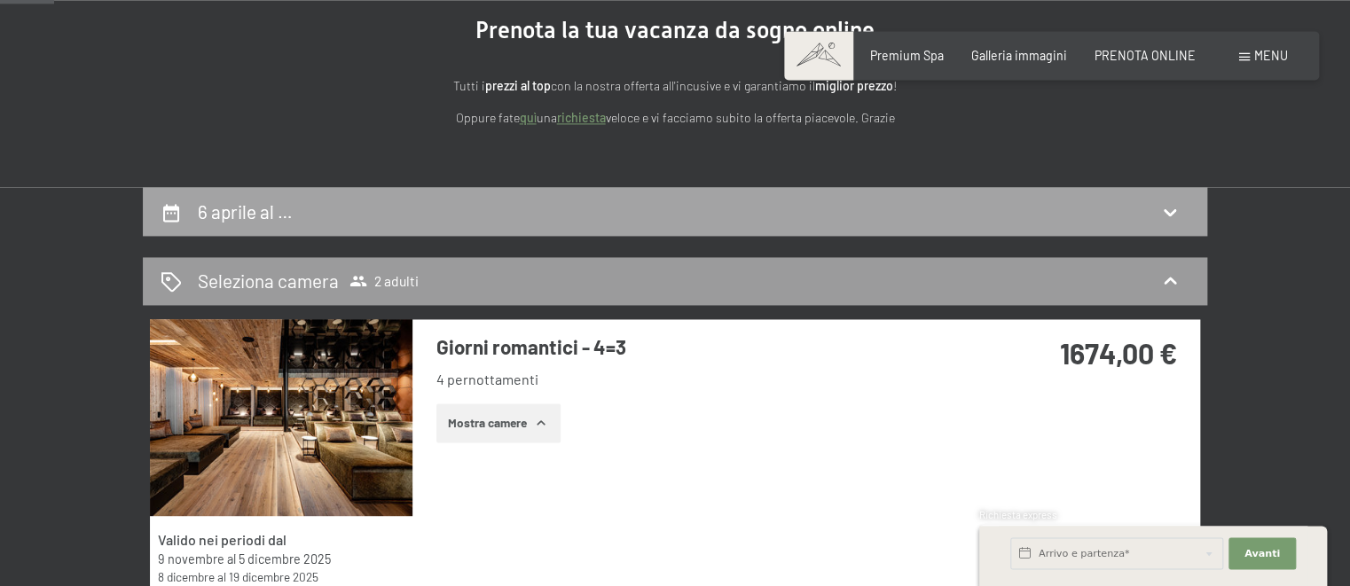
click at [261, 202] on h2 "6 aprile al …" at bounding box center [245, 211] width 95 height 22
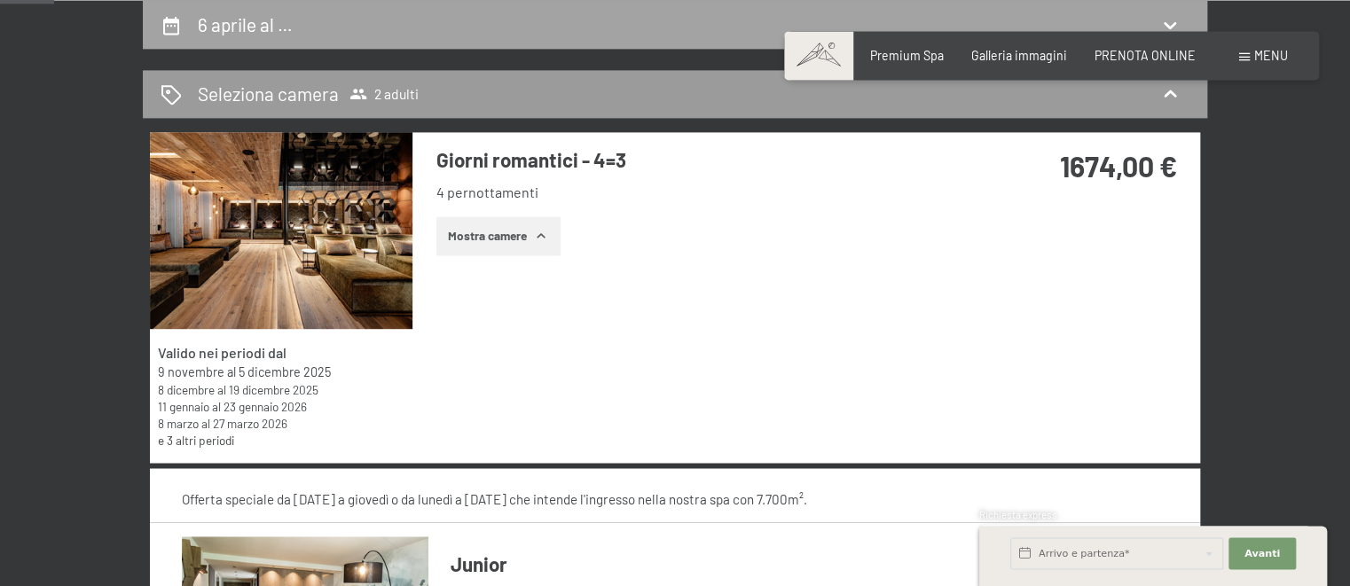
select select "2026-03-01"
select select "2026-04-01"
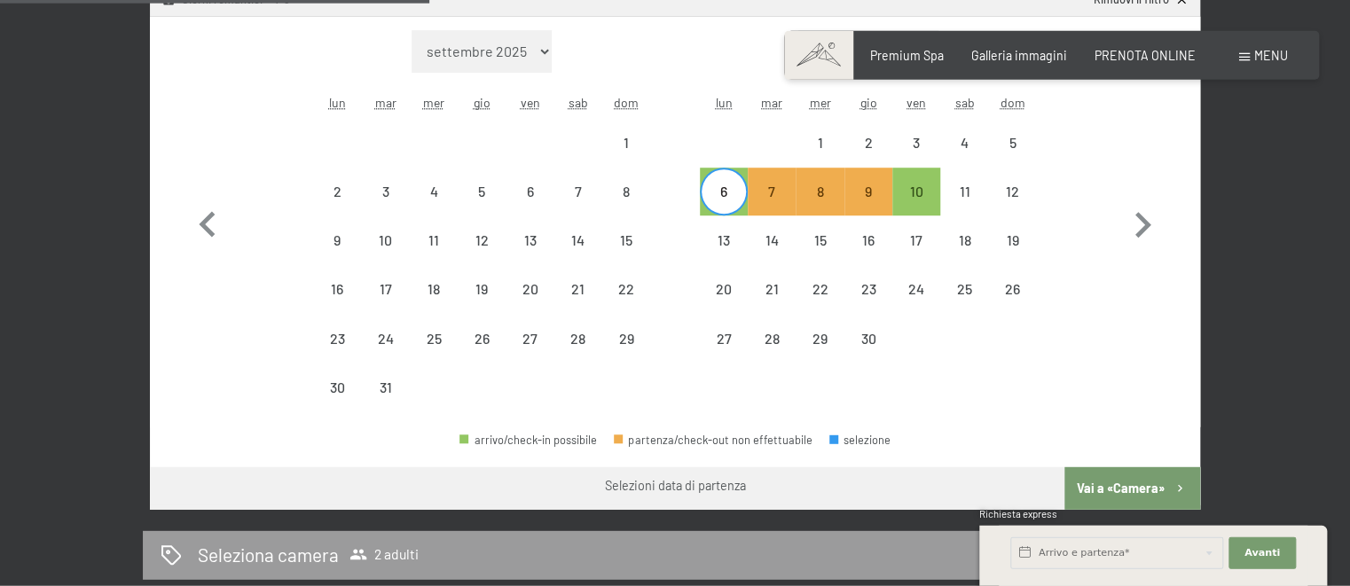
scroll to position [572, 0]
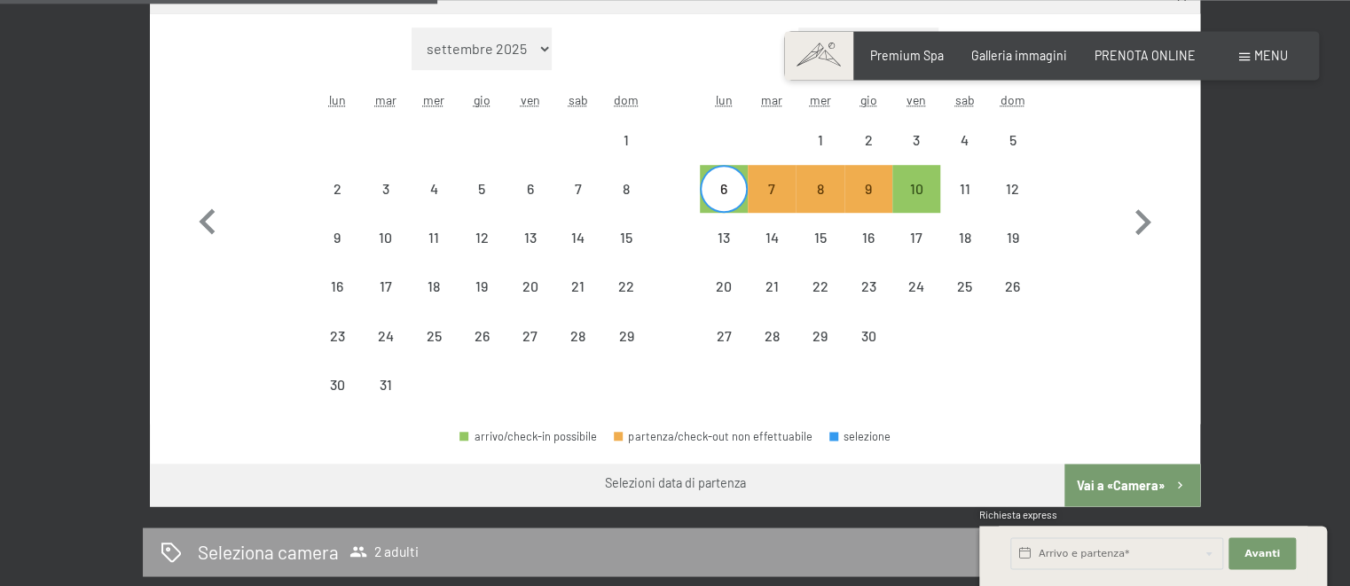
click at [1144, 475] on button "Vai a «Camera»" at bounding box center [1132, 485] width 136 height 43
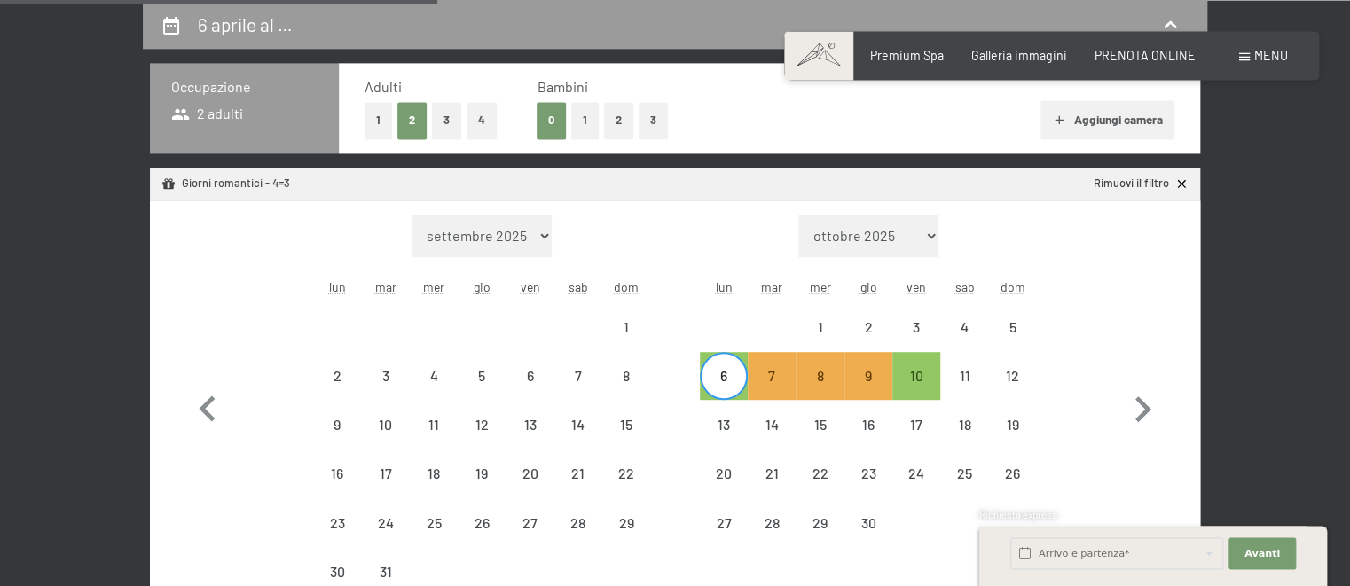
select select "2026-03-01"
select select "2026-04-01"
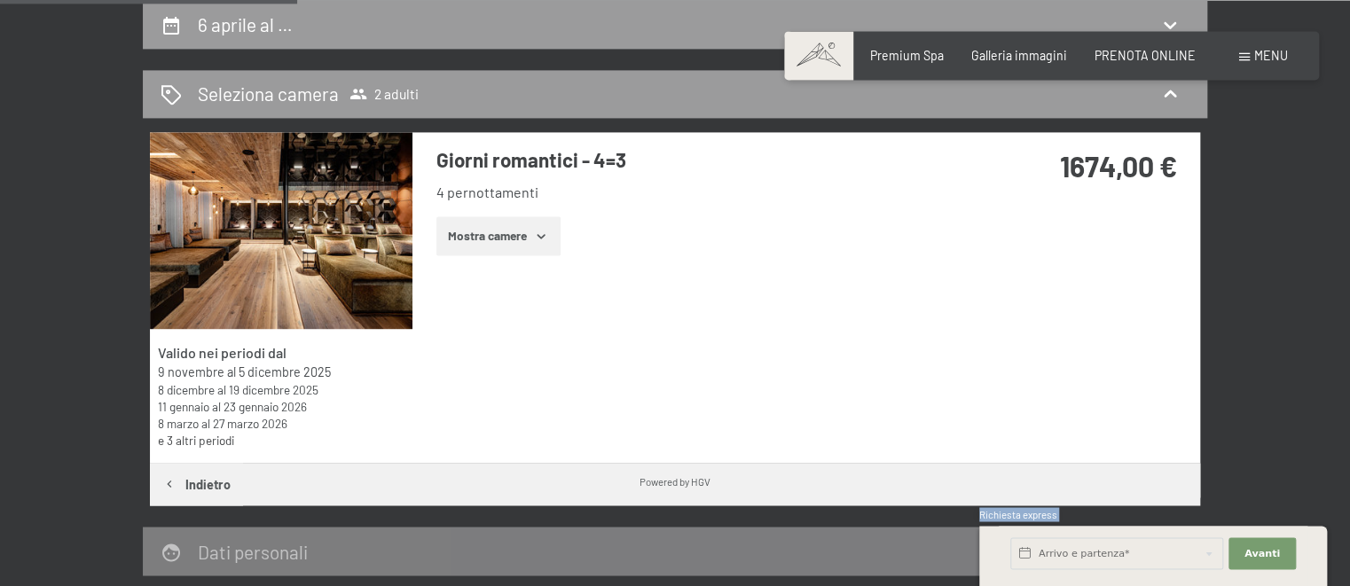
click at [1019, 440] on div "Valido nei periodi dal 9 novembre al 5 dicembre 2025 8 dicembre al 19 dicembre …" at bounding box center [675, 297] width 1050 height 331
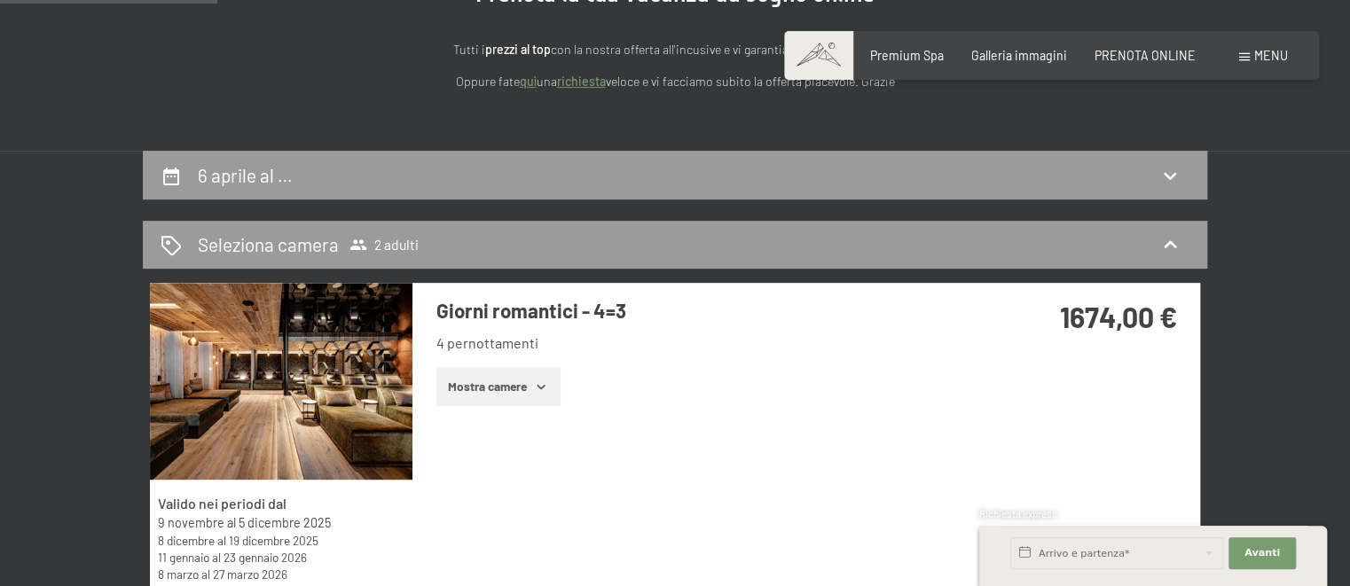
scroll to position [291, 0]
